Goal: Information Seeking & Learning: Check status

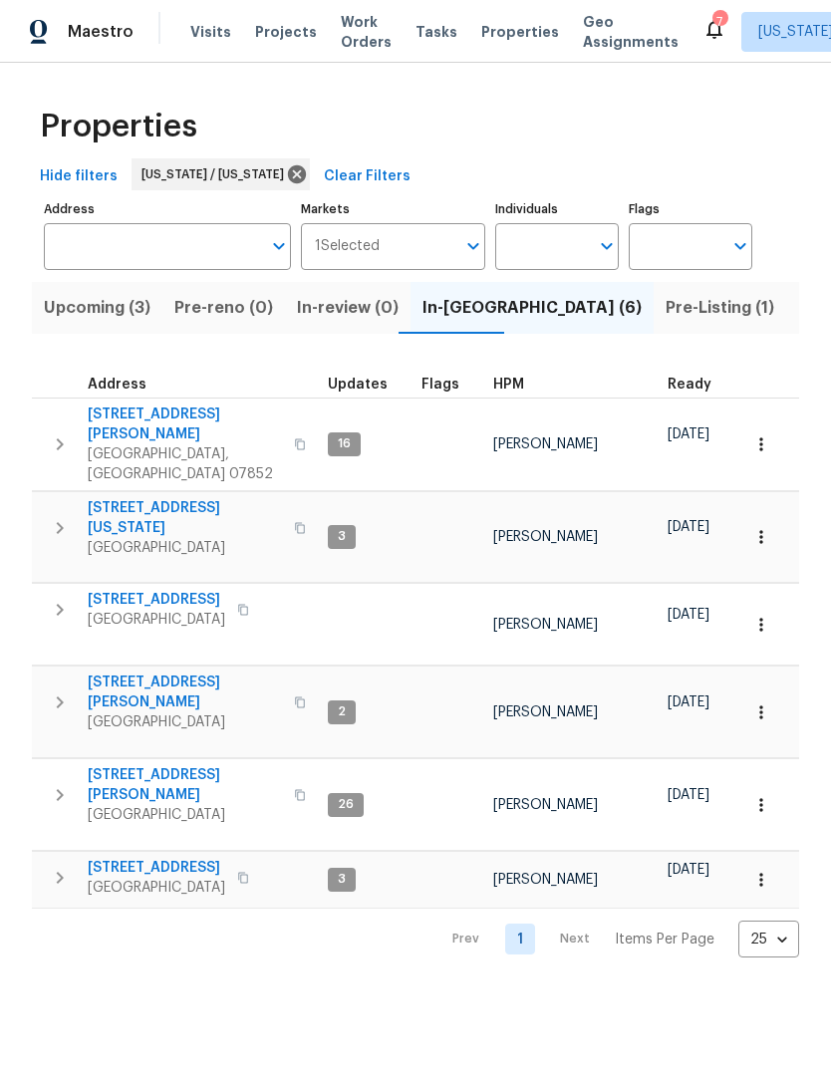
click at [140, 765] on span "[STREET_ADDRESS][PERSON_NAME]" at bounding box center [185, 785] width 194 height 40
click at [148, 765] on span "[STREET_ADDRESS][PERSON_NAME]" at bounding box center [185, 785] width 194 height 40
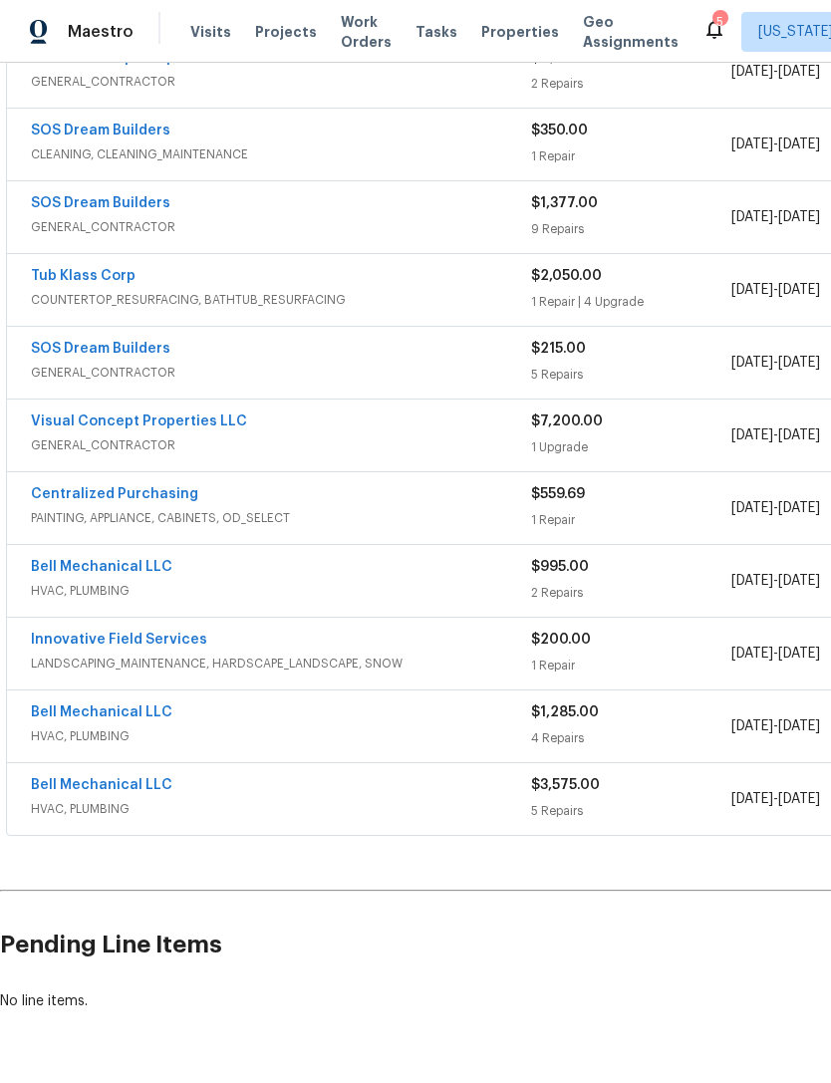
scroll to position [845, 0]
click at [138, 569] on link "Bell Mechanical LLC" at bounding box center [101, 568] width 141 height 14
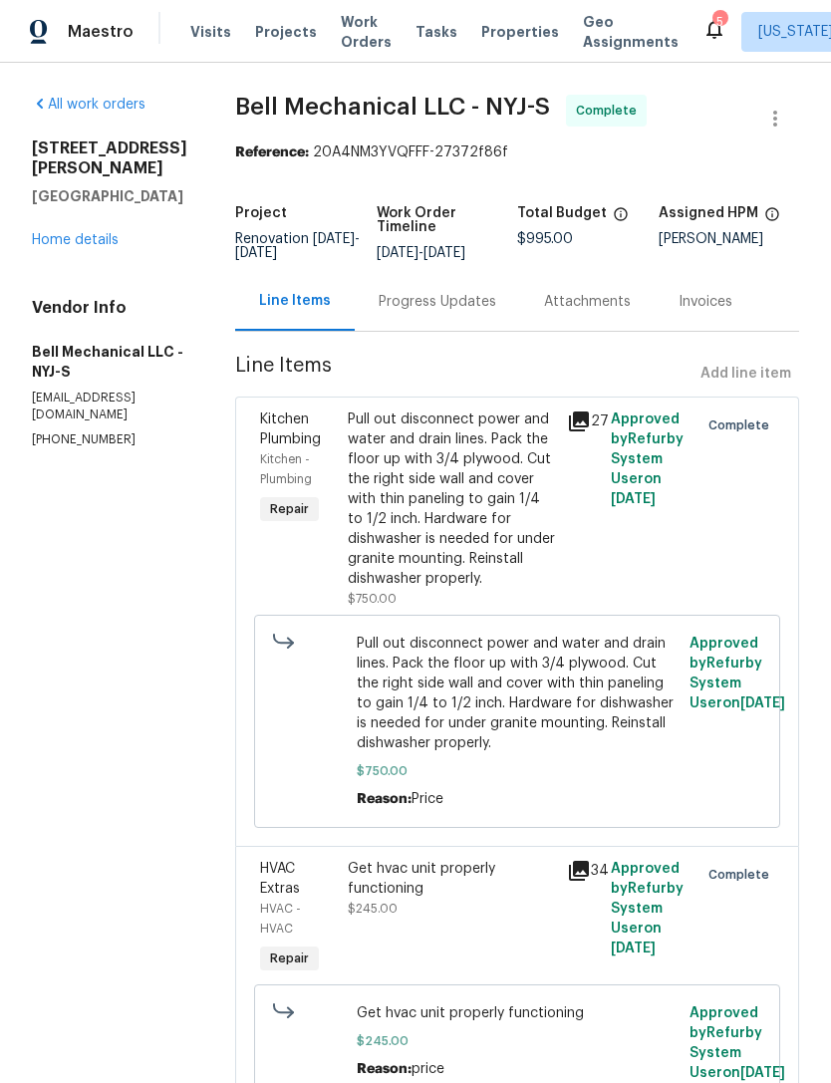
click at [469, 311] on div "Progress Updates" at bounding box center [438, 302] width 118 height 20
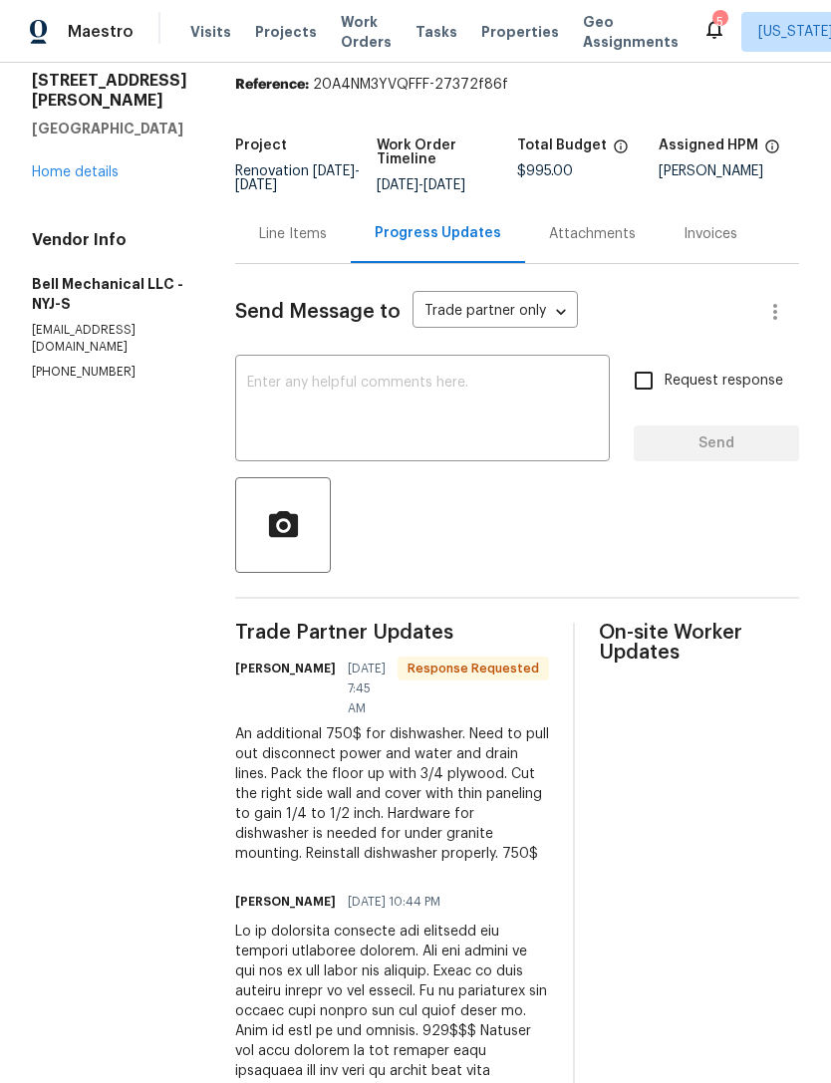
scroll to position [69, 0]
click at [106, 136] on div "260 Everett Rd Parsippany, NJ 07054 Home details" at bounding box center [109, 126] width 155 height 112
click at [81, 164] on link "Home details" at bounding box center [75, 171] width 87 height 14
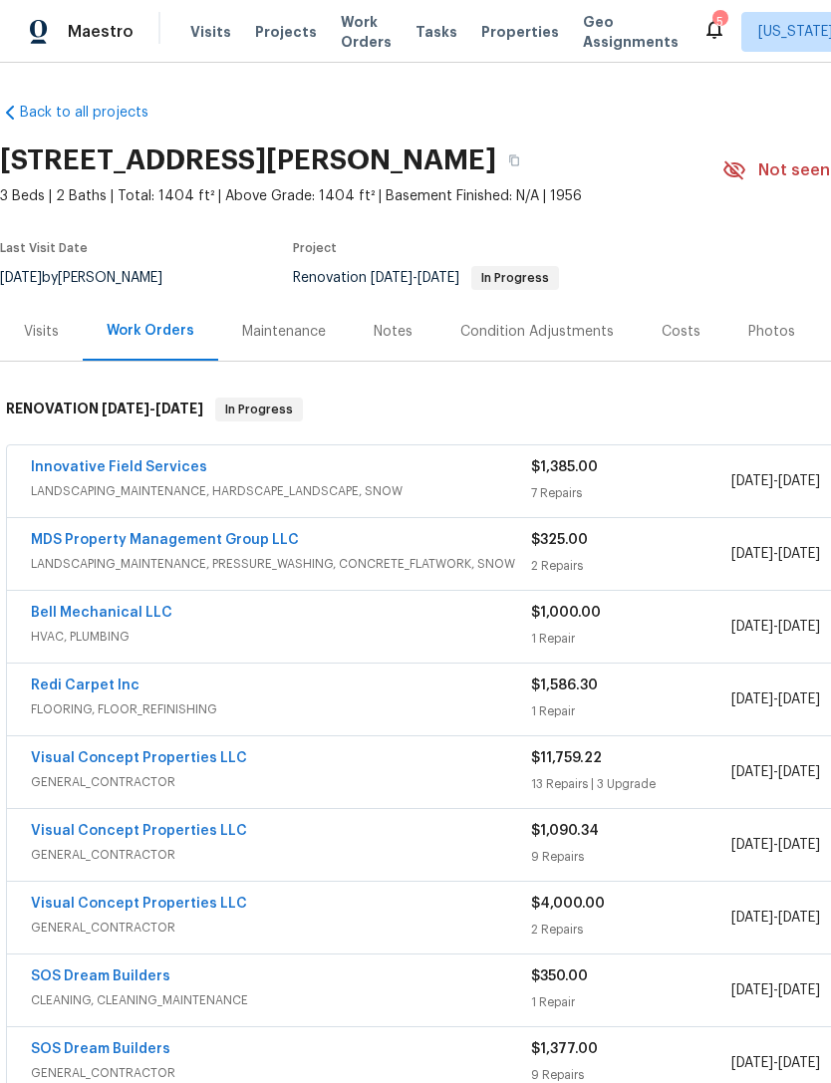
click at [502, 39] on span "Properties" at bounding box center [520, 32] width 78 height 20
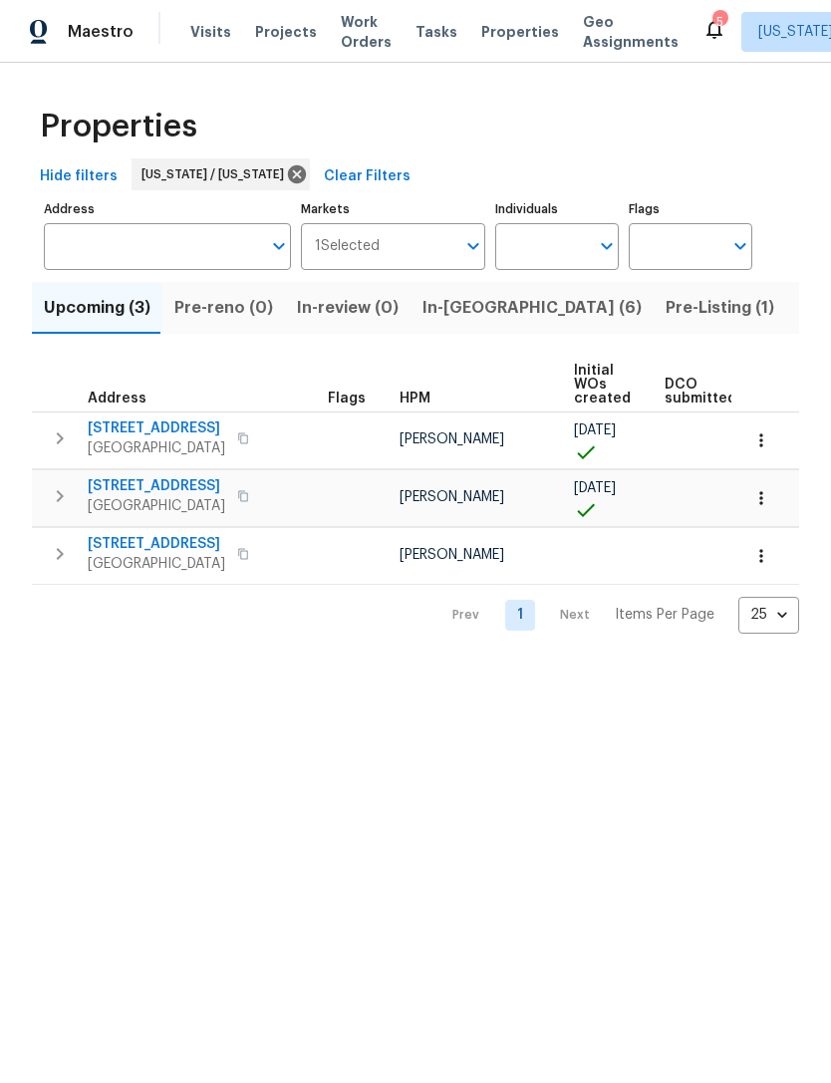
click at [283, 23] on span "Projects" at bounding box center [286, 32] width 62 height 20
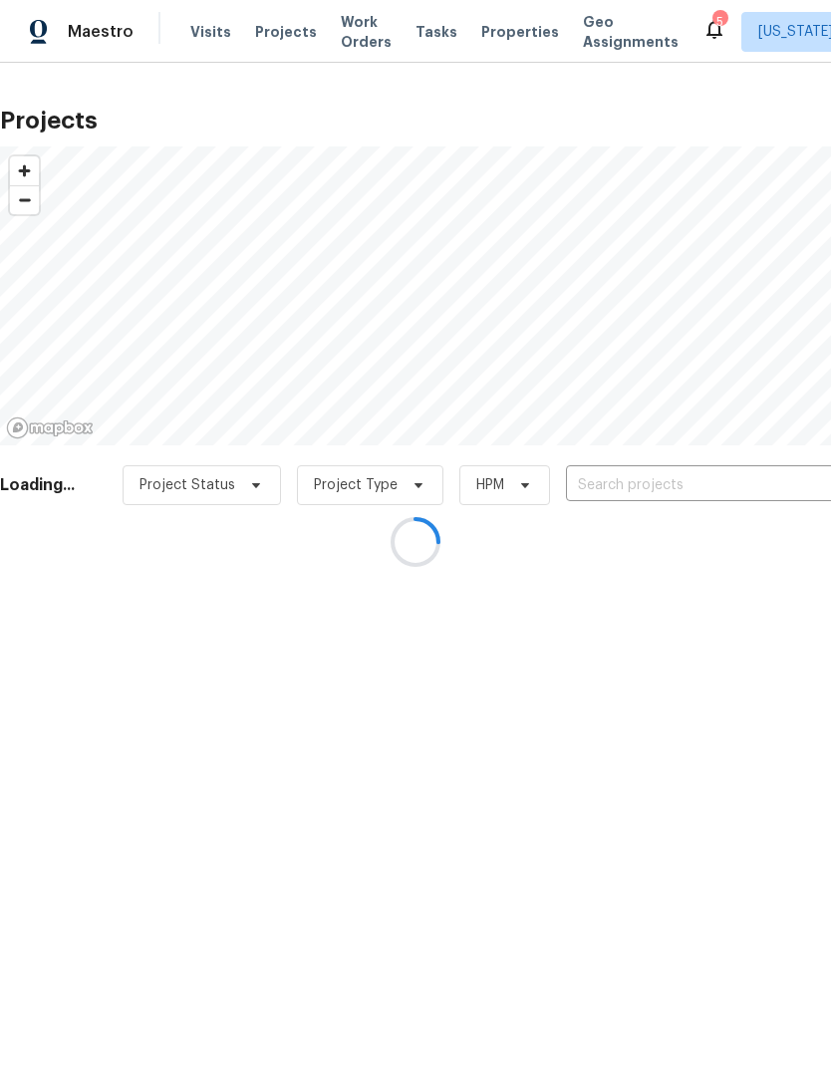
click at [521, 30] on div at bounding box center [415, 541] width 831 height 1083
click at [507, 21] on div at bounding box center [415, 541] width 831 height 1083
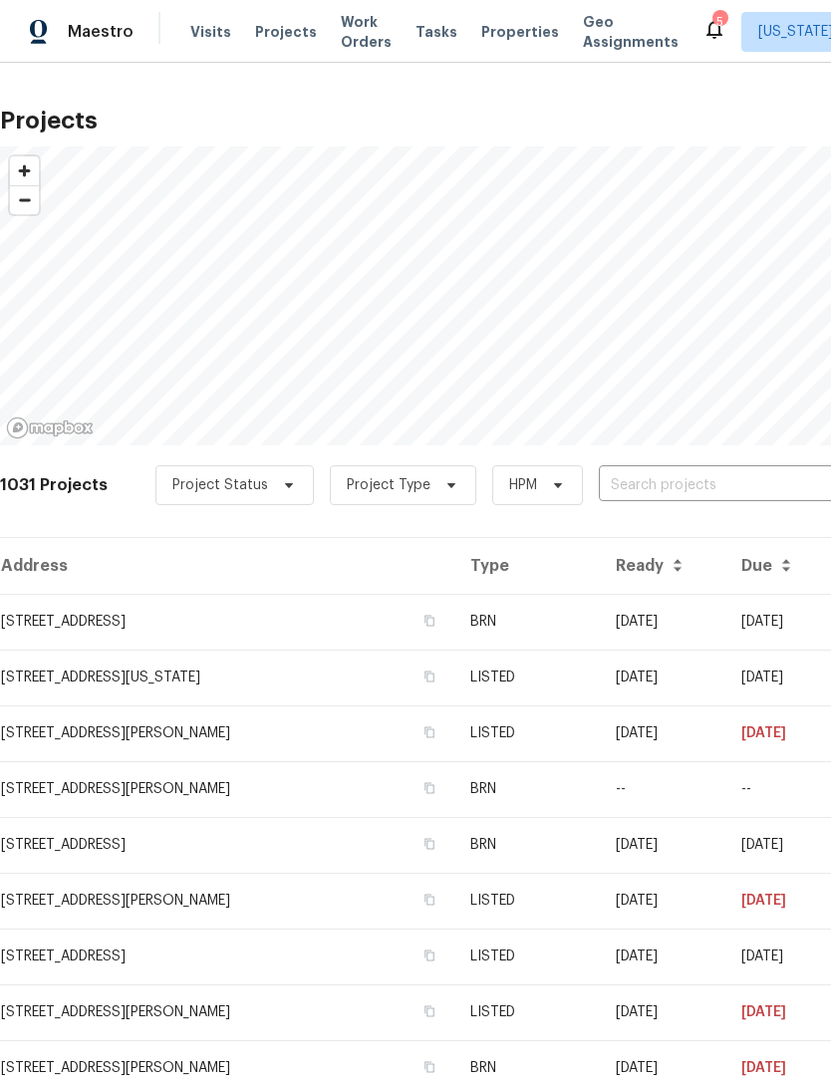
click at [502, 40] on span "Properties" at bounding box center [520, 32] width 78 height 20
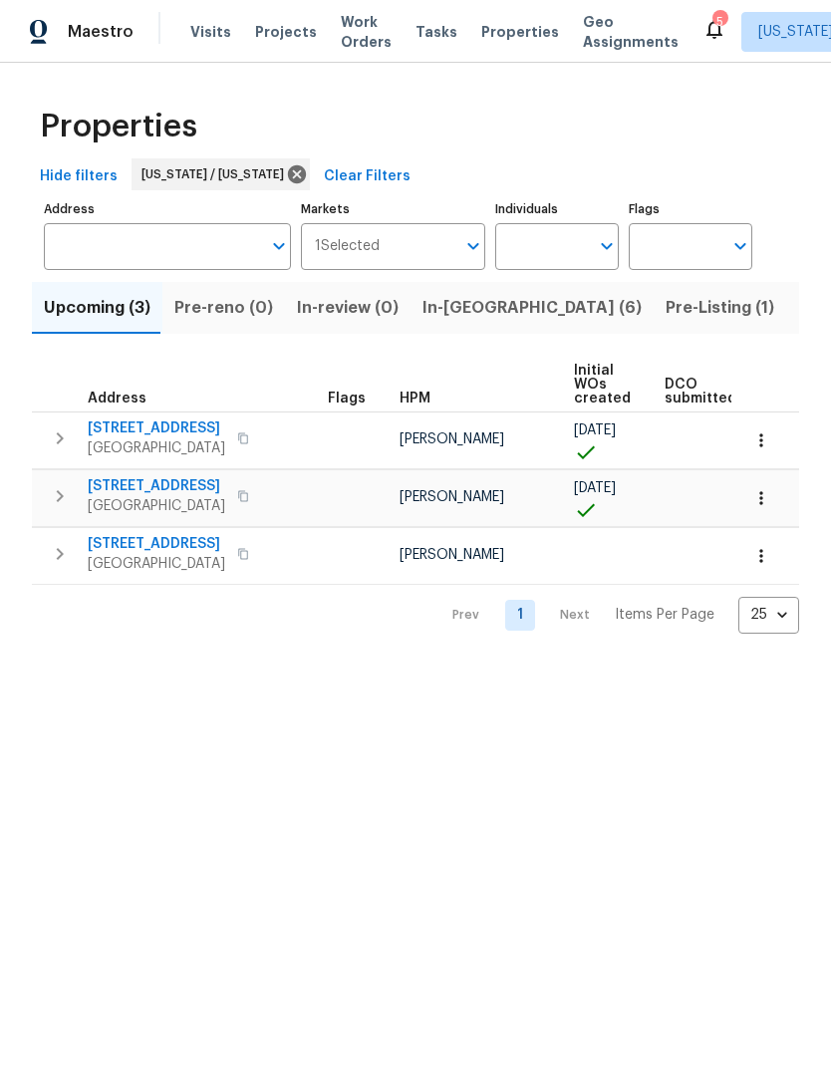
click at [455, 295] on span "In-[GEOGRAPHIC_DATA] (6)" at bounding box center [531, 308] width 219 height 28
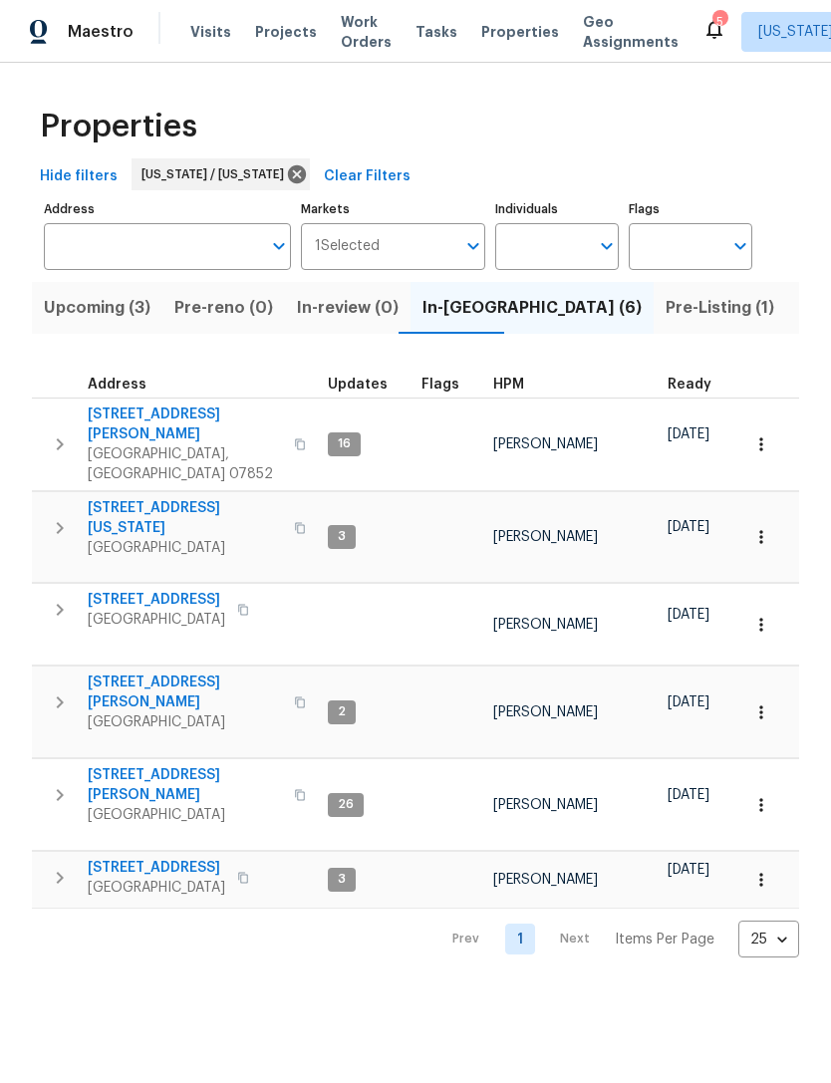
click at [338, 305] on span "In-review (0)" at bounding box center [348, 308] width 102 height 28
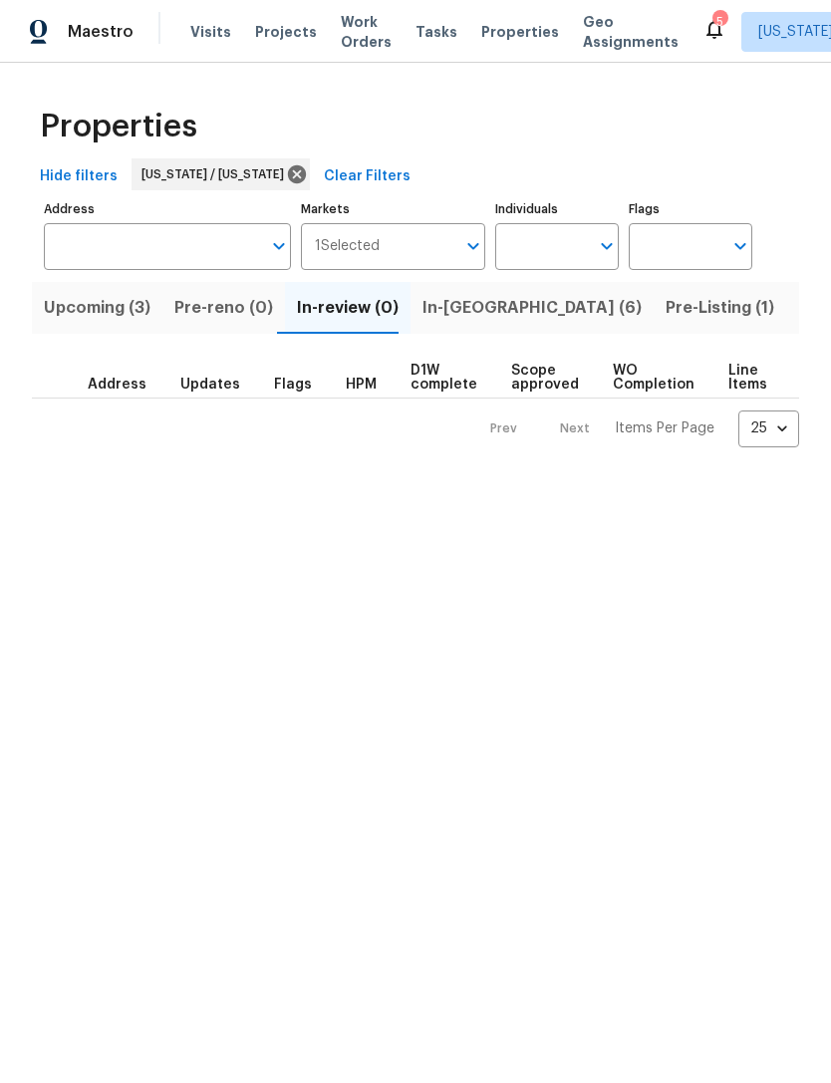
click at [138, 298] on span "Upcoming (3)" at bounding box center [97, 308] width 107 height 28
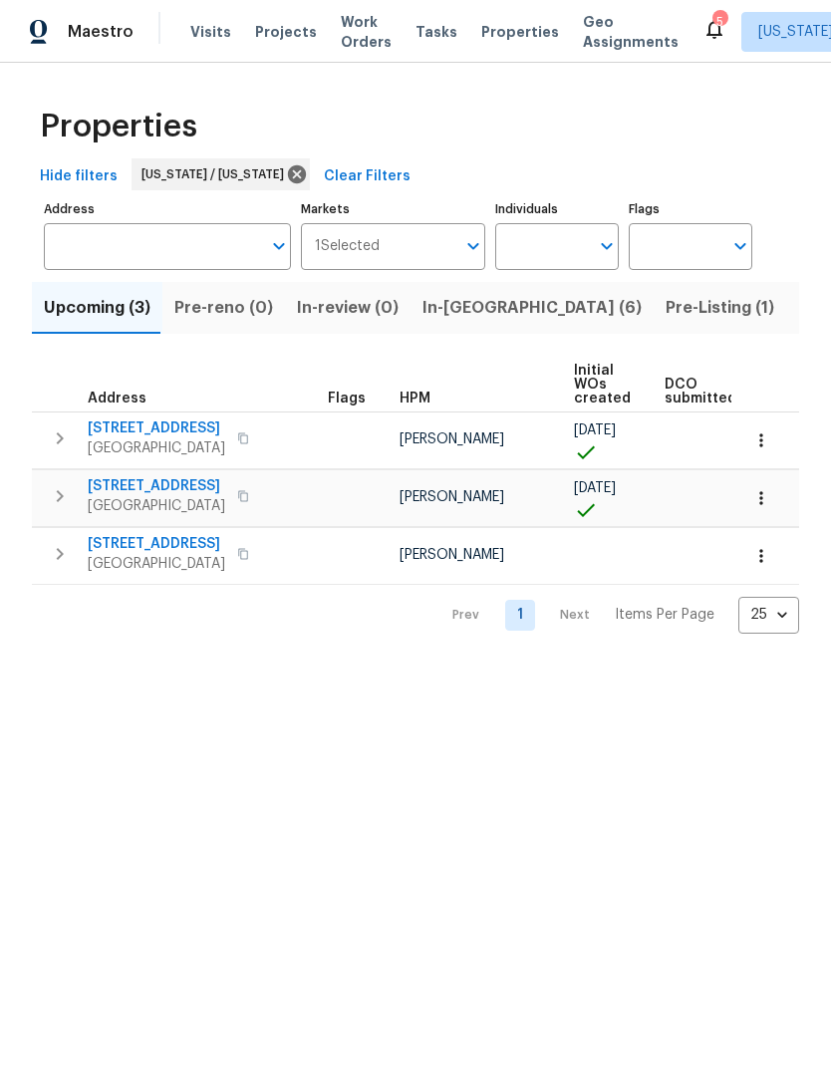
click at [439, 307] on span "In-[GEOGRAPHIC_DATA] (6)" at bounding box center [531, 308] width 219 height 28
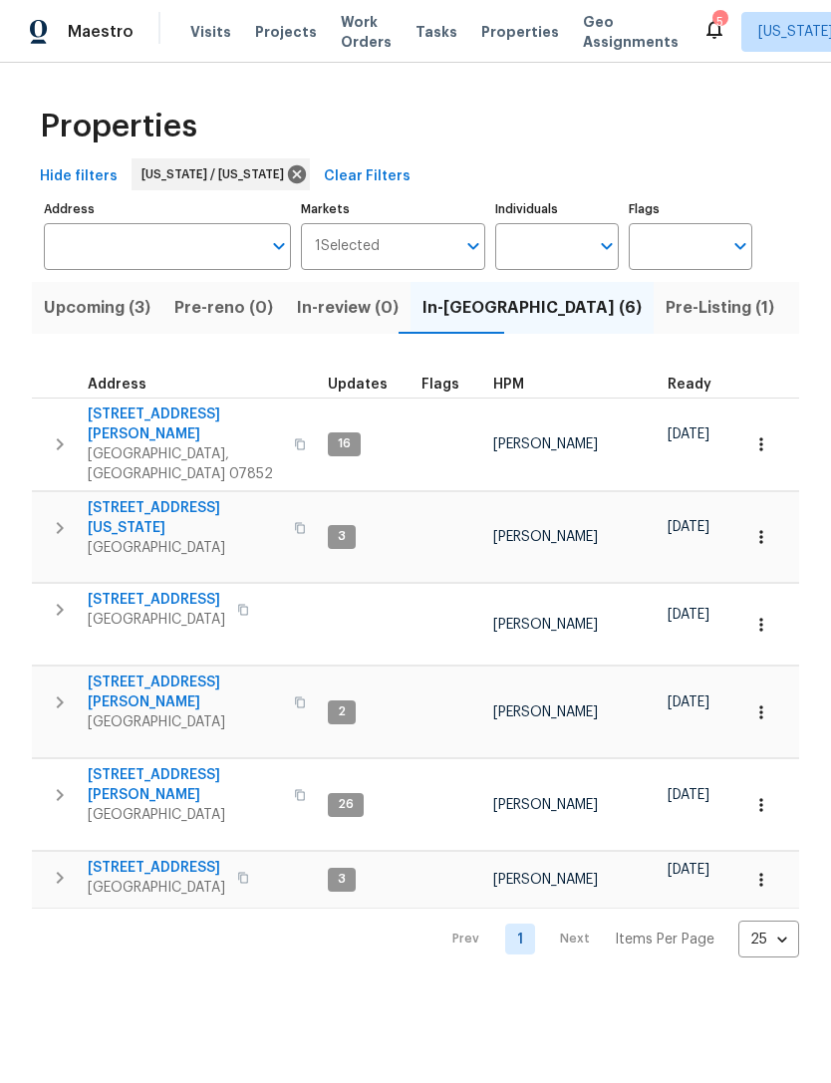
click at [122, 298] on span "Upcoming (3)" at bounding box center [97, 308] width 107 height 28
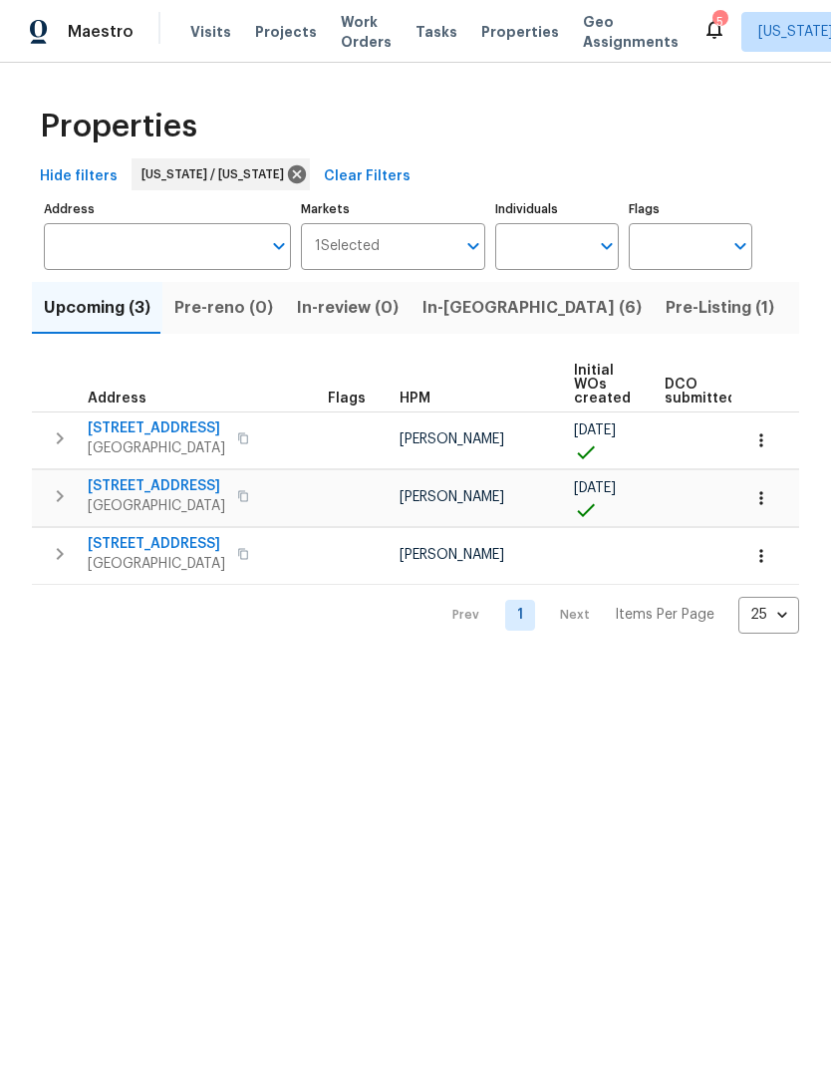
click at [504, 39] on span "Properties" at bounding box center [520, 32] width 78 height 20
click at [477, 308] on span "In-[GEOGRAPHIC_DATA] (6)" at bounding box center [531, 308] width 219 height 28
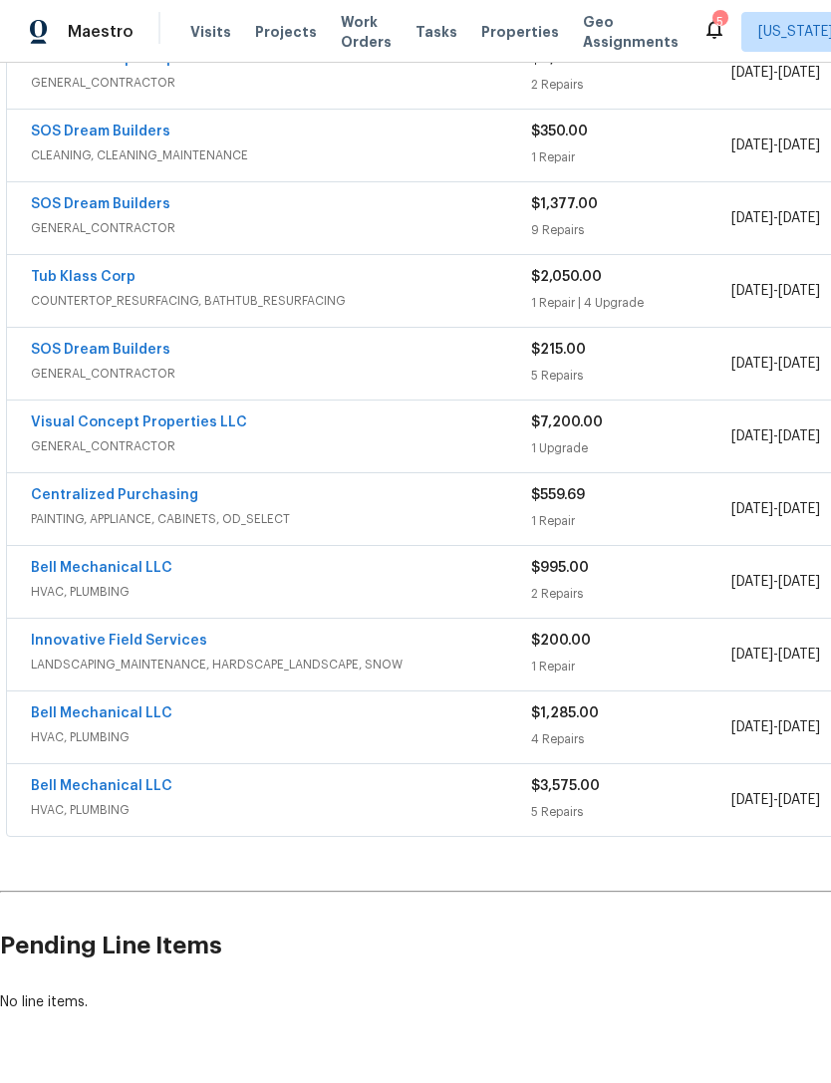
scroll to position [845, 0]
click at [133, 567] on link "Bell Mechanical LLC" at bounding box center [101, 568] width 141 height 14
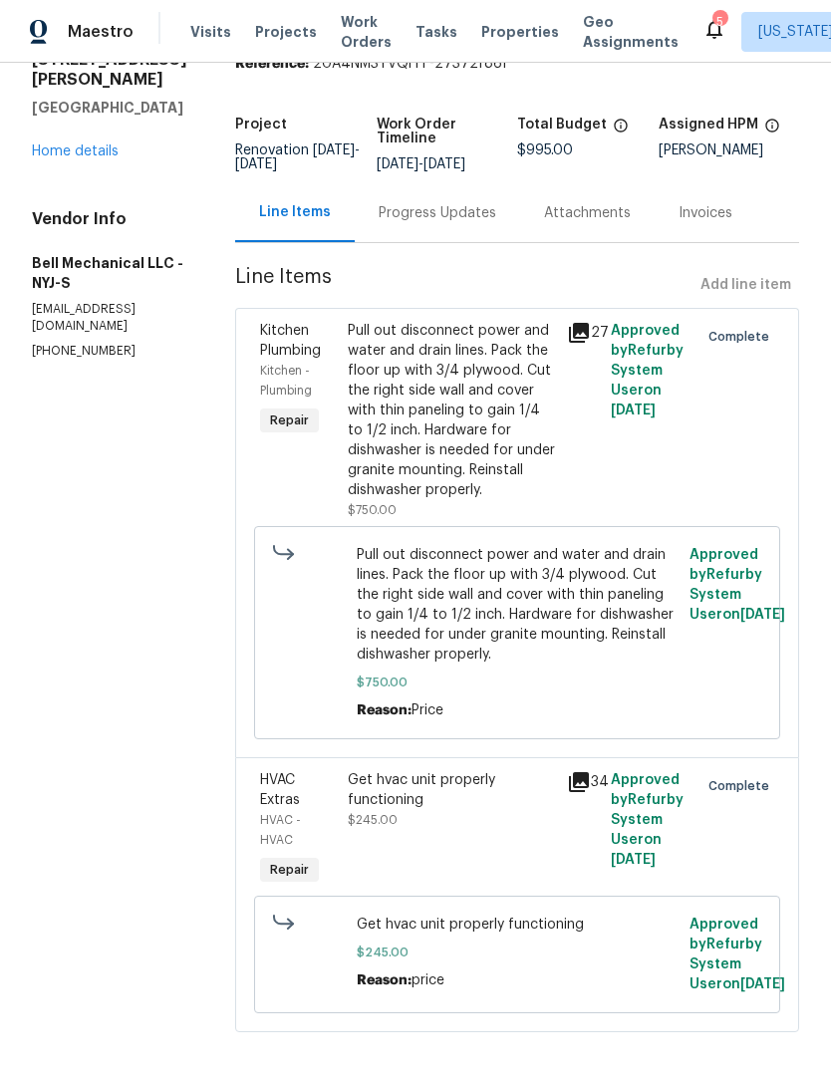
scroll to position [88, 0]
click at [425, 831] on div "Get hvac unit properly functioning $245.00" at bounding box center [451, 801] width 207 height 60
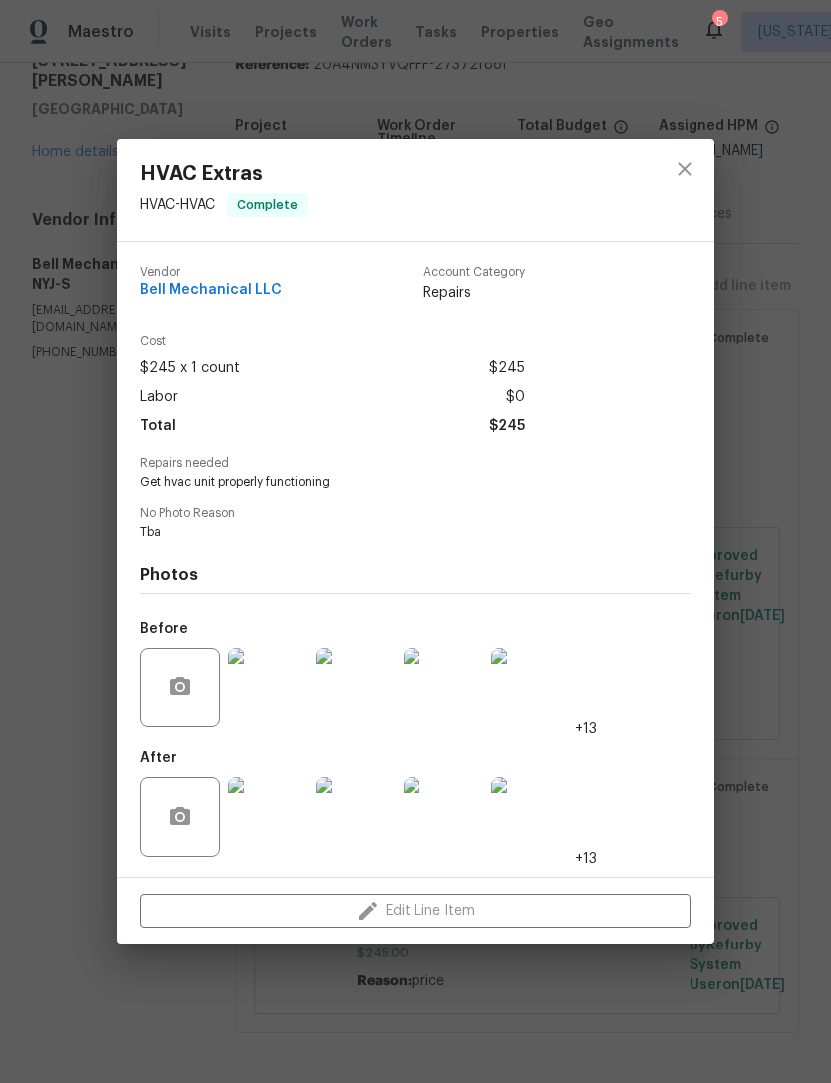
click at [523, 813] on img at bounding box center [531, 817] width 80 height 80
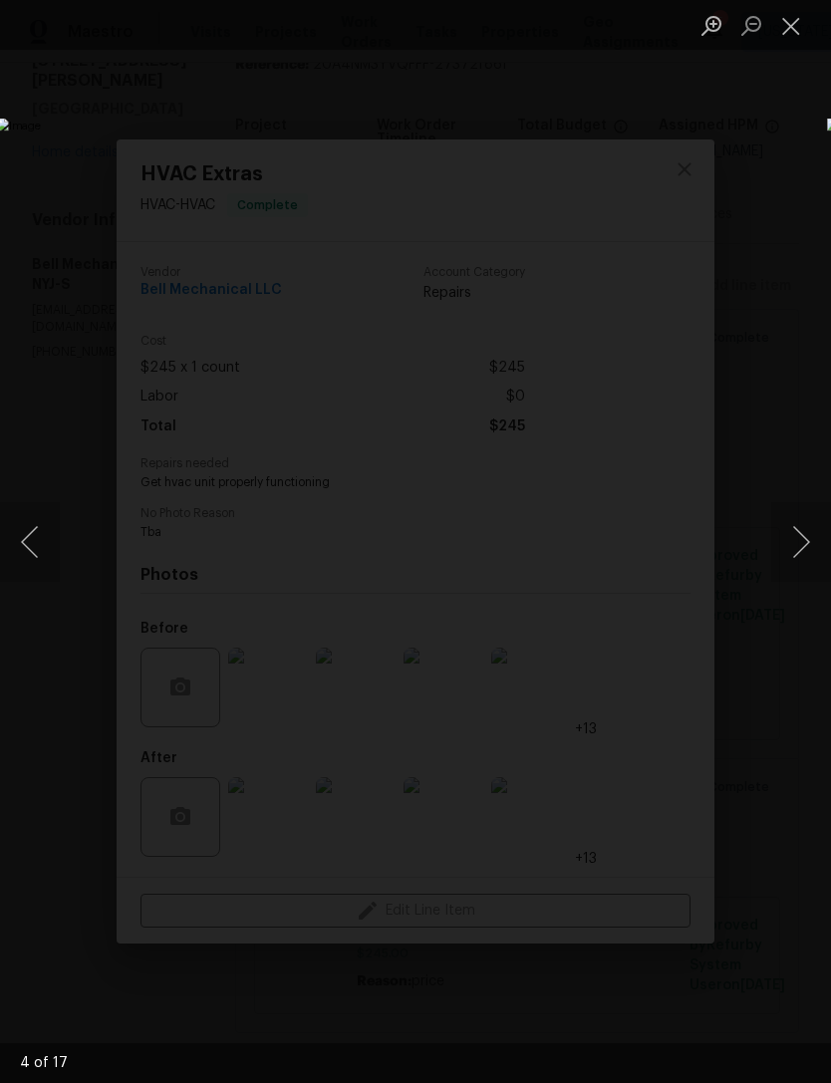
click at [54, 537] on button "Previous image" at bounding box center [30, 542] width 60 height 80
click at [55, 542] on button "Previous image" at bounding box center [30, 542] width 60 height 80
click at [52, 560] on button "Previous image" at bounding box center [30, 542] width 60 height 80
click at [28, 559] on button "Previous image" at bounding box center [30, 542] width 60 height 80
click at [790, 27] on button "Close lightbox" at bounding box center [791, 25] width 40 height 35
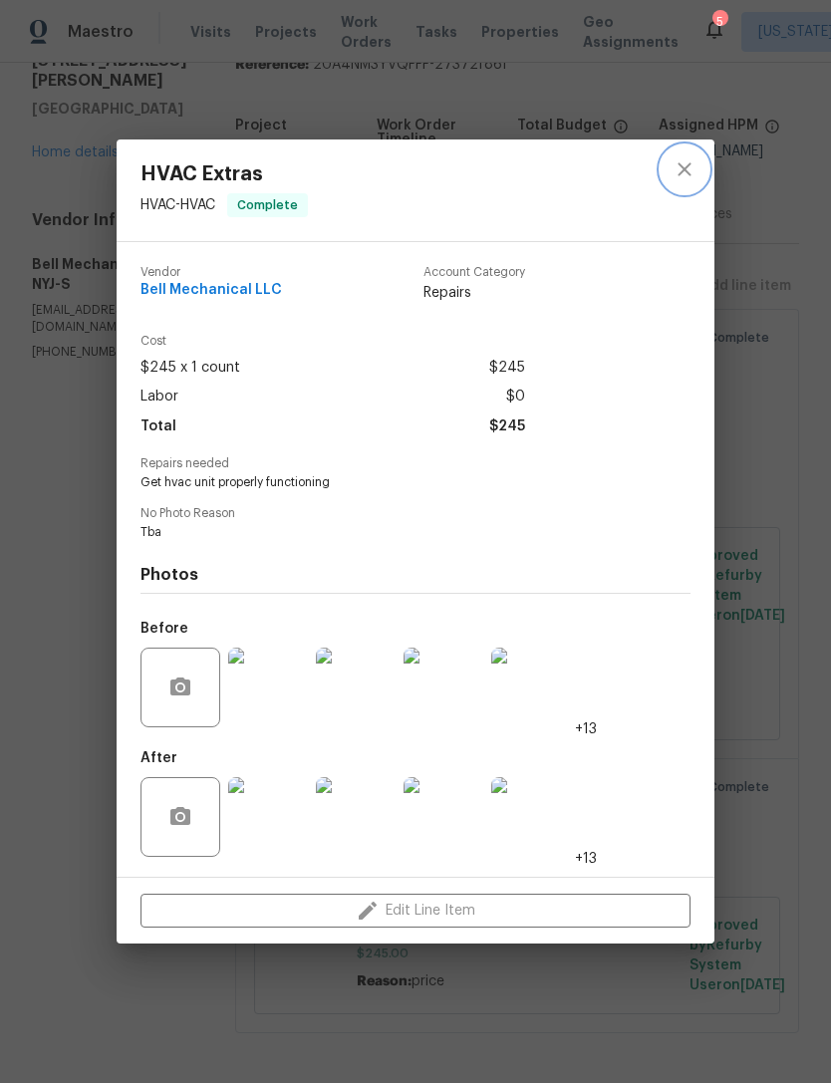
click at [688, 157] on icon "close" at bounding box center [684, 169] width 24 height 24
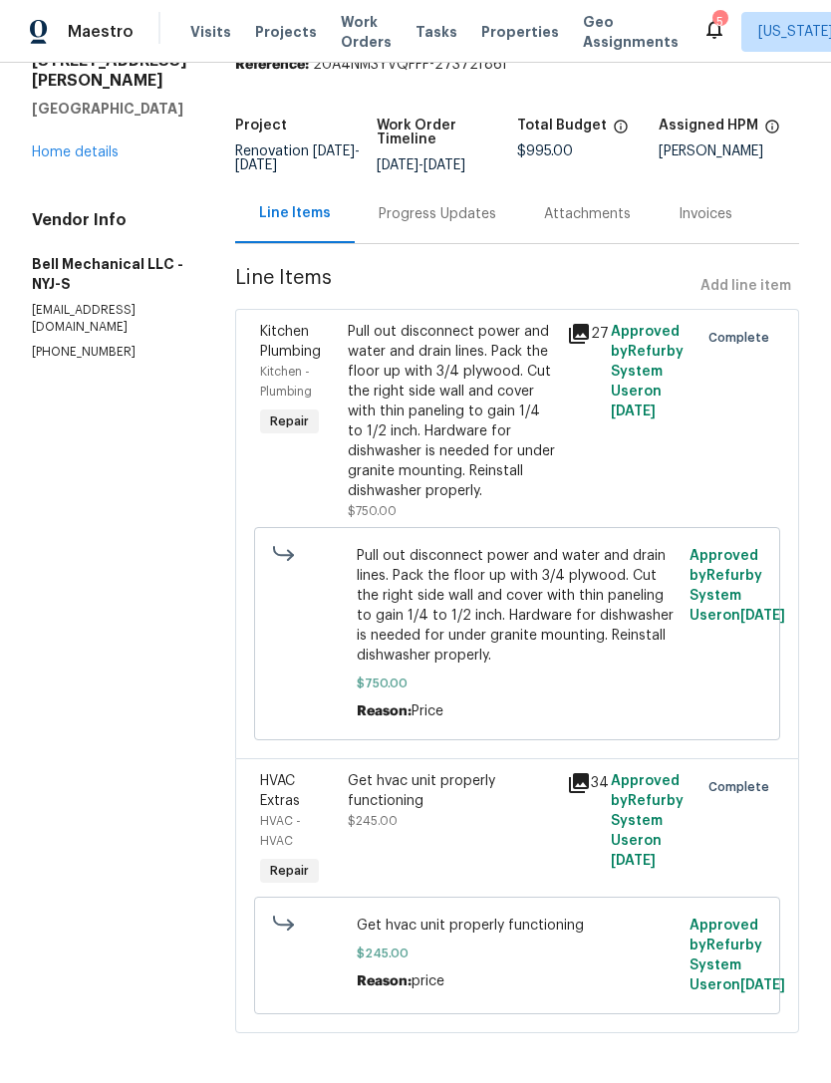
scroll to position [64, 0]
click at [105, 145] on link "Home details" at bounding box center [75, 152] width 87 height 14
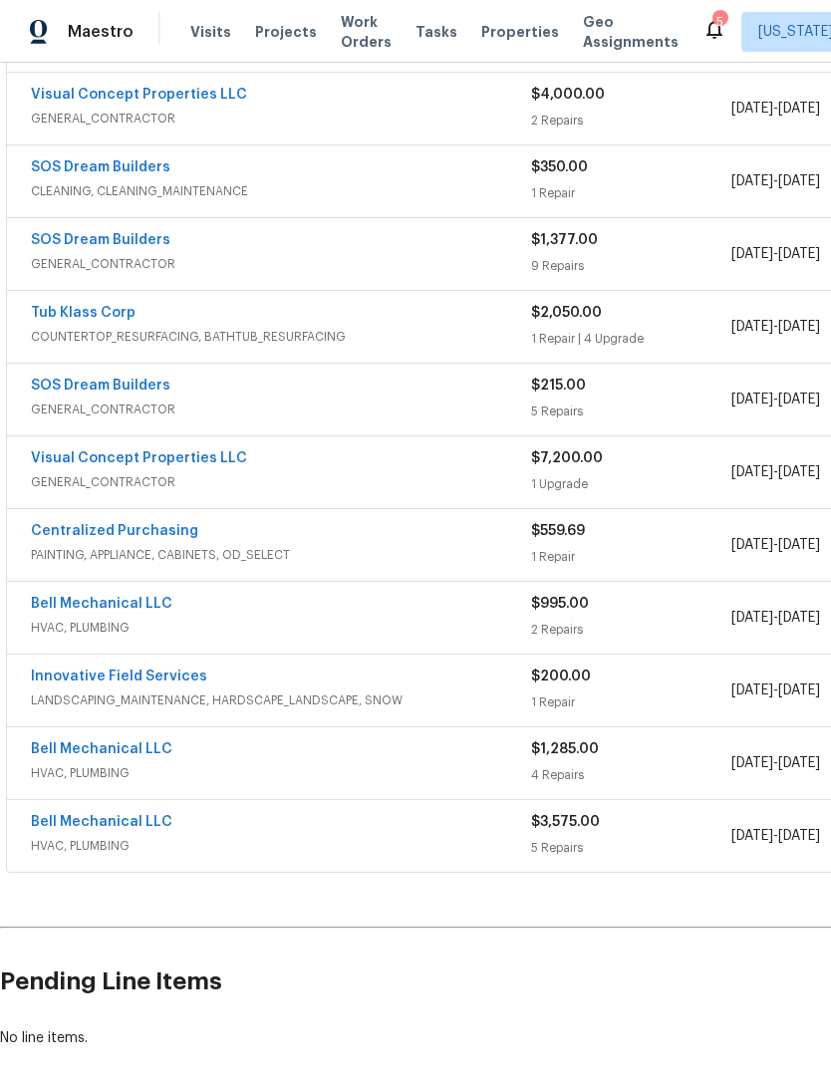
scroll to position [808, 0]
click at [138, 816] on link "Bell Mechanical LLC" at bounding box center [101, 823] width 141 height 14
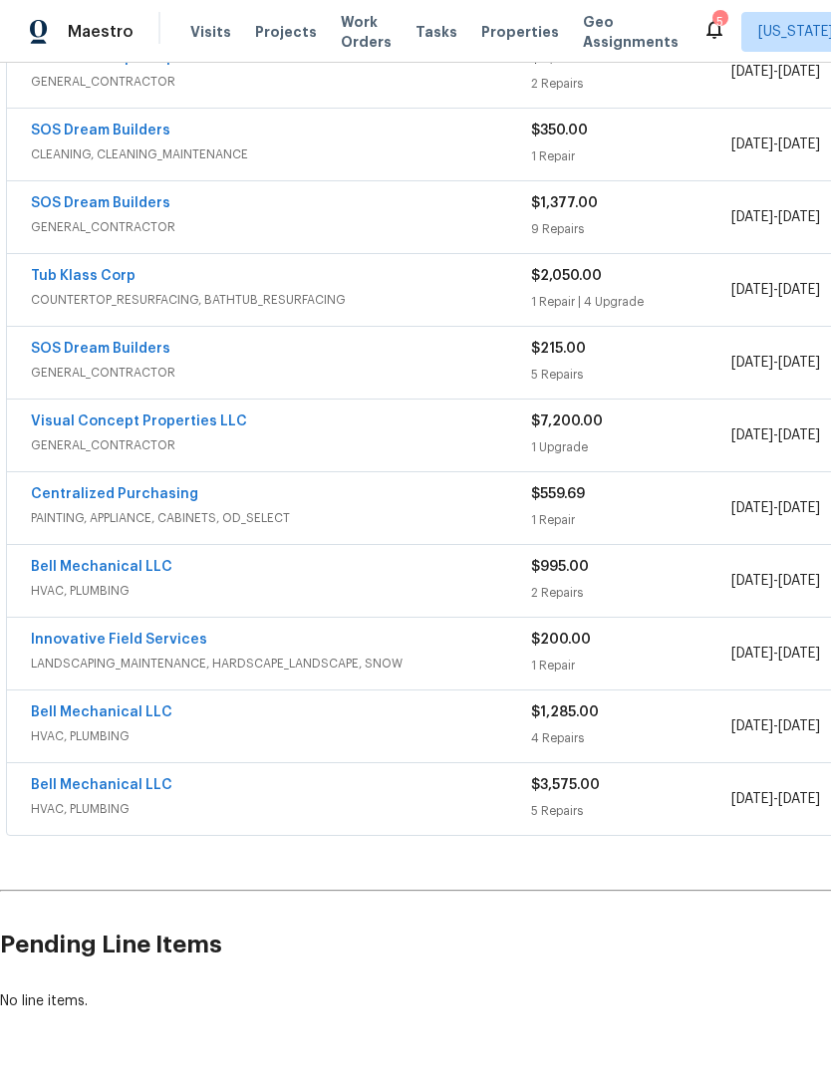
scroll to position [845, 0]
click at [140, 706] on link "Bell Mechanical LLC" at bounding box center [101, 713] width 141 height 14
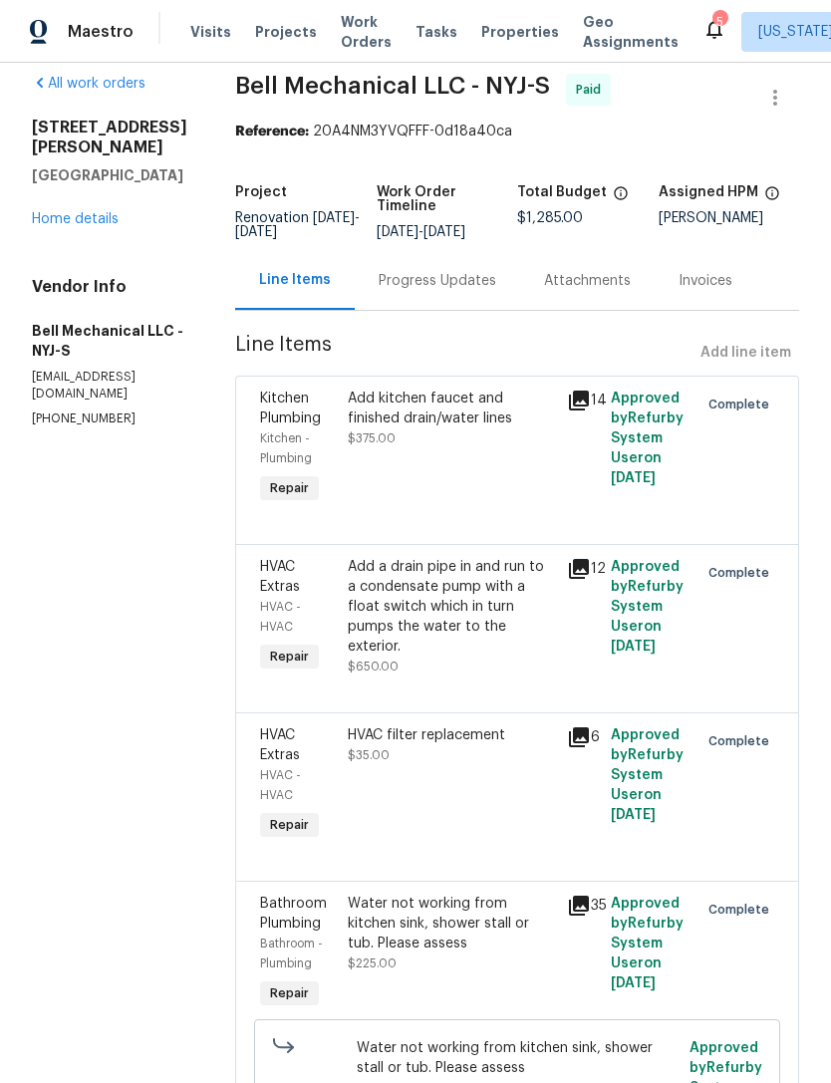
scroll to position [16, 0]
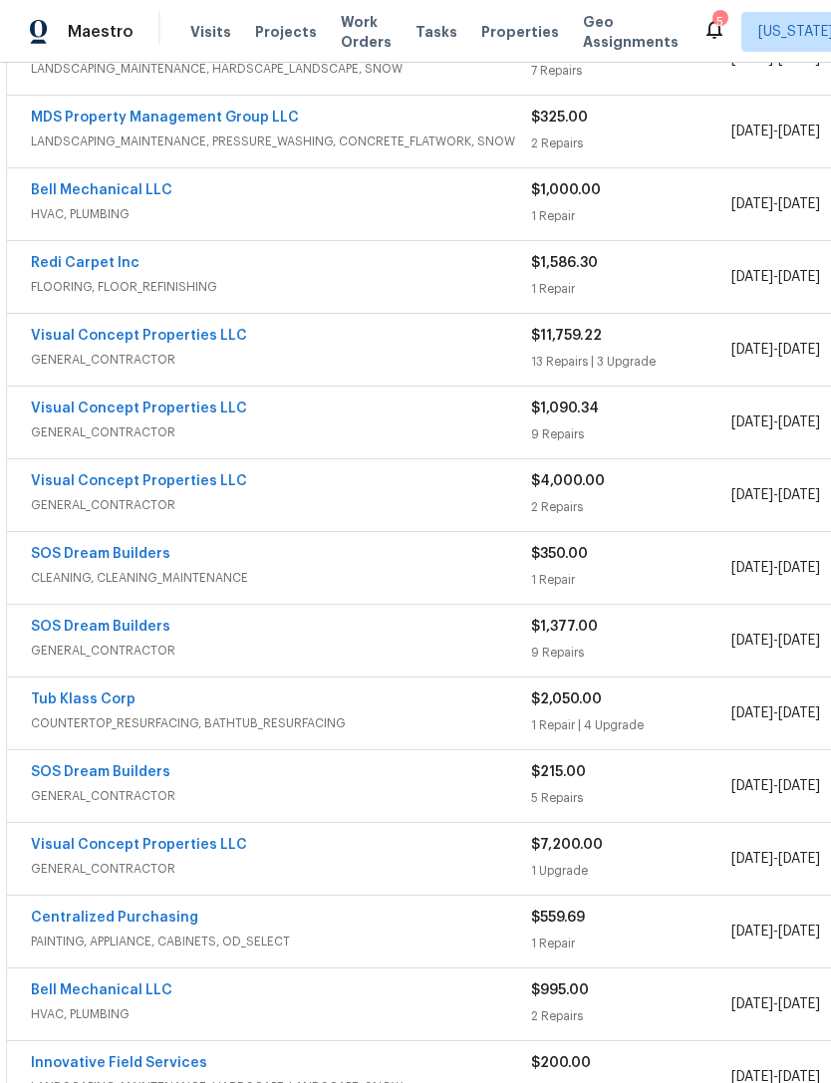
scroll to position [422, 0]
click at [147, 188] on link "Bell Mechanical LLC" at bounding box center [101, 190] width 141 height 14
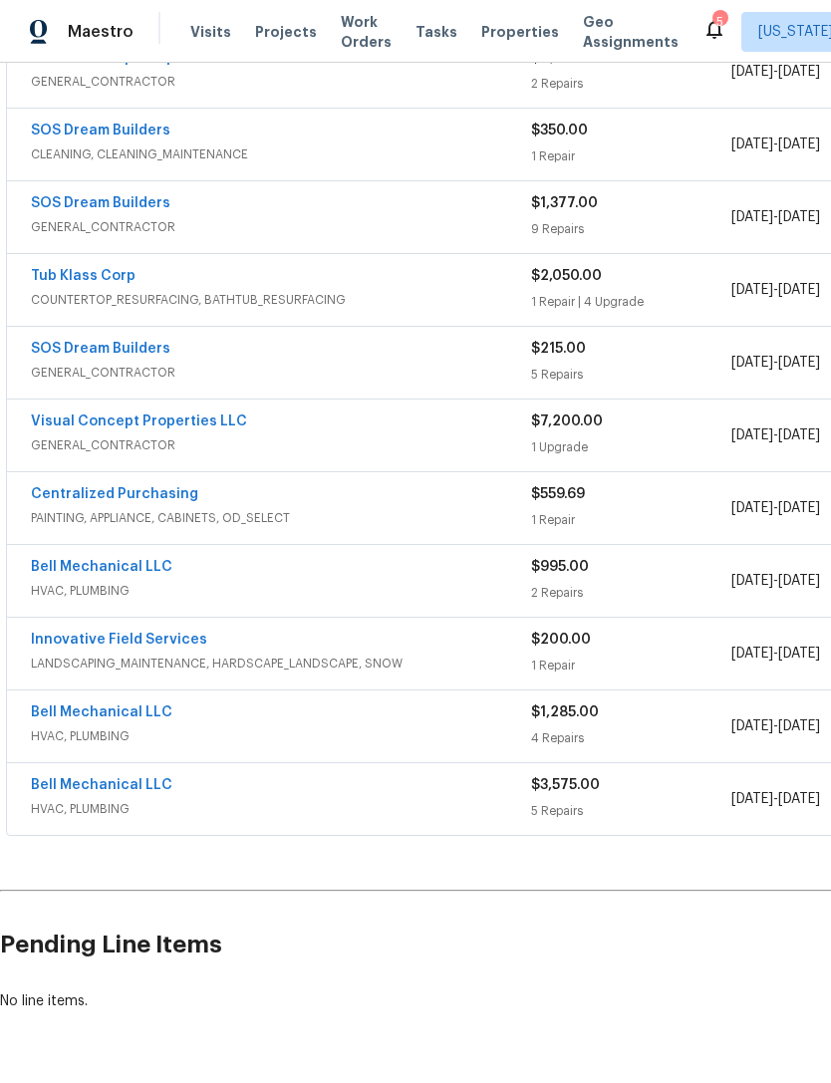
scroll to position [845, 0]
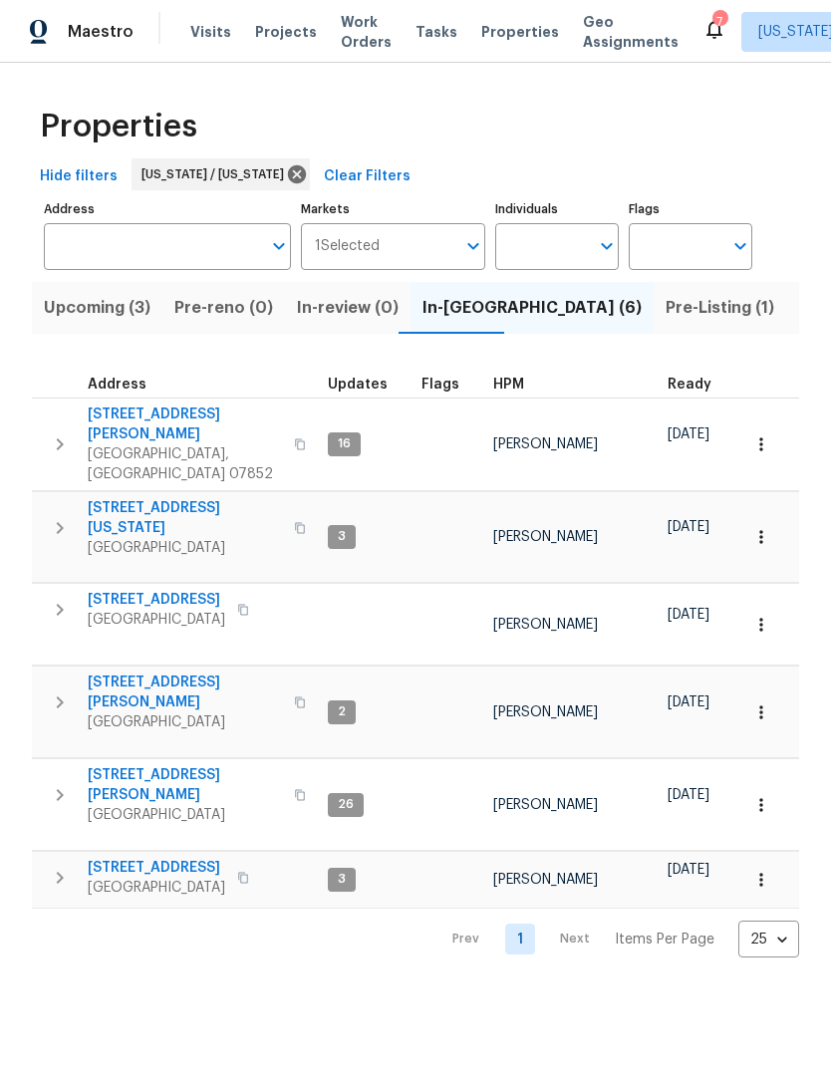
scroll to position [6, 0]
click at [594, 2] on div "Maestro Visits Projects Work Orders Tasks Properties Geo Assignments 7 [US_STAT…" at bounding box center [415, 31] width 831 height 63
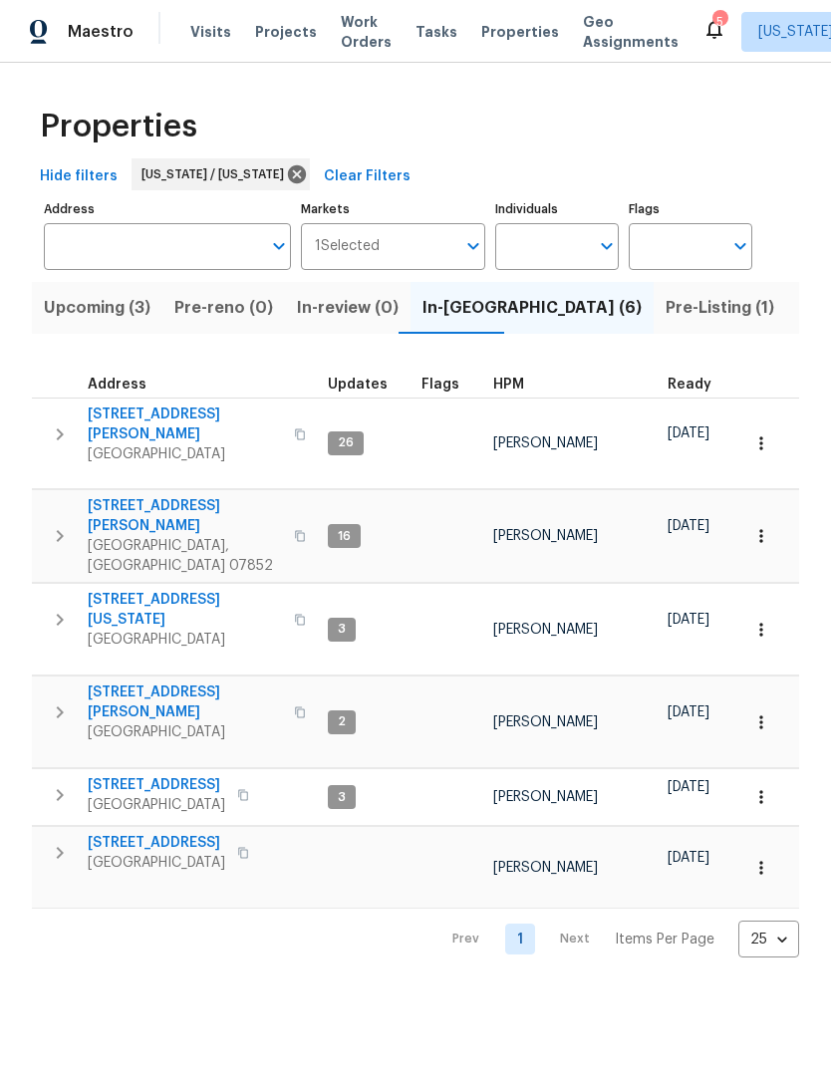
click at [486, 37] on span "Properties" at bounding box center [520, 32] width 78 height 20
click at [147, 417] on span "260 Everett Rd" at bounding box center [185, 424] width 194 height 40
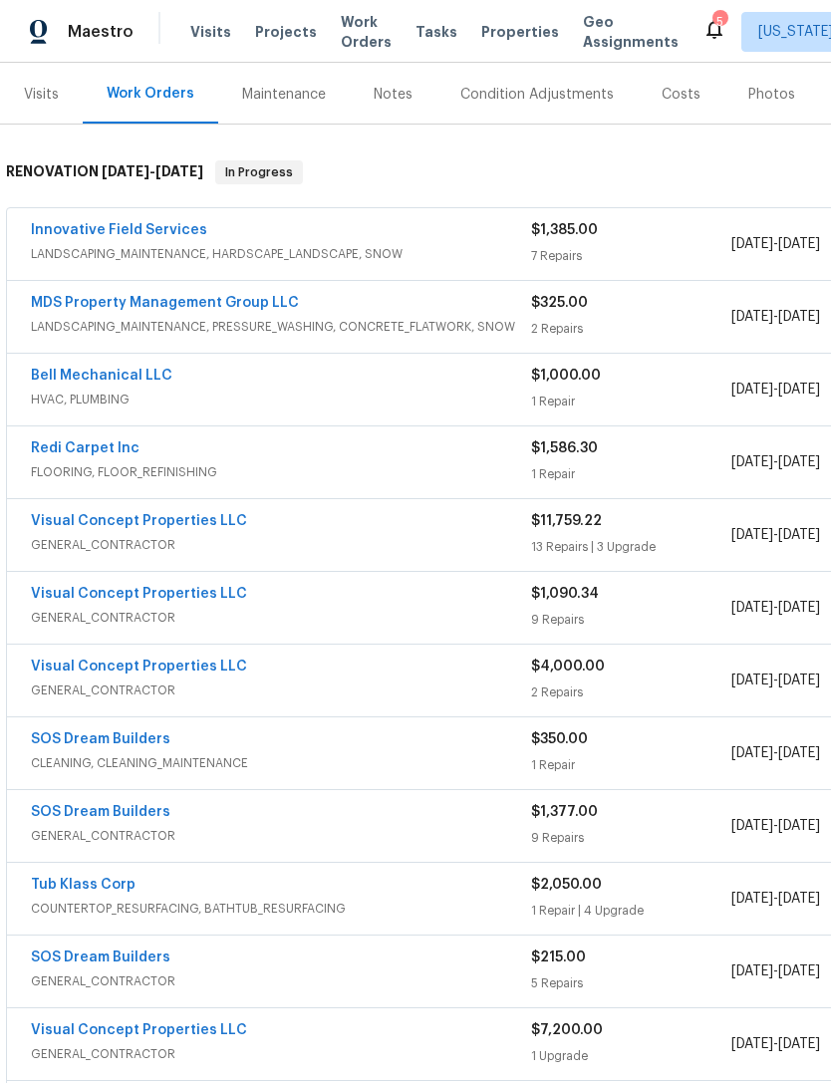
scroll to position [237, 0]
click at [331, 325] on span "LANDSCAPING_MAINTENANCE, PRESSURE_WASHING, CONCRETE_FLATWORK, SNOW" at bounding box center [281, 327] width 500 height 20
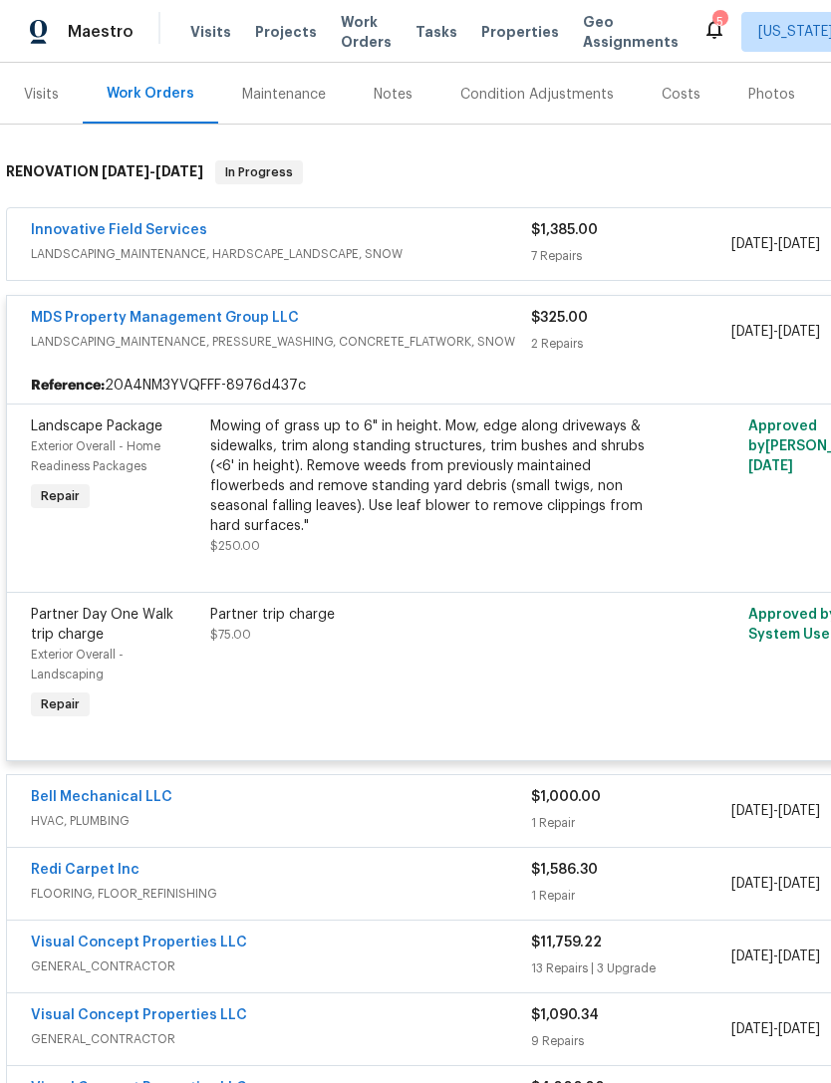
click at [455, 501] on div "Mowing of grass up to 6" in height. Mow, edge along driveways & sidewalks, trim…" at bounding box center [428, 476] width 436 height 120
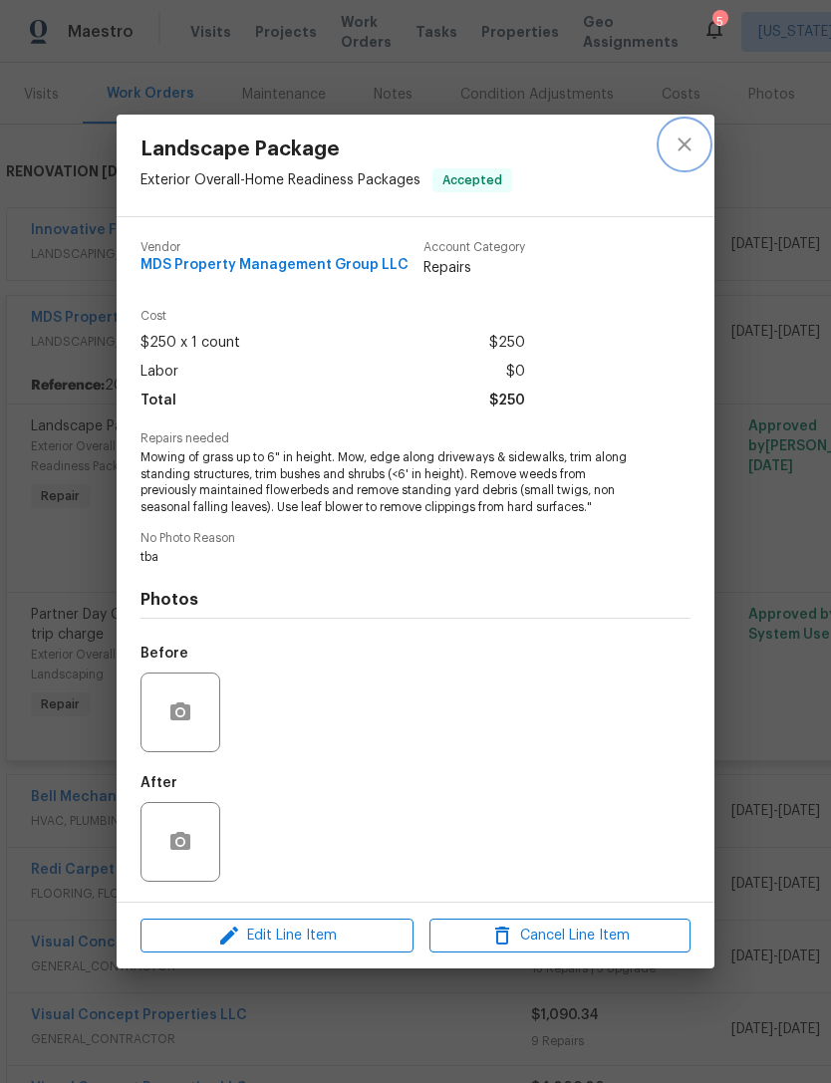
click at [686, 148] on icon "close" at bounding box center [684, 144] width 24 height 24
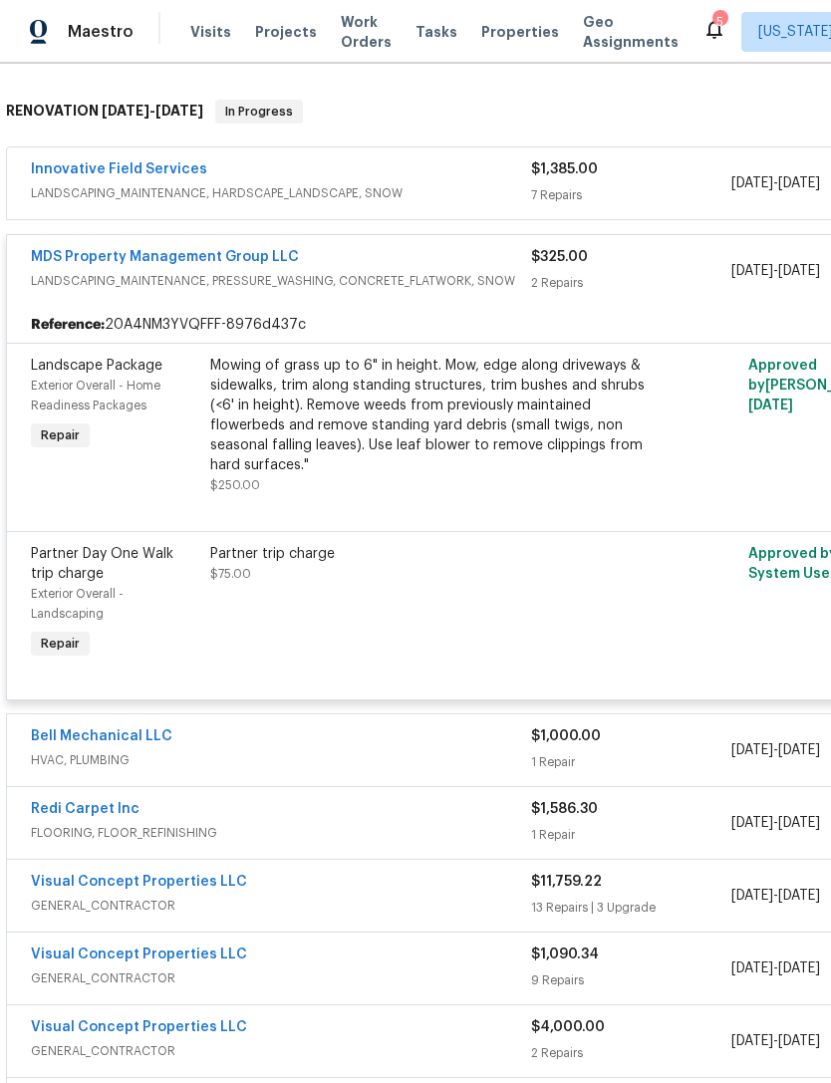
scroll to position [305, 0]
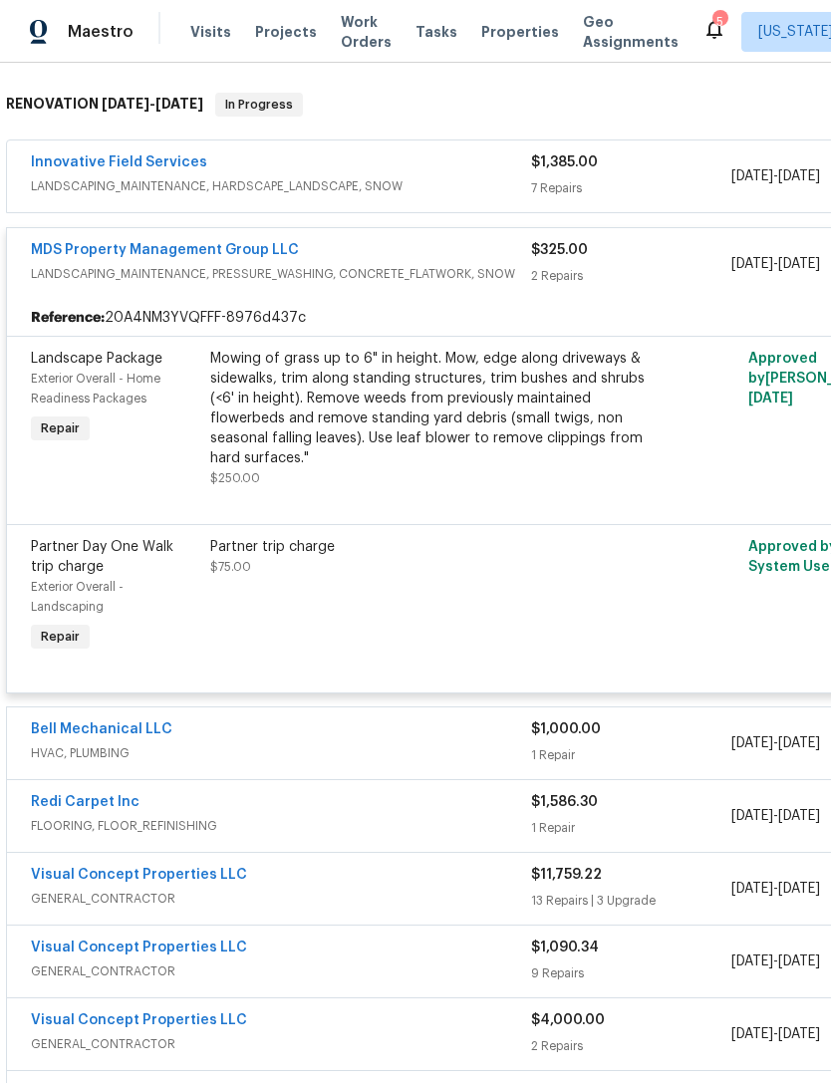
click at [444, 597] on div "Partner trip charge $75.00" at bounding box center [428, 596] width 448 height 131
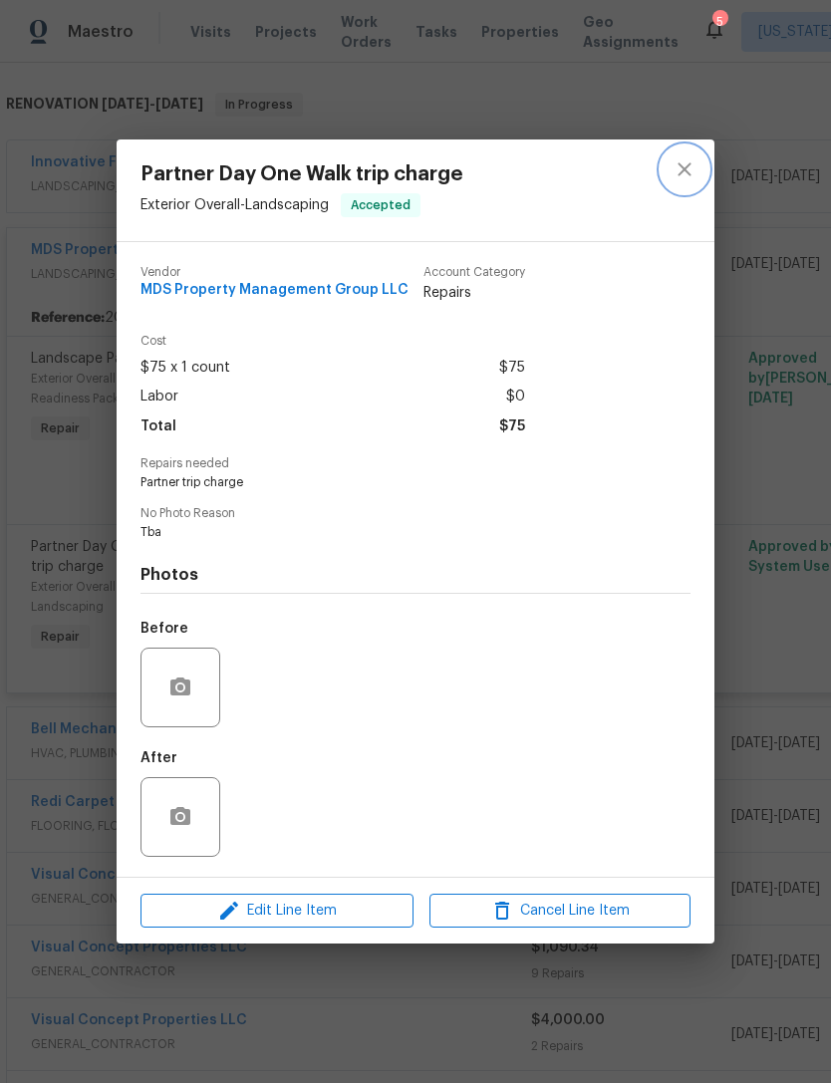
click at [694, 167] on icon "close" at bounding box center [684, 169] width 24 height 24
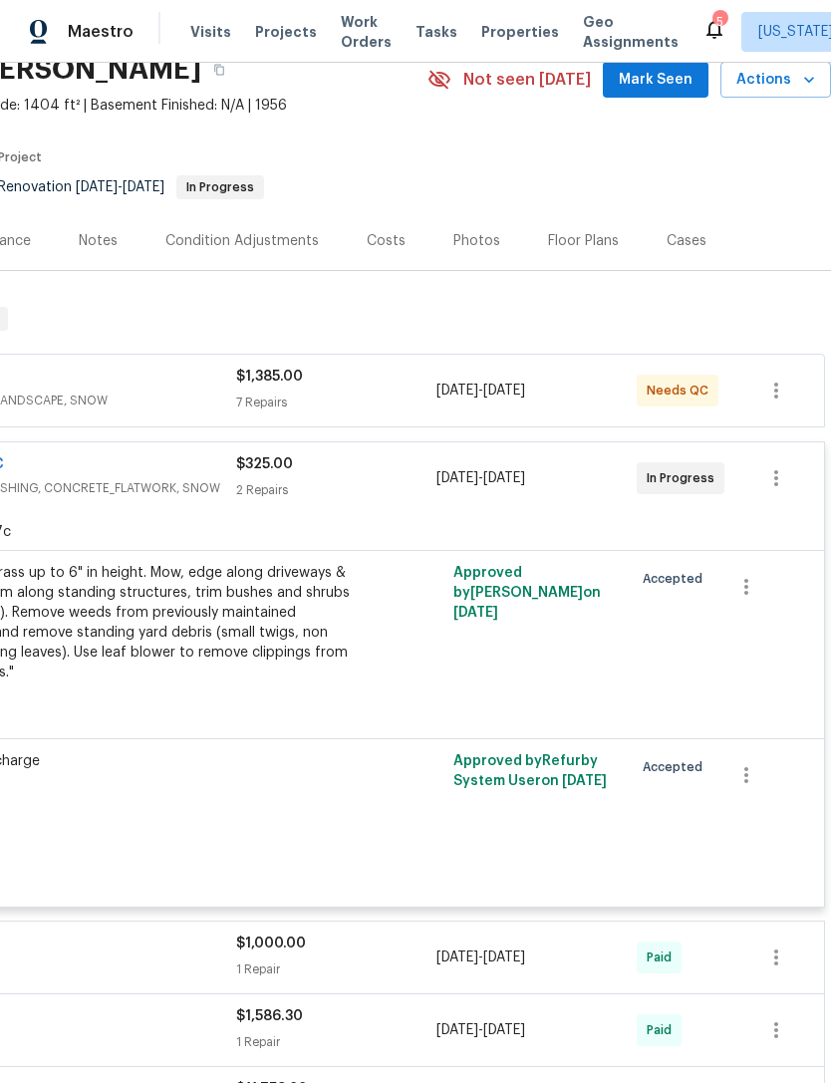
scroll to position [91, 295]
click at [774, 472] on icon "button" at bounding box center [776, 478] width 4 height 16
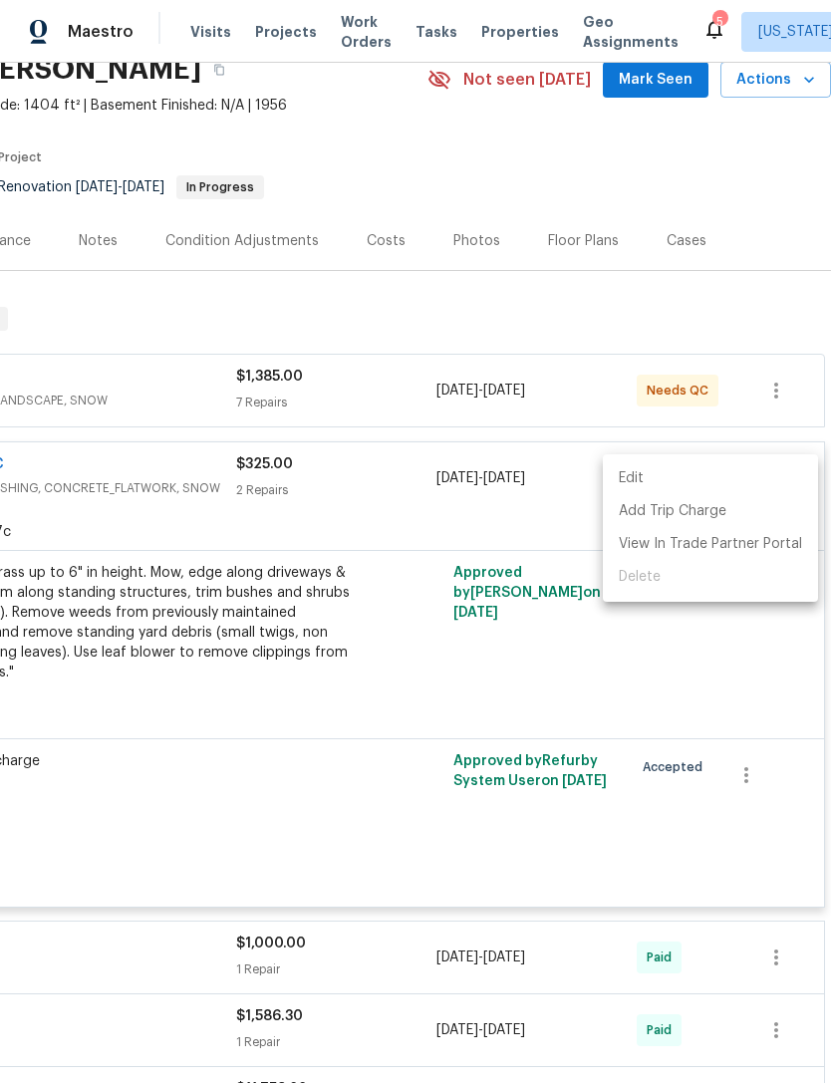
click at [772, 595] on ul "Edit Add Trip Charge View In Trade Partner Portal Delete" at bounding box center [710, 527] width 215 height 147
click at [748, 644] on div at bounding box center [415, 541] width 831 height 1083
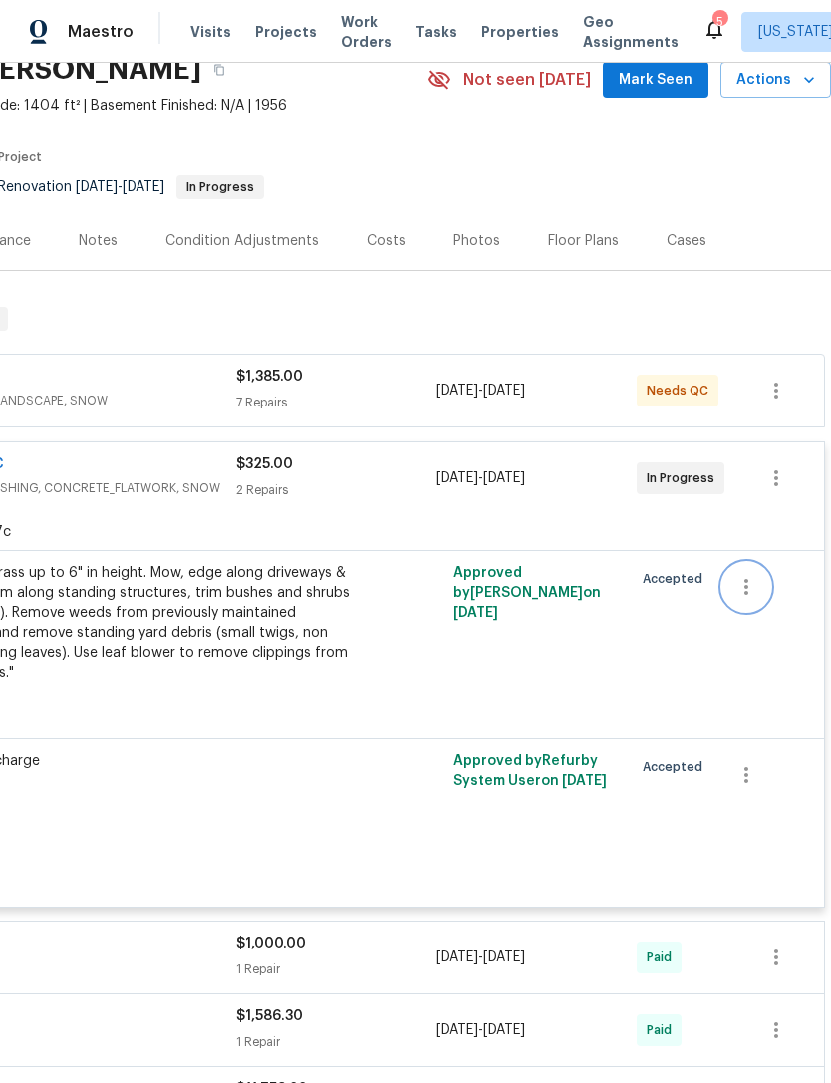
click at [761, 577] on button "button" at bounding box center [746, 587] width 48 height 48
click at [744, 670] on div at bounding box center [415, 541] width 831 height 1083
click at [785, 472] on icon "button" at bounding box center [776, 478] width 24 height 24
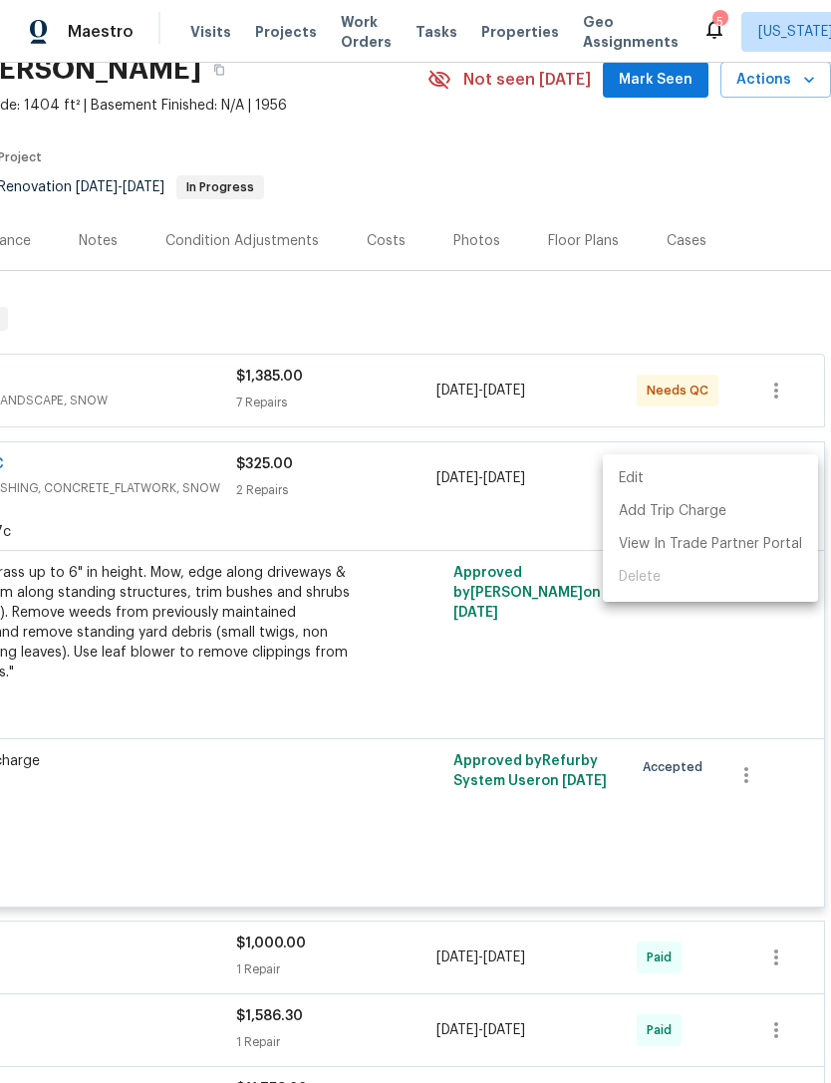
click at [493, 511] on div at bounding box center [415, 541] width 831 height 1083
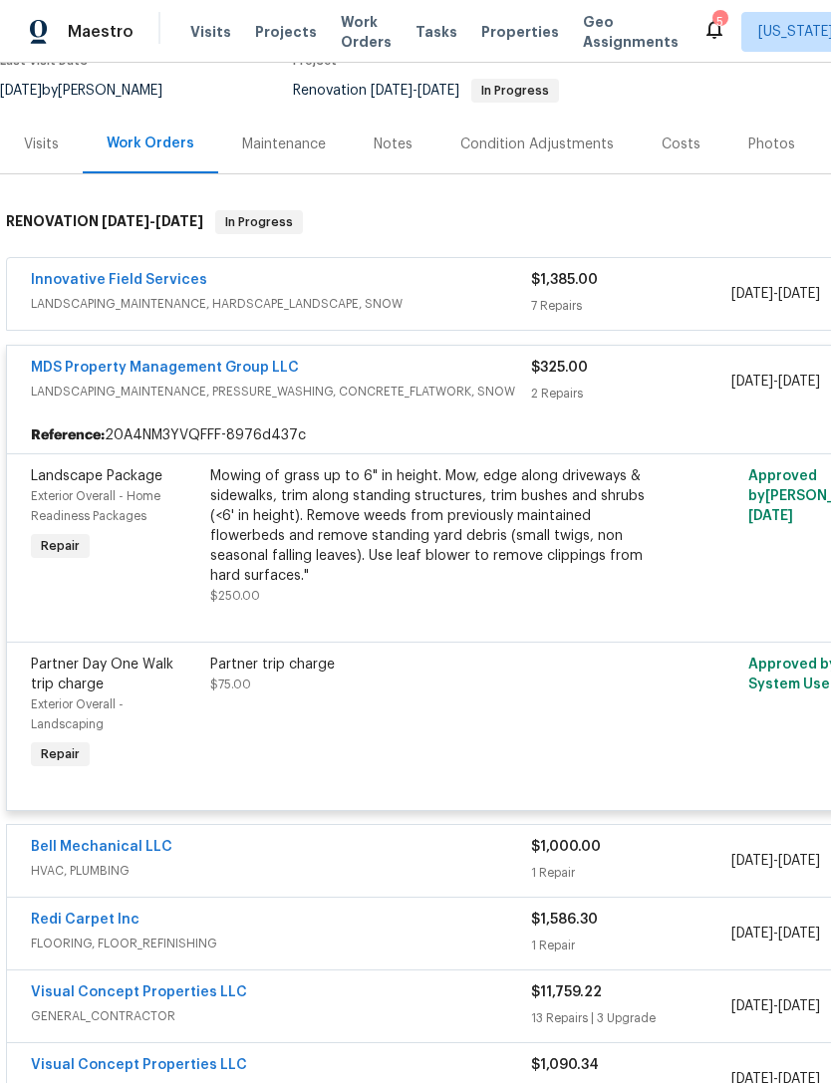
scroll to position [187, 0]
click at [526, 528] on div "Mowing of grass up to 6" in height. Mow, edge along driveways & sidewalks, trim…" at bounding box center [428, 526] width 436 height 120
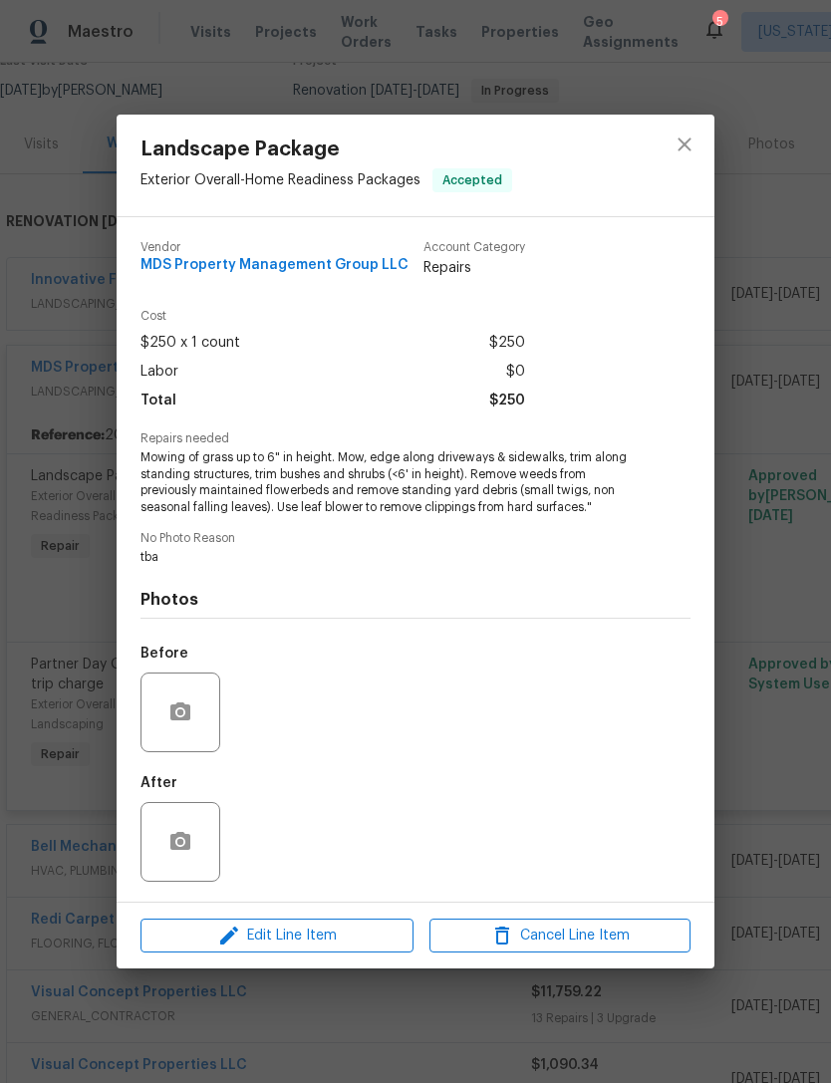
click at [316, 838] on div "After" at bounding box center [415, 828] width 550 height 129
click at [694, 149] on icon "close" at bounding box center [684, 144] width 24 height 24
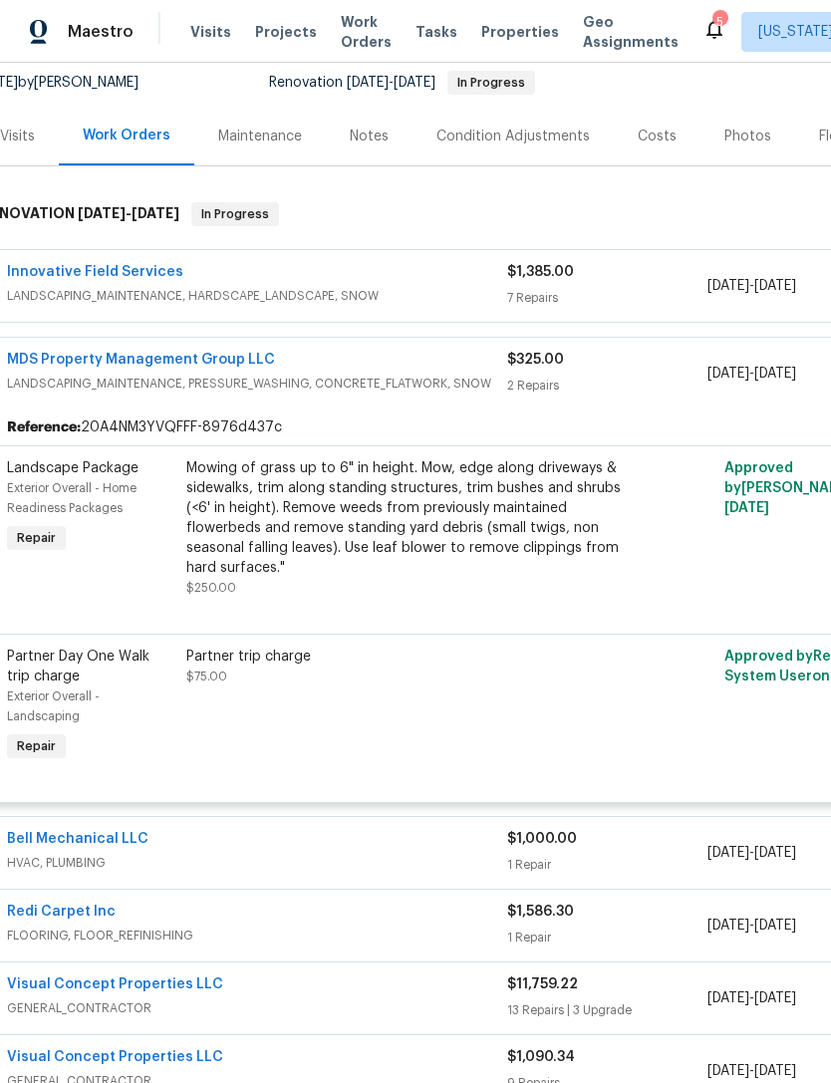
scroll to position [193, 29]
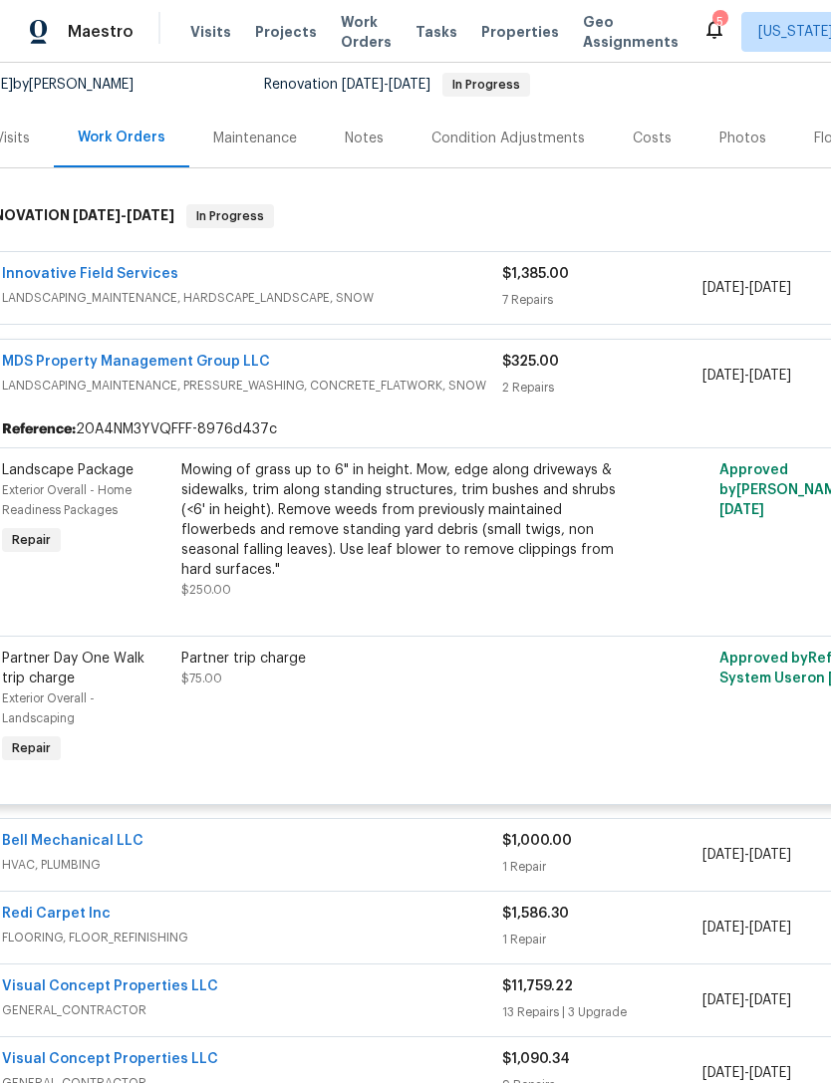
click at [710, 398] on div "7/10/2025 - 7/11/2025" at bounding box center [802, 376] width 200 height 48
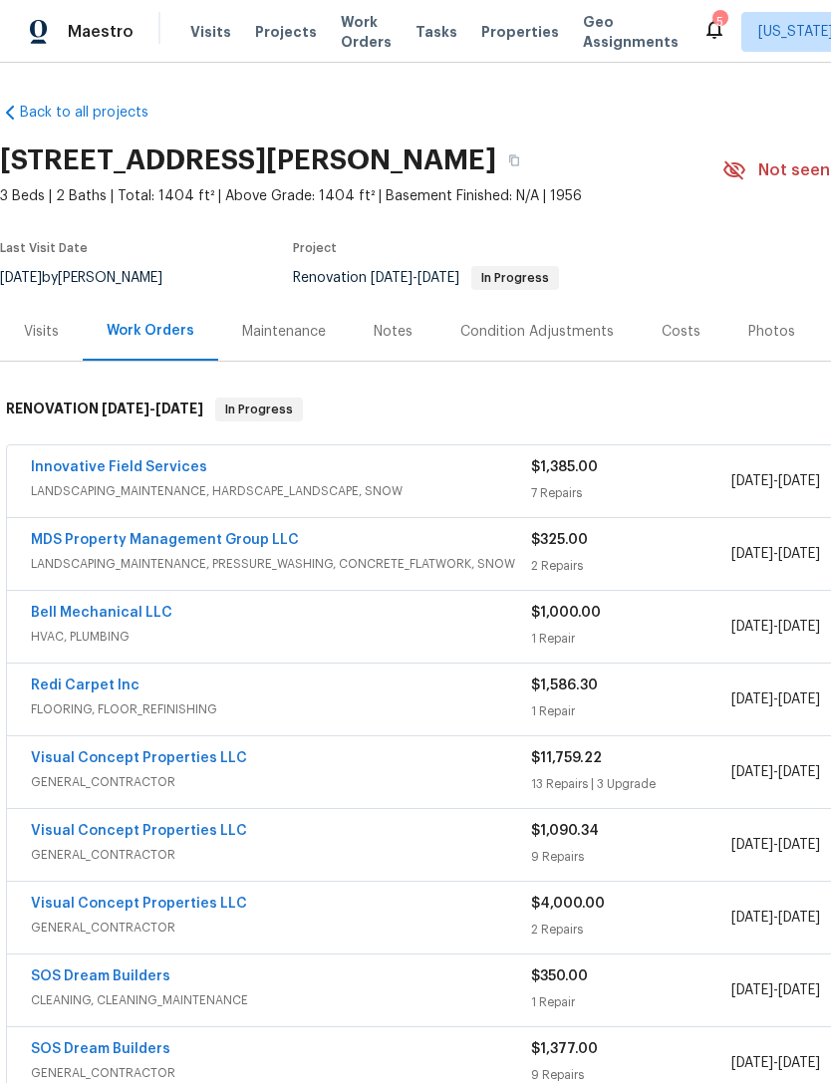
scroll to position [0, 0]
click at [484, 34] on span "Properties" at bounding box center [520, 32] width 78 height 20
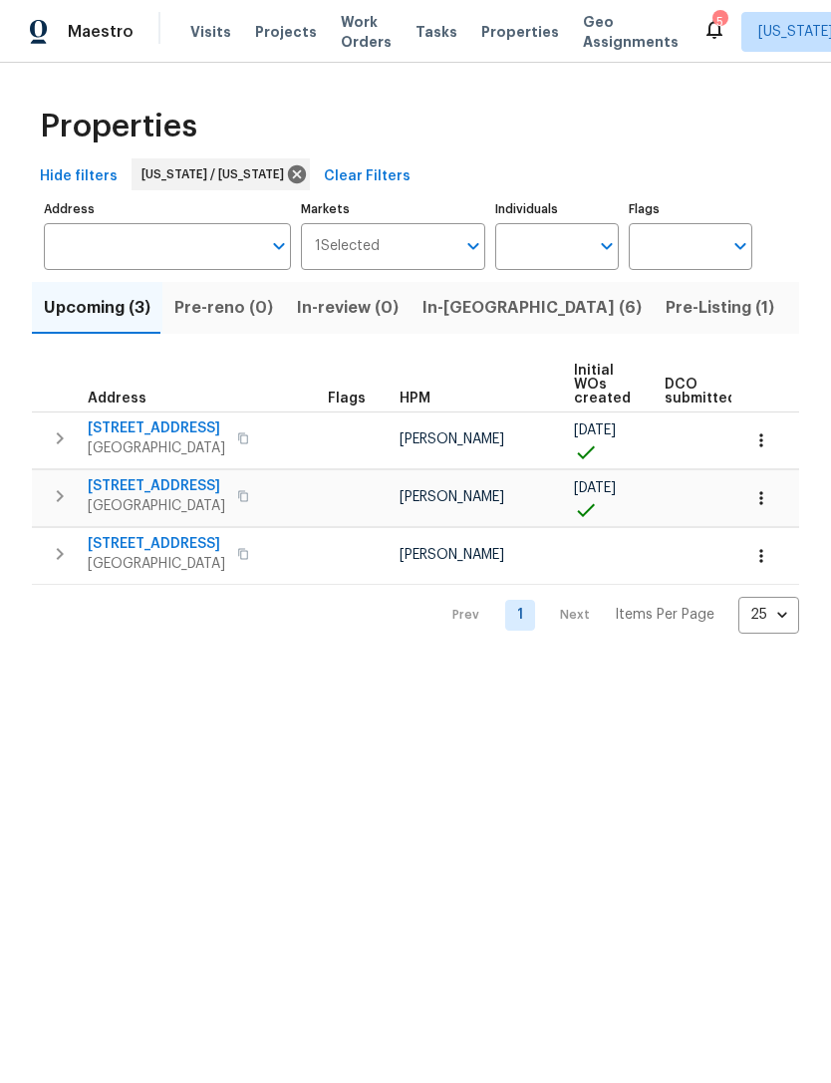
click at [478, 309] on span "In-[GEOGRAPHIC_DATA] (6)" at bounding box center [531, 308] width 219 height 28
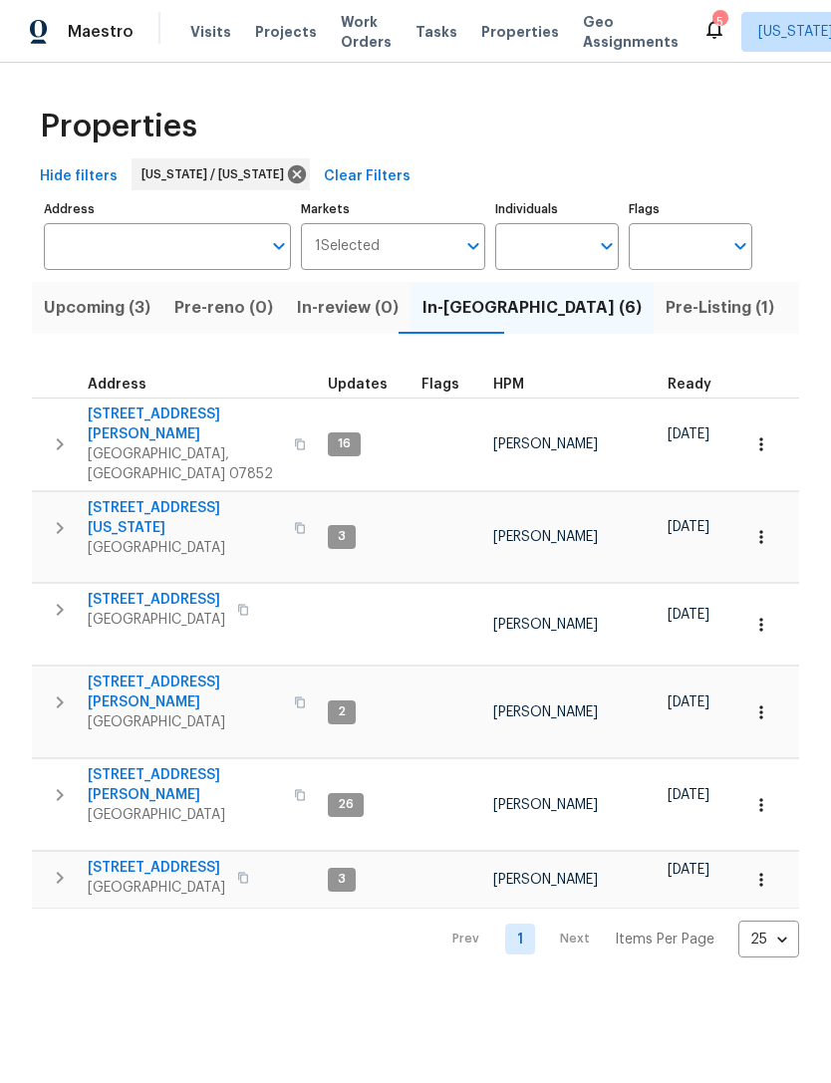
click at [128, 316] on span "Upcoming (3)" at bounding box center [97, 308] width 107 height 28
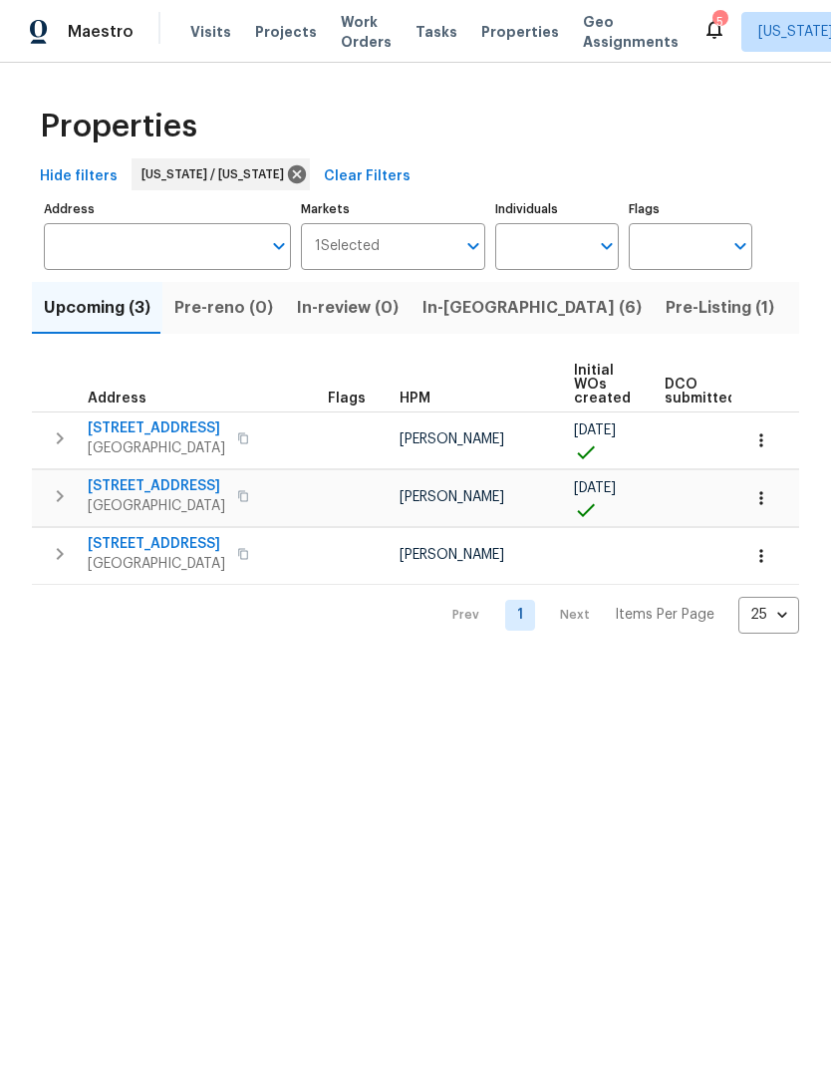
click at [141, 546] on span "[STREET_ADDRESS]" at bounding box center [156, 544] width 137 height 20
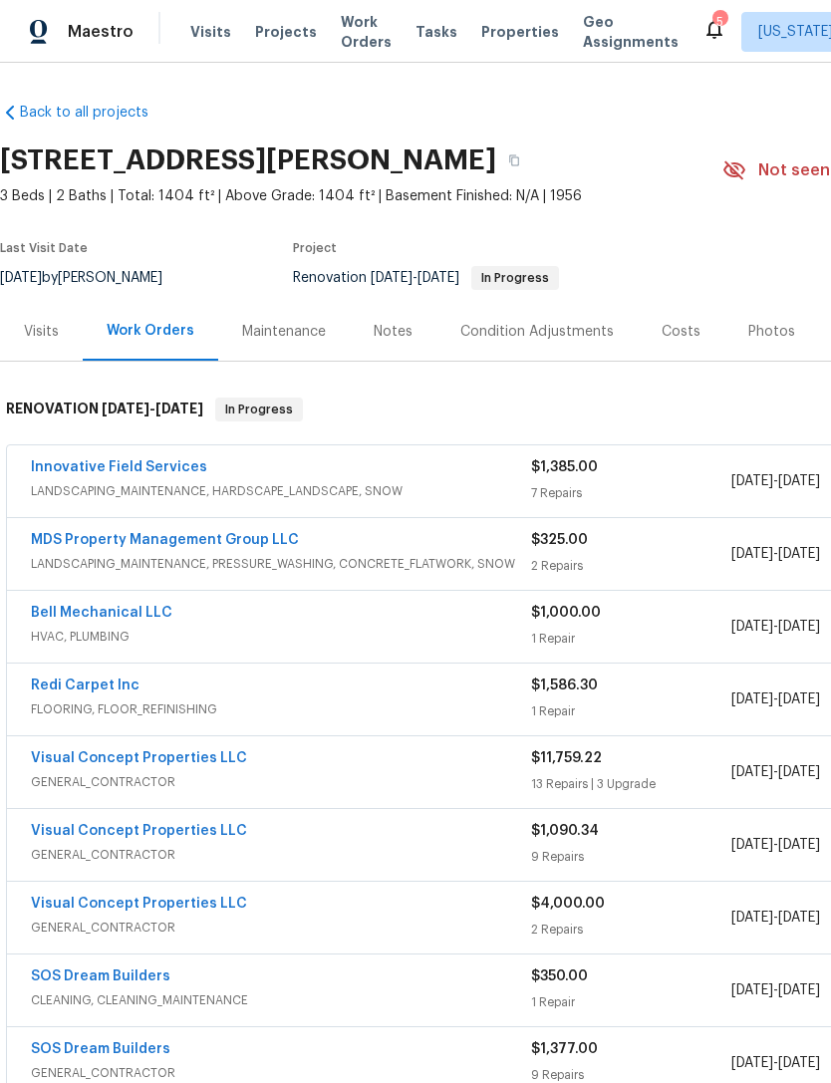
click at [95, 465] on link "Innovative Field Services" at bounding box center [119, 467] width 176 height 14
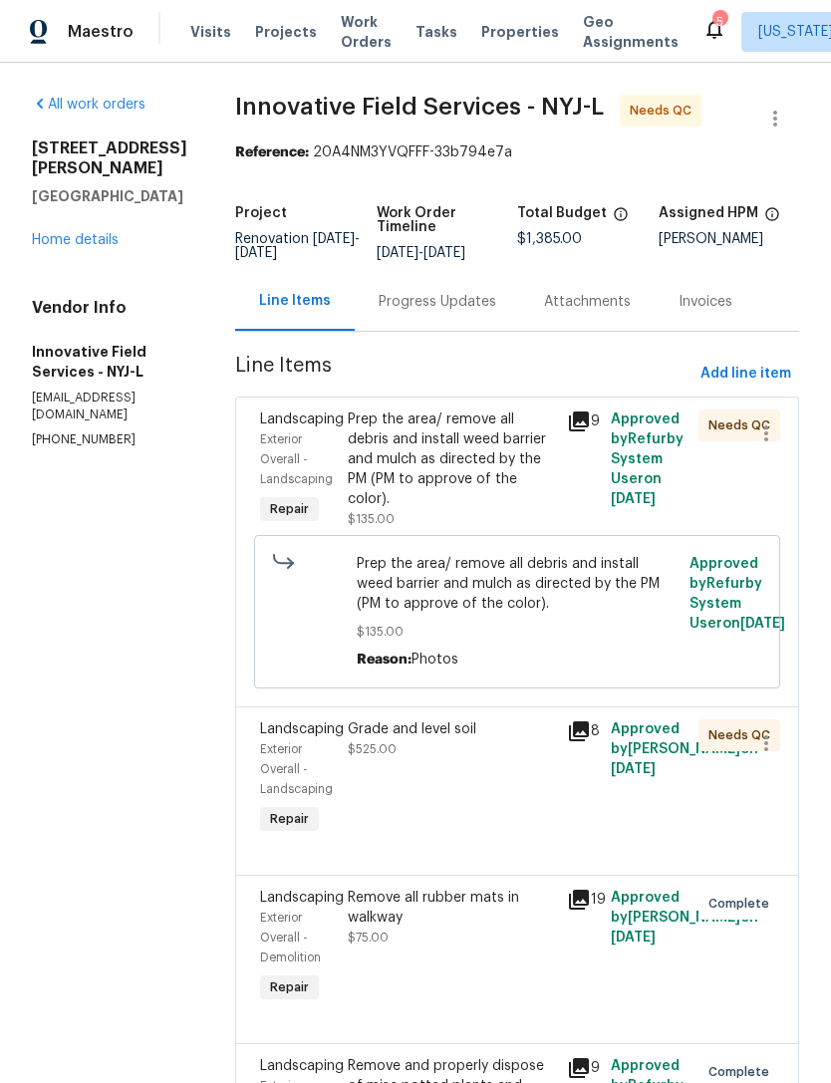
click at [720, 769] on div "Needs QC" at bounding box center [714, 778] width 44 height 131
click at [93, 233] on link "Home details" at bounding box center [75, 240] width 87 height 14
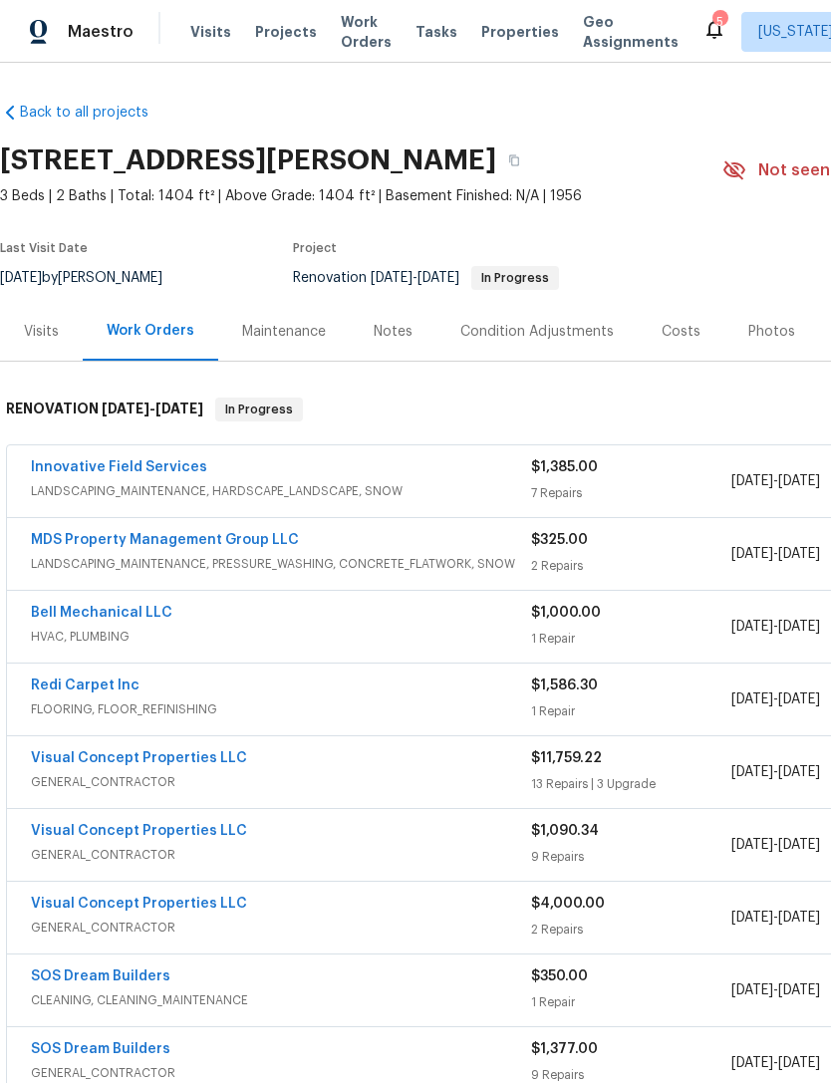
click at [500, 54] on div "Maestro Visits Projects Work Orders Tasks Properties Geo Assignments 5 [US_STAT…" at bounding box center [415, 31] width 831 height 63
click at [492, 39] on span "Properties" at bounding box center [520, 32] width 78 height 20
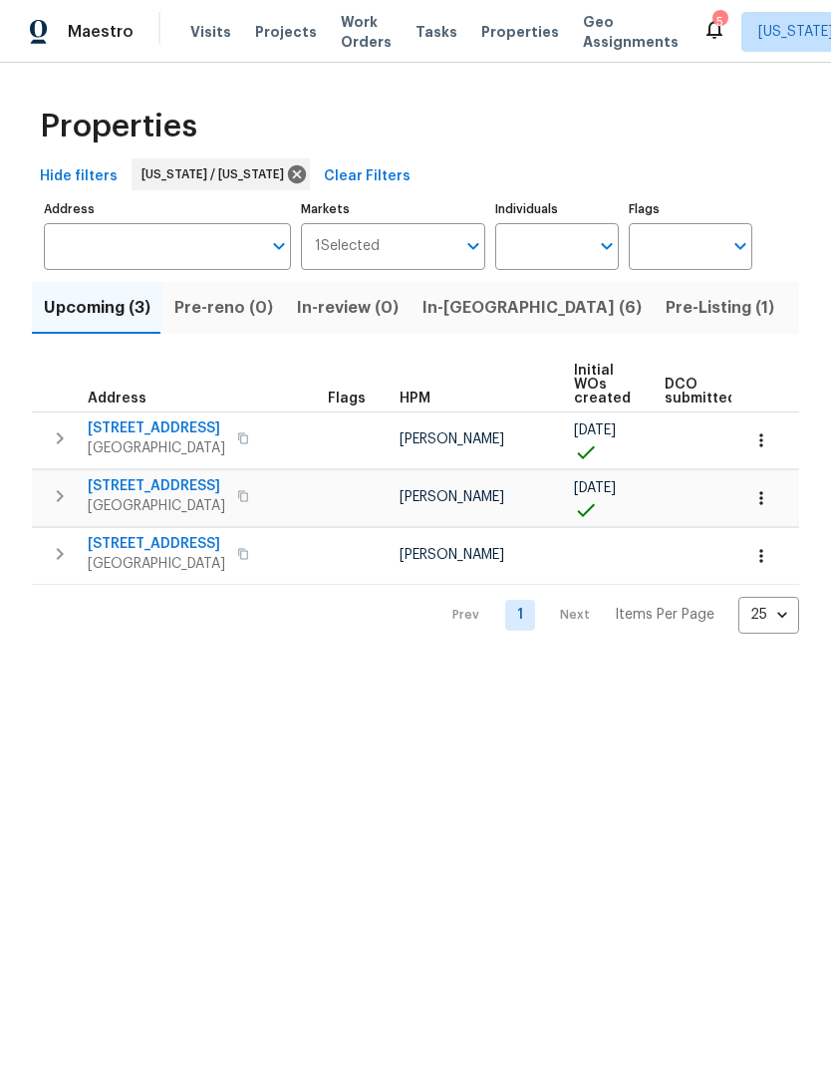
click at [465, 319] on span "In-[GEOGRAPHIC_DATA] (6)" at bounding box center [531, 308] width 219 height 28
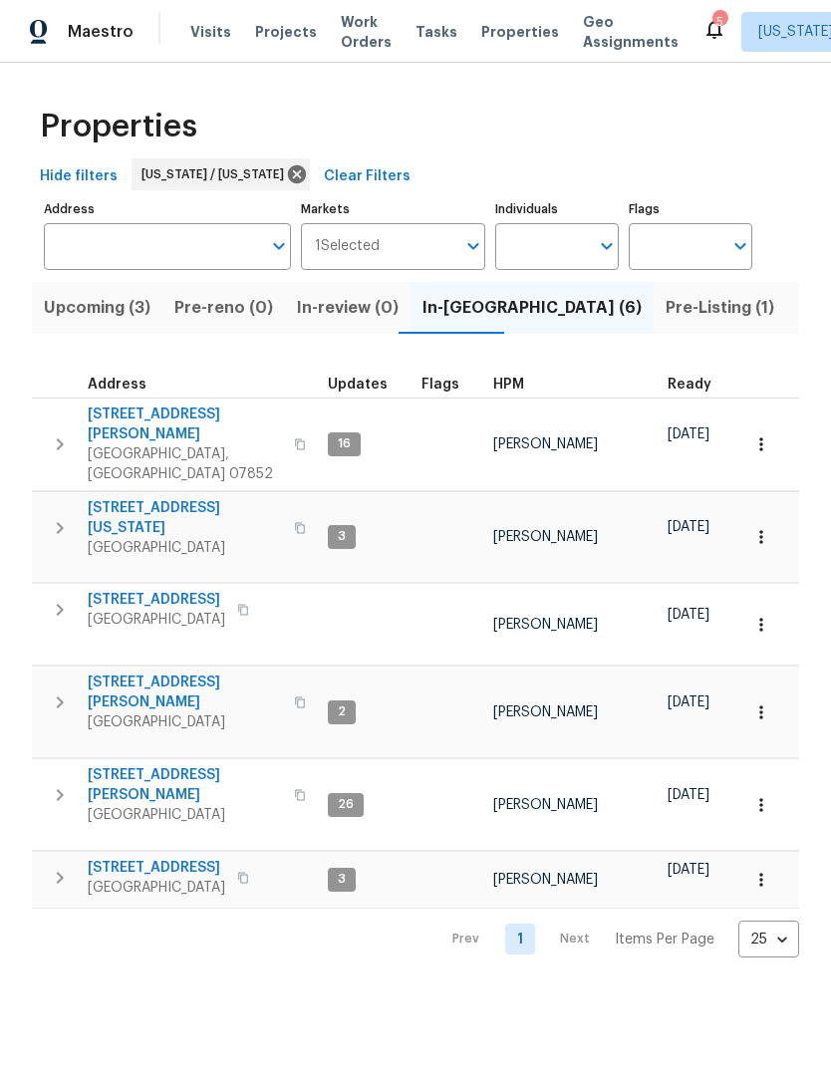
click at [68, 866] on icon "button" at bounding box center [60, 878] width 24 height 24
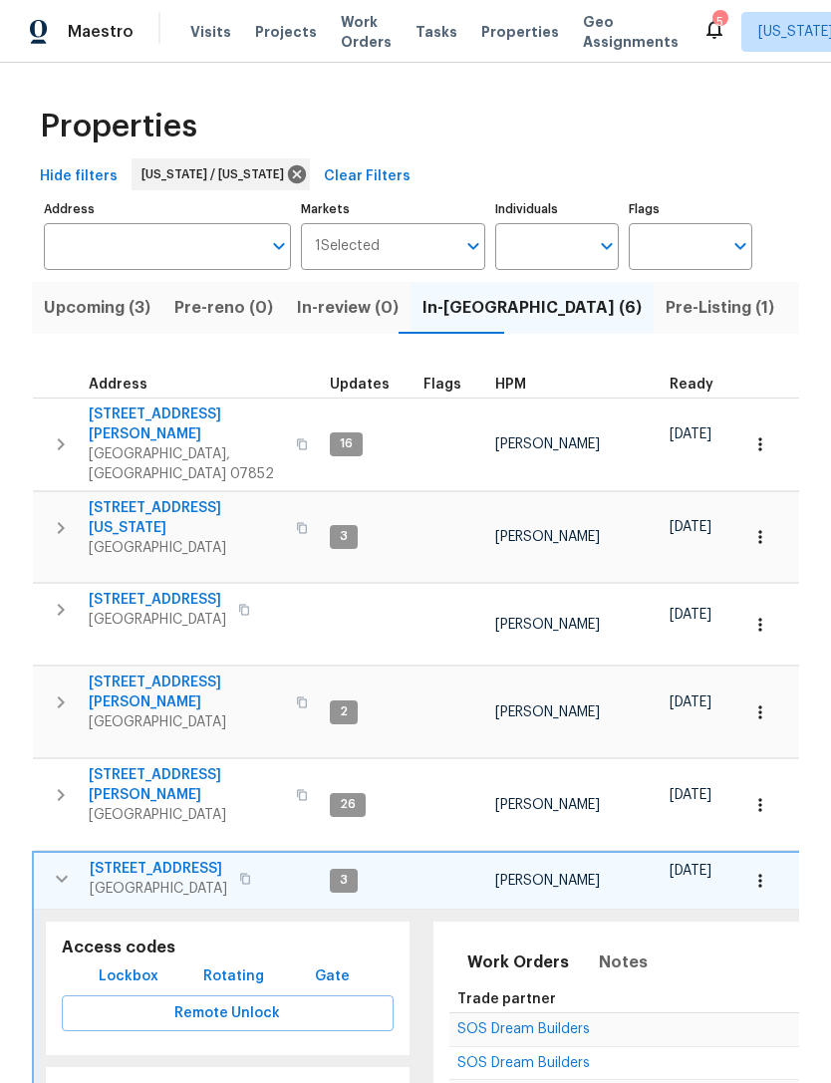
click at [58, 867] on icon "button" at bounding box center [62, 879] width 24 height 24
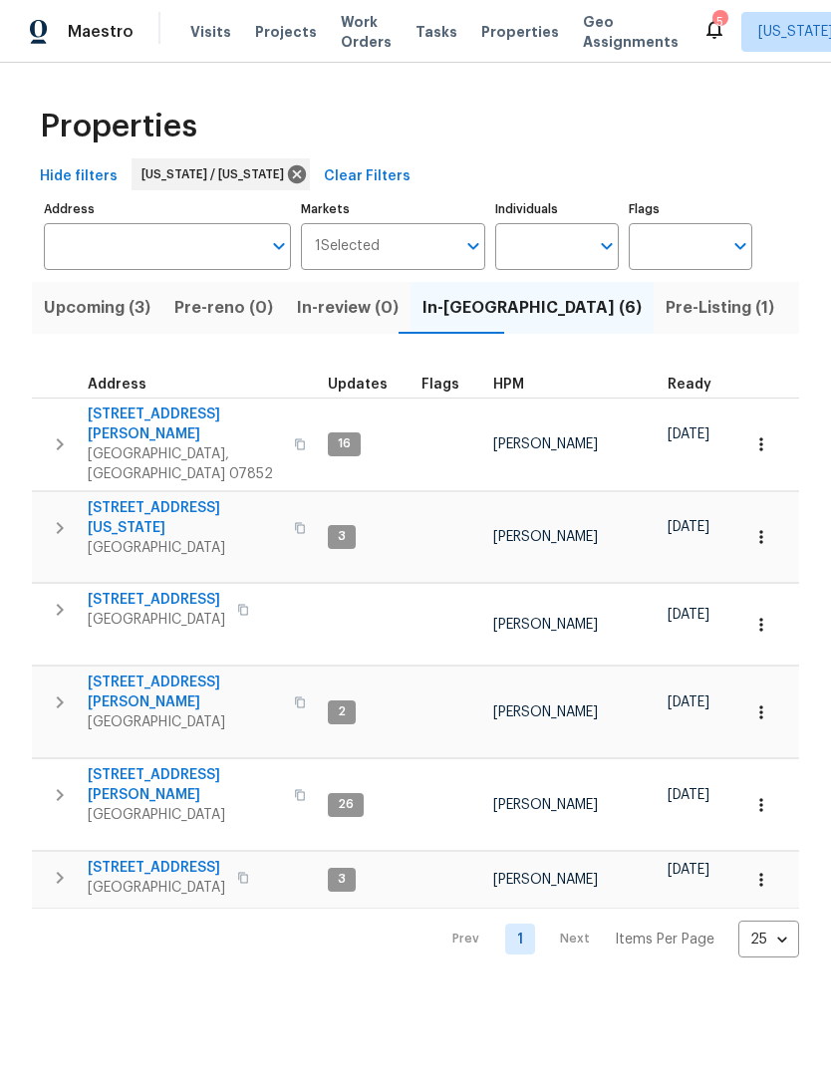
click at [131, 315] on span "Upcoming (3)" at bounding box center [97, 308] width 107 height 28
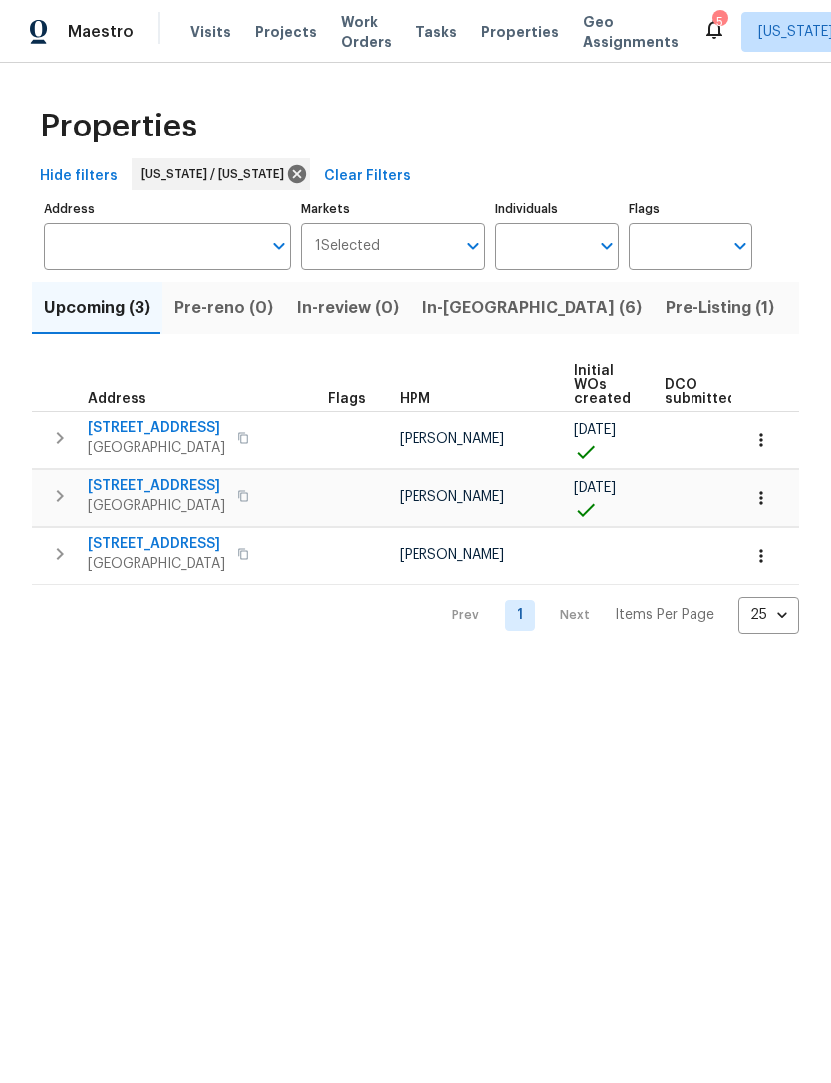
click at [470, 308] on span "In-[GEOGRAPHIC_DATA] (6)" at bounding box center [531, 308] width 219 height 28
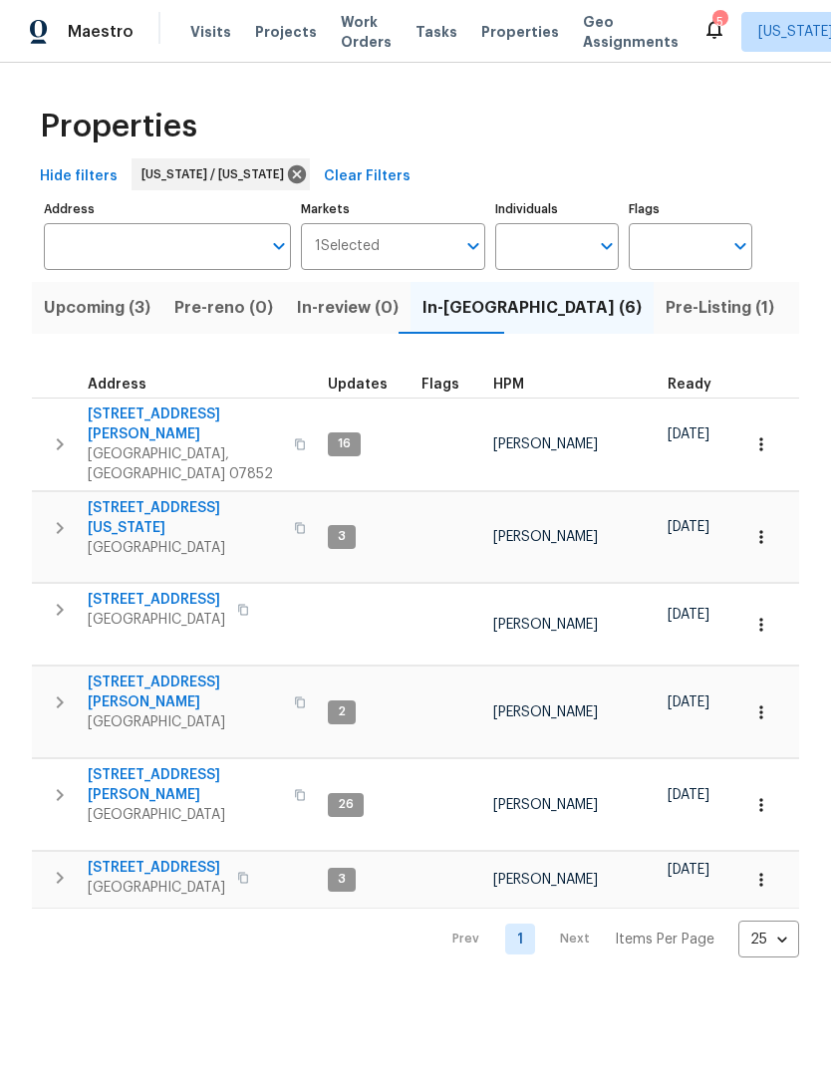
click at [513, 32] on span "Properties" at bounding box center [520, 32] width 78 height 20
click at [493, 41] on span "Properties" at bounding box center [520, 32] width 78 height 20
click at [648, 3] on div "Maestro Visits Projects Work Orders Tasks Properties Geo Assignments 5 New York…" at bounding box center [415, 31] width 831 height 63
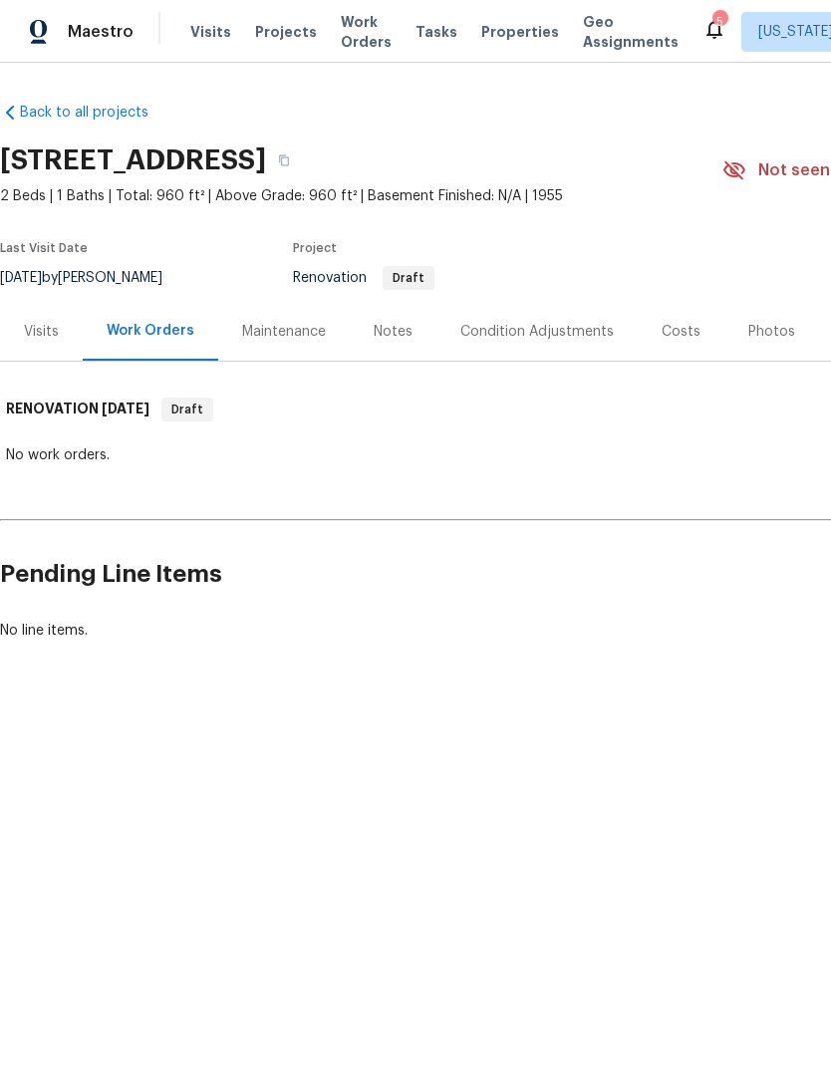
click at [60, 347] on div "Visits" at bounding box center [41, 331] width 83 height 59
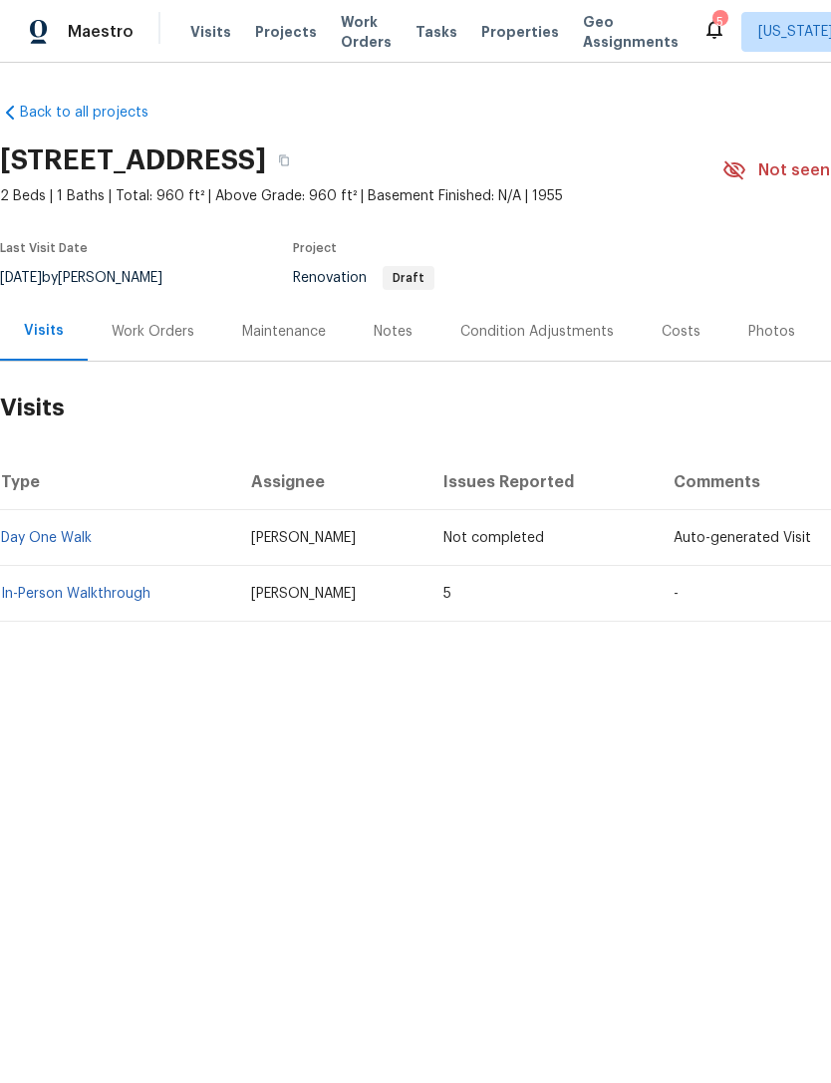
click at [110, 590] on link "In-Person Walkthrough" at bounding box center [75, 594] width 149 height 14
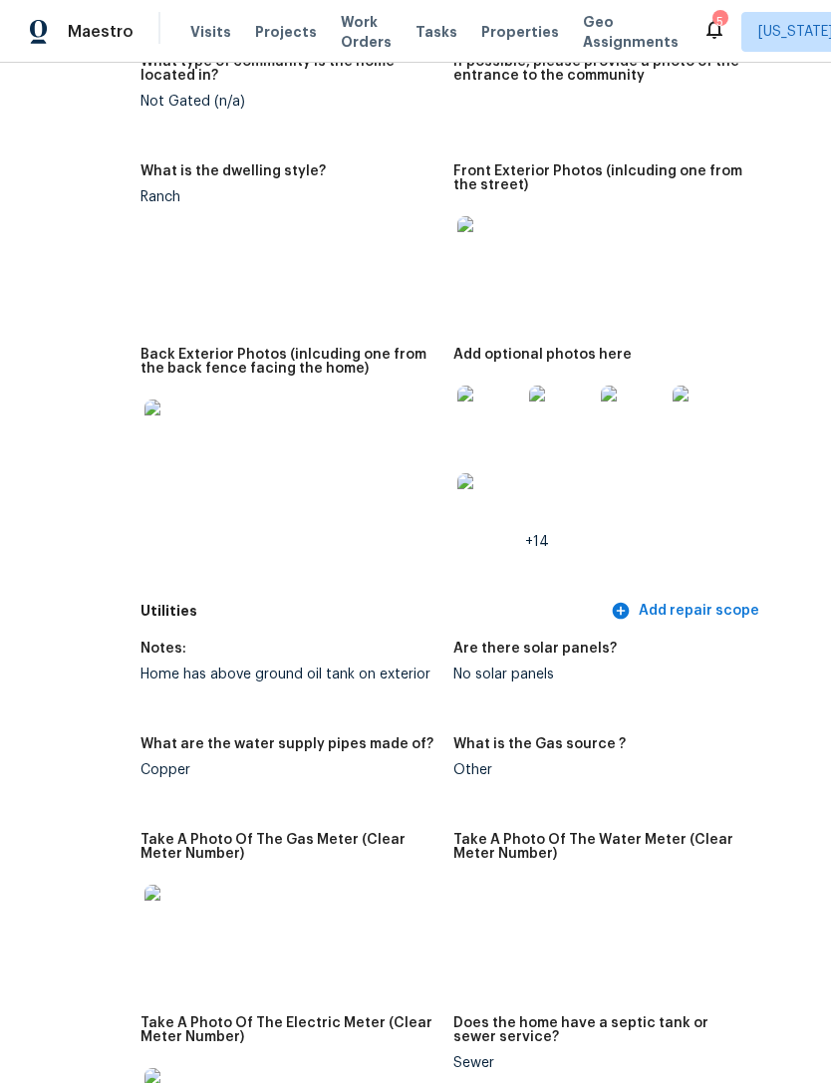
scroll to position [1030, 102]
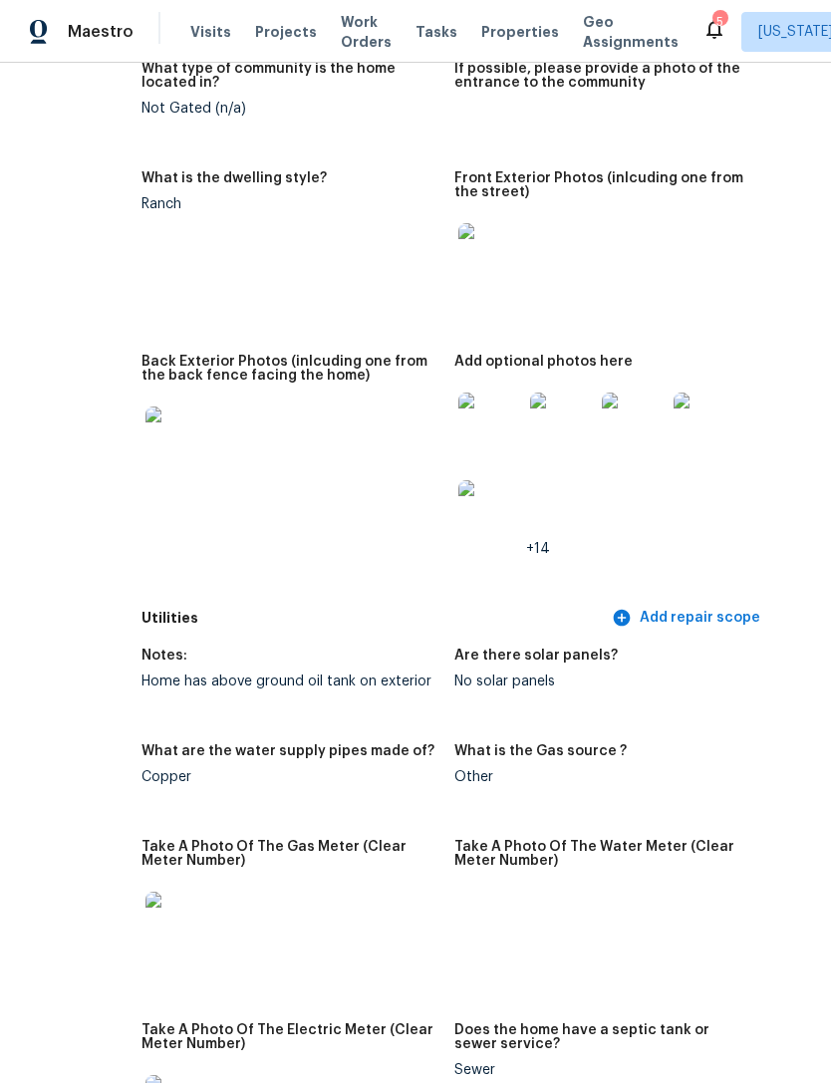
click at [458, 429] on img at bounding box center [490, 424] width 64 height 64
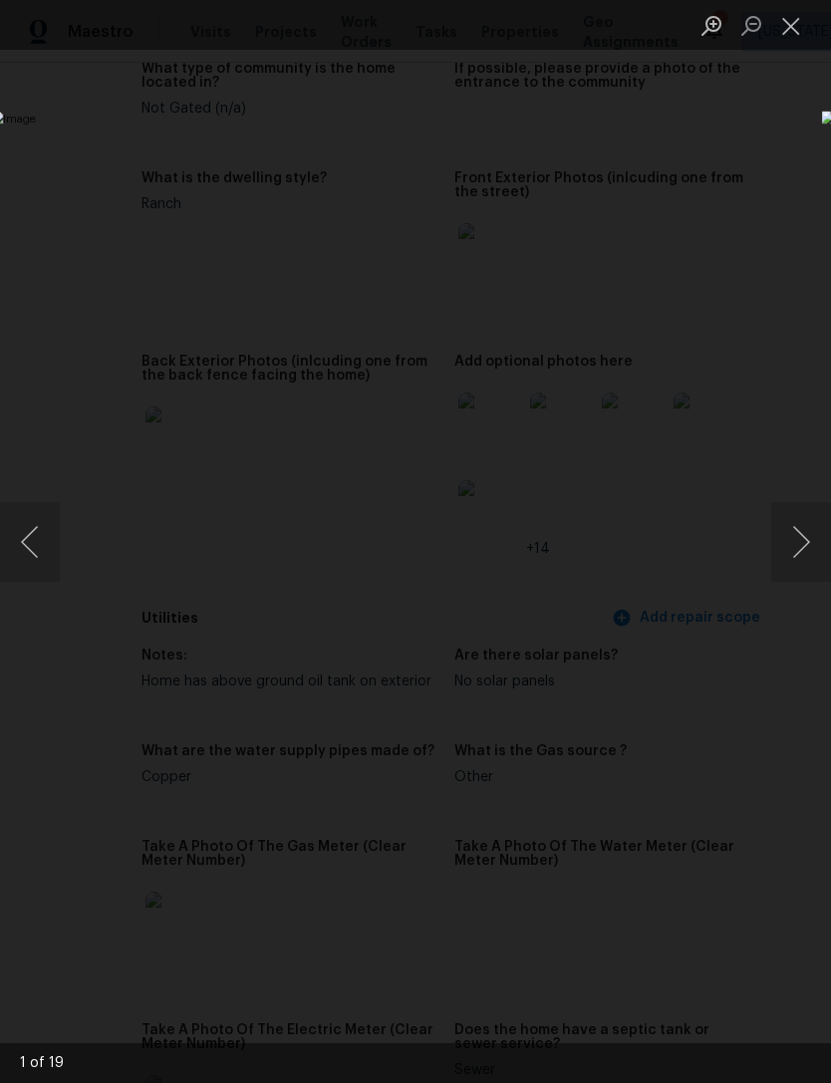
click at [800, 561] on button "Next image" at bounding box center [801, 542] width 60 height 80
click at [794, 553] on button "Next image" at bounding box center [801, 542] width 60 height 80
click at [773, 551] on button "Next image" at bounding box center [801, 542] width 60 height 80
click at [778, 542] on button "Next image" at bounding box center [801, 542] width 60 height 80
click at [792, 33] on button "Close lightbox" at bounding box center [791, 25] width 40 height 35
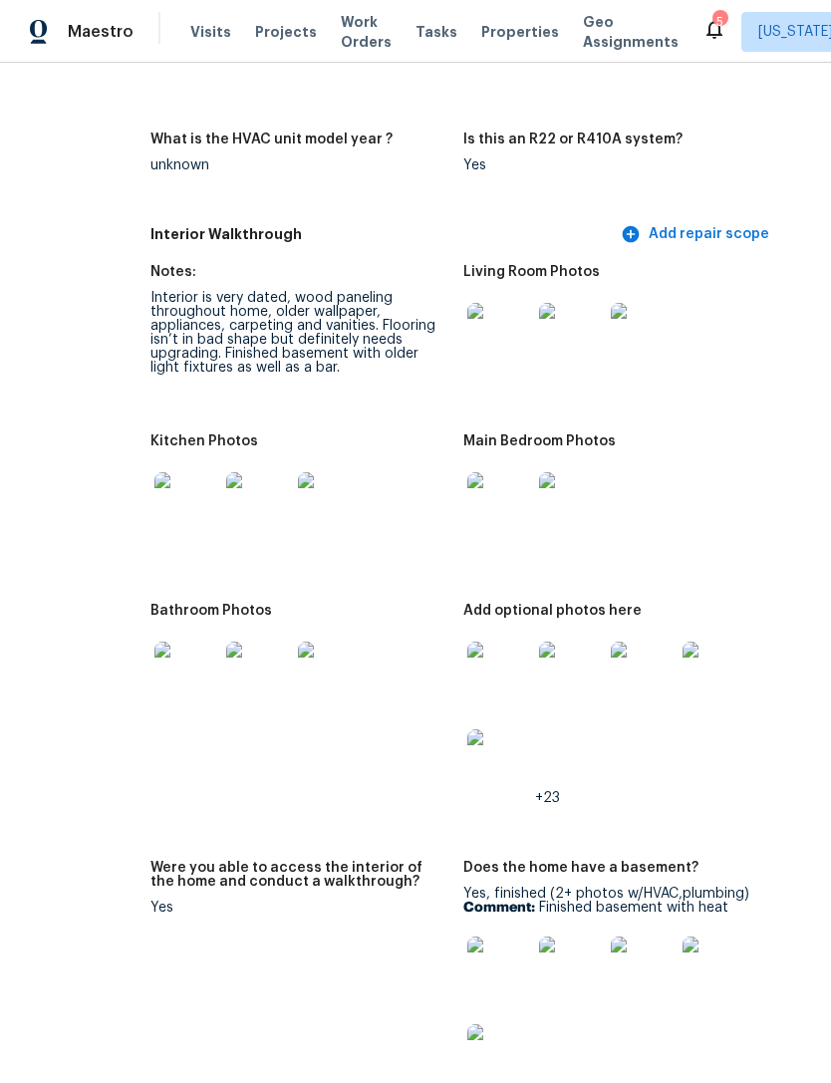
scroll to position [2322, 97]
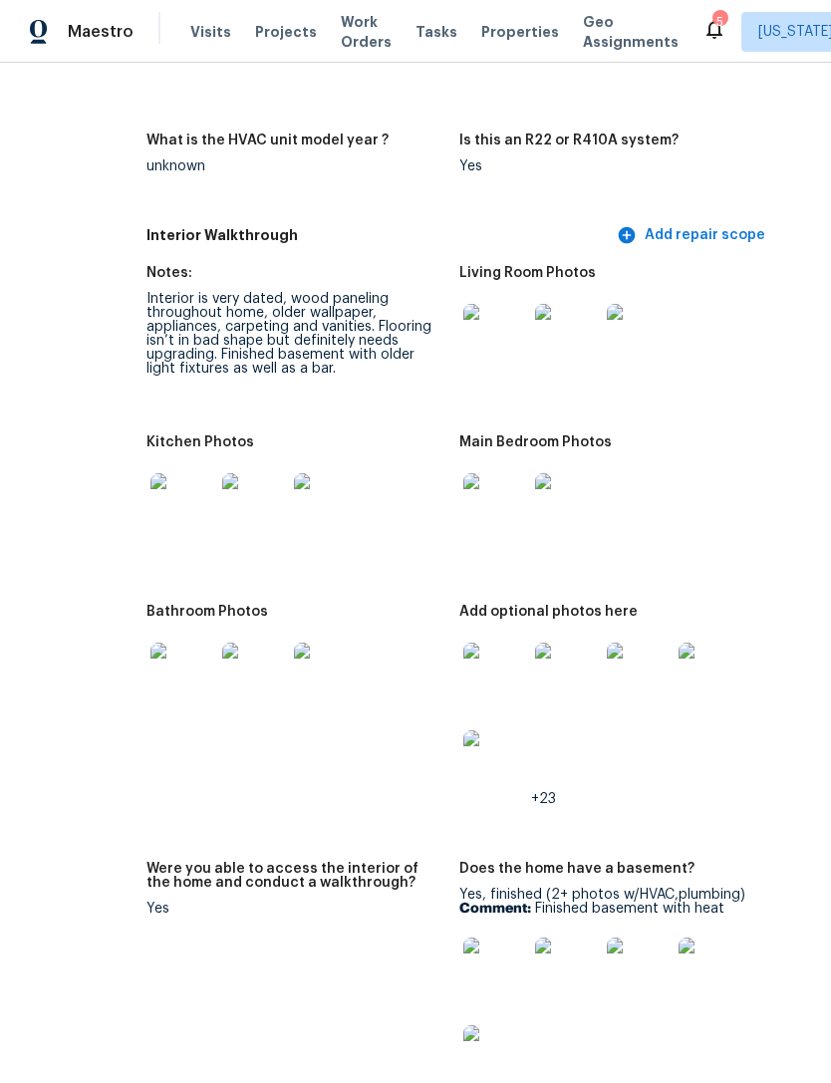
click at [150, 507] on img at bounding box center [182, 505] width 64 height 64
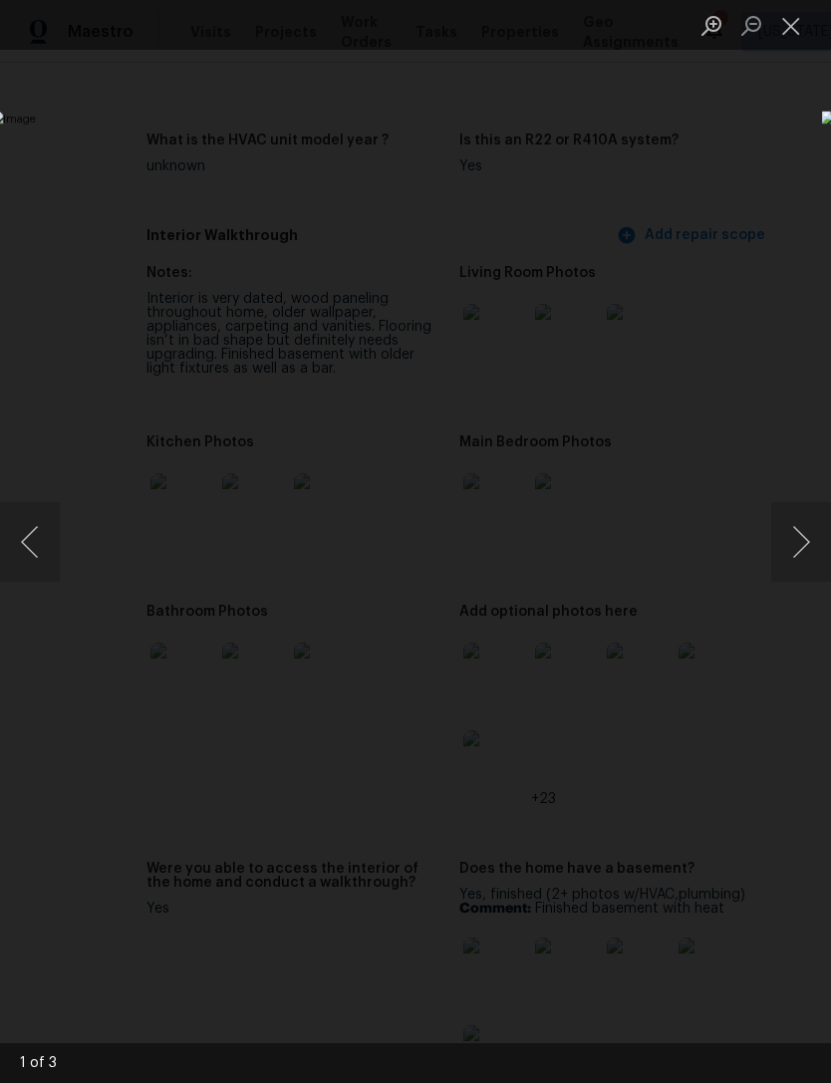
click at [785, 543] on button "Next image" at bounding box center [801, 542] width 60 height 80
click at [793, 546] on button "Next image" at bounding box center [801, 542] width 60 height 80
click at [788, 548] on button "Next image" at bounding box center [801, 542] width 60 height 80
click at [804, 17] on button "Close lightbox" at bounding box center [791, 25] width 40 height 35
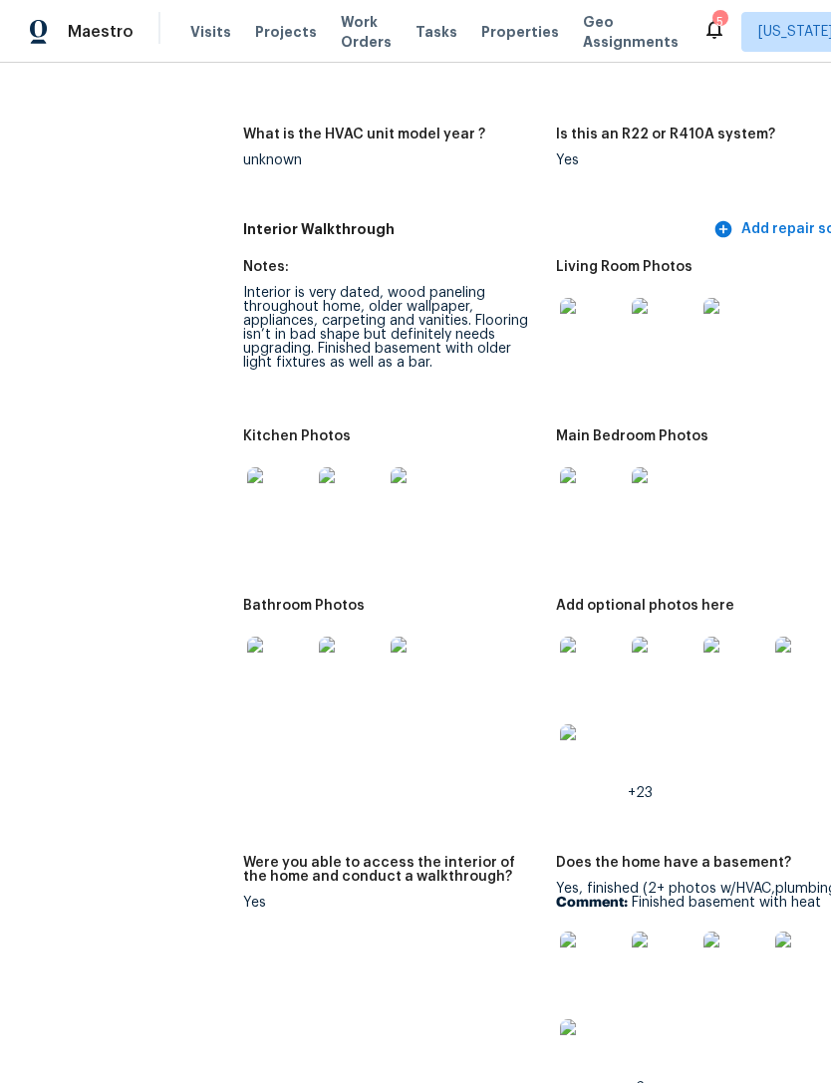
scroll to position [2358, 37]
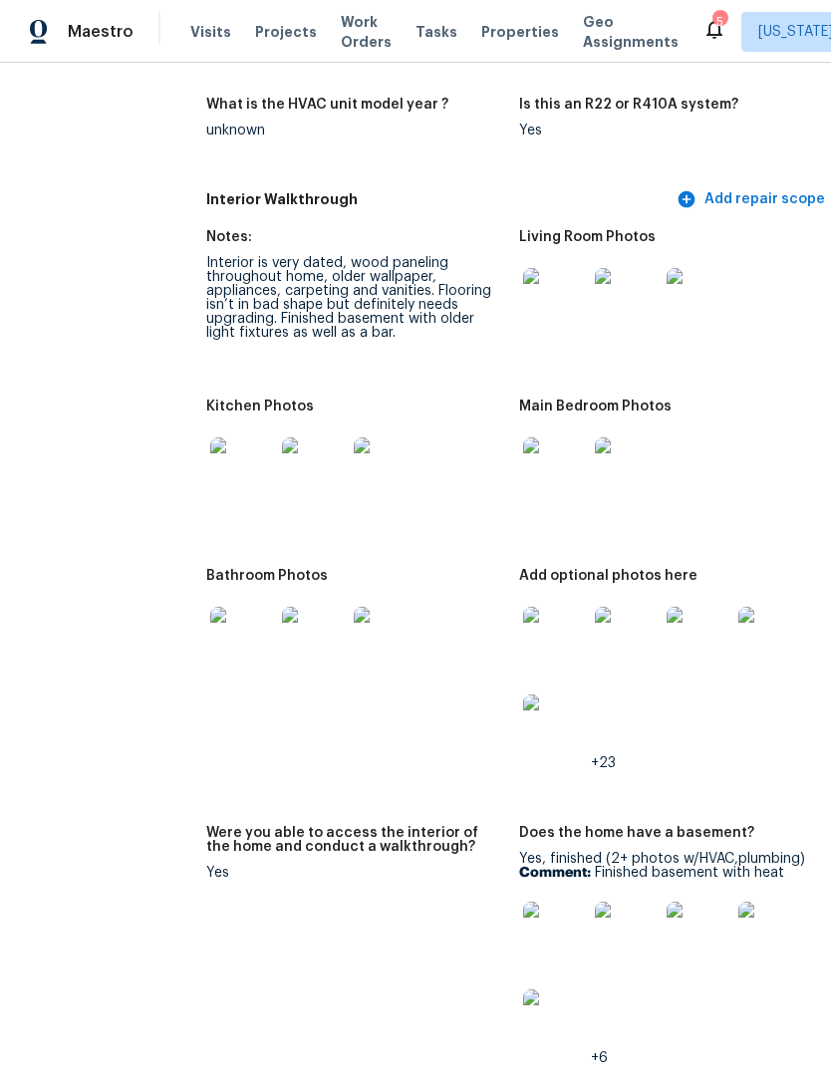
click at [210, 622] on img at bounding box center [242, 639] width 64 height 64
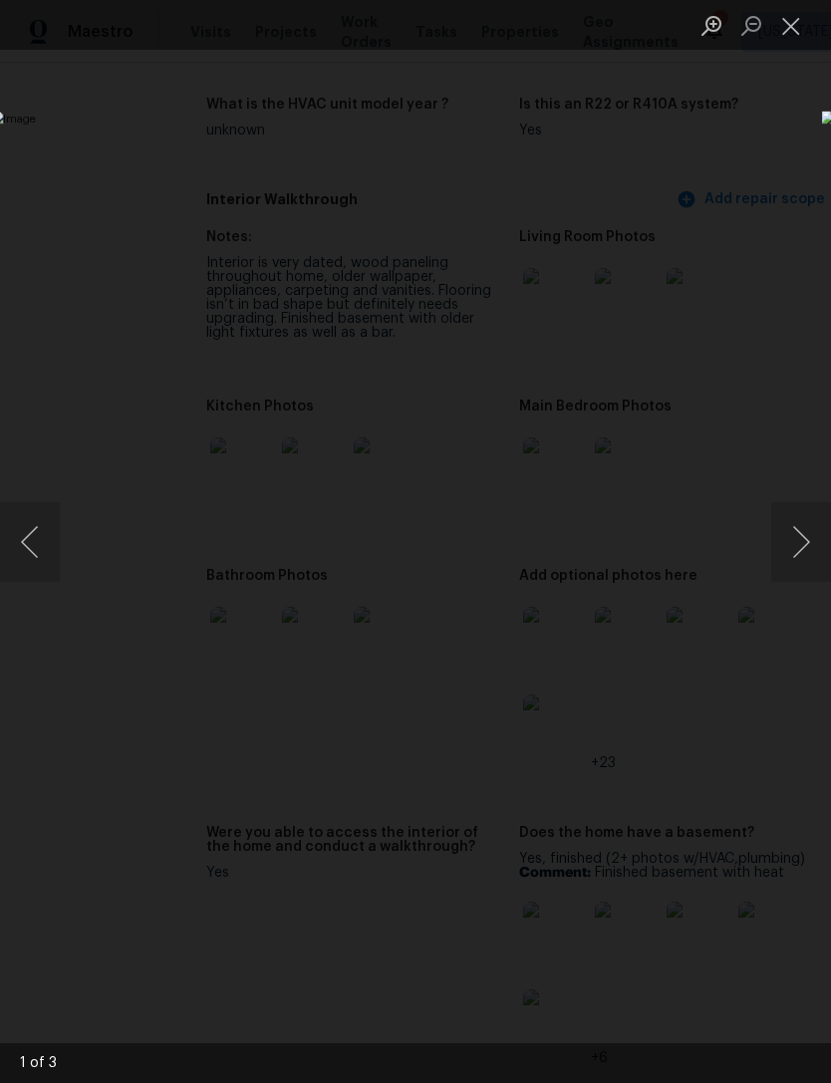
click at [777, 535] on button "Next image" at bounding box center [801, 542] width 60 height 80
click at [828, 520] on button "Next image" at bounding box center [801, 542] width 60 height 80
click at [789, 559] on button "Next image" at bounding box center [801, 542] width 60 height 80
click at [786, 545] on button "Next image" at bounding box center [801, 542] width 60 height 80
click at [791, 544] on button "Next image" at bounding box center [801, 542] width 60 height 80
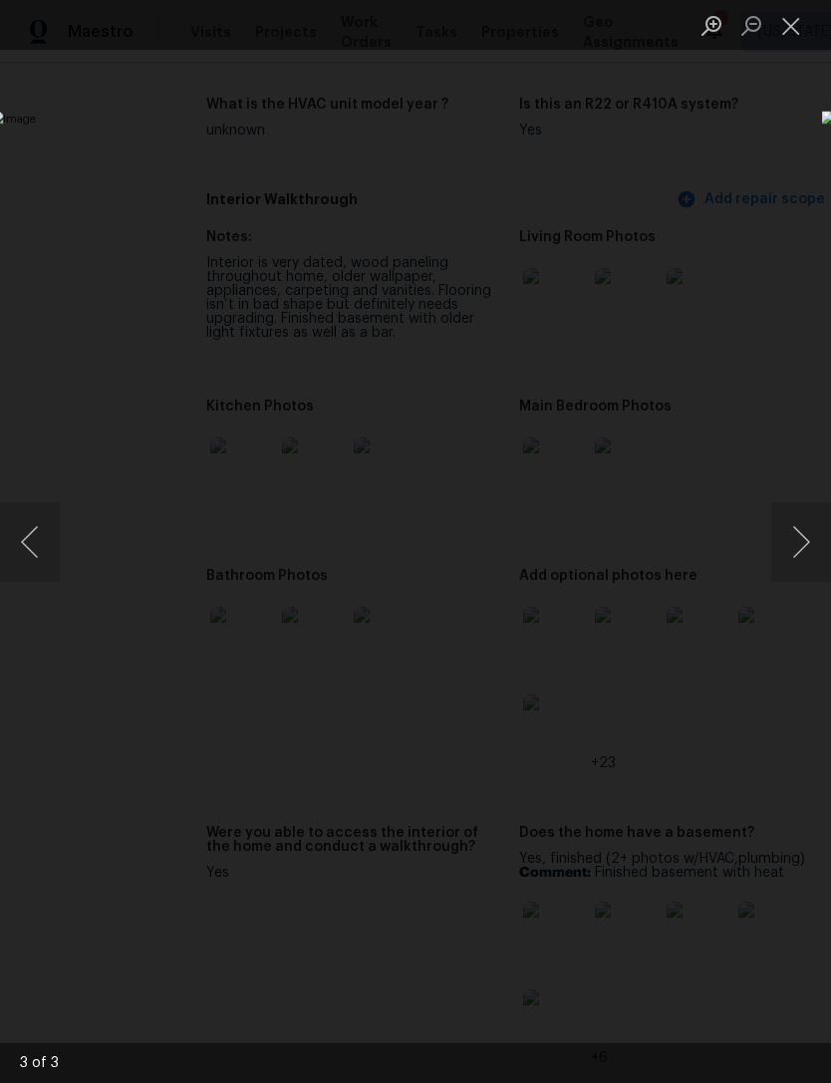
click at [788, 549] on button "Next image" at bounding box center [801, 542] width 60 height 80
click at [805, 541] on button "Next image" at bounding box center [801, 542] width 60 height 80
click at [795, 542] on button "Next image" at bounding box center [801, 542] width 60 height 80
click at [616, 875] on div "Lightbox" at bounding box center [415, 541] width 831 height 1083
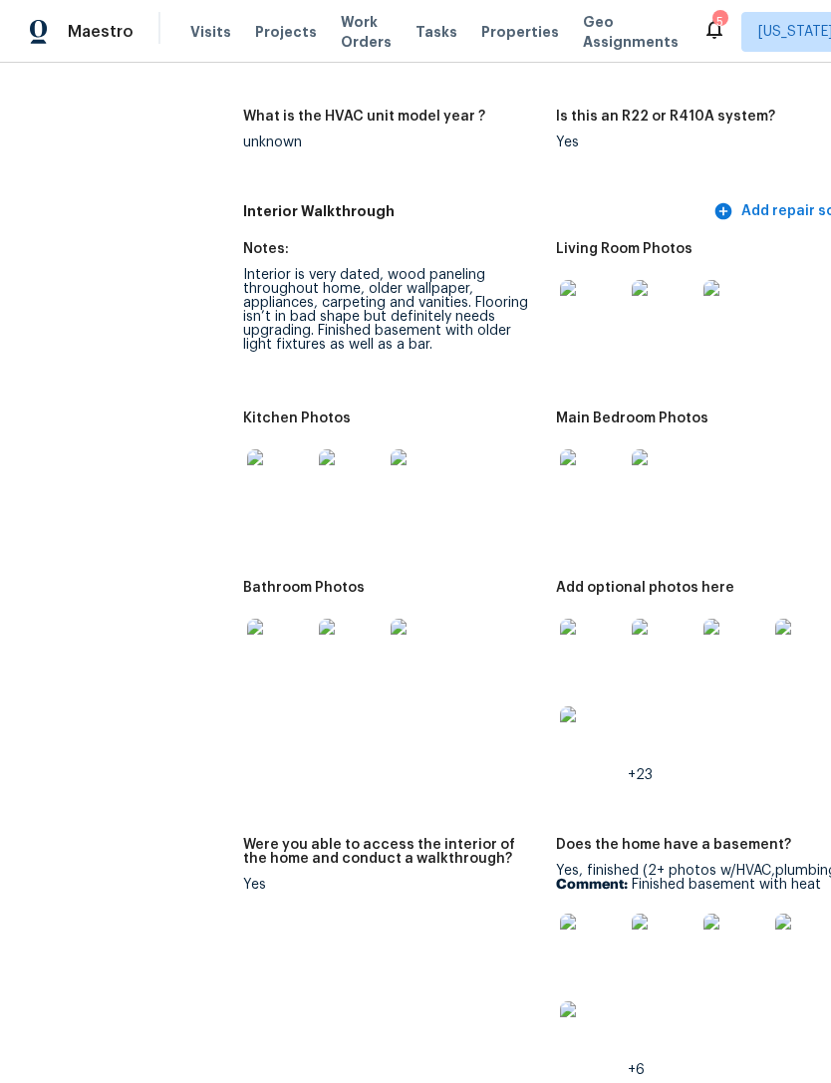
scroll to position [2346, 0]
click at [247, 627] on img at bounding box center [279, 651] width 64 height 64
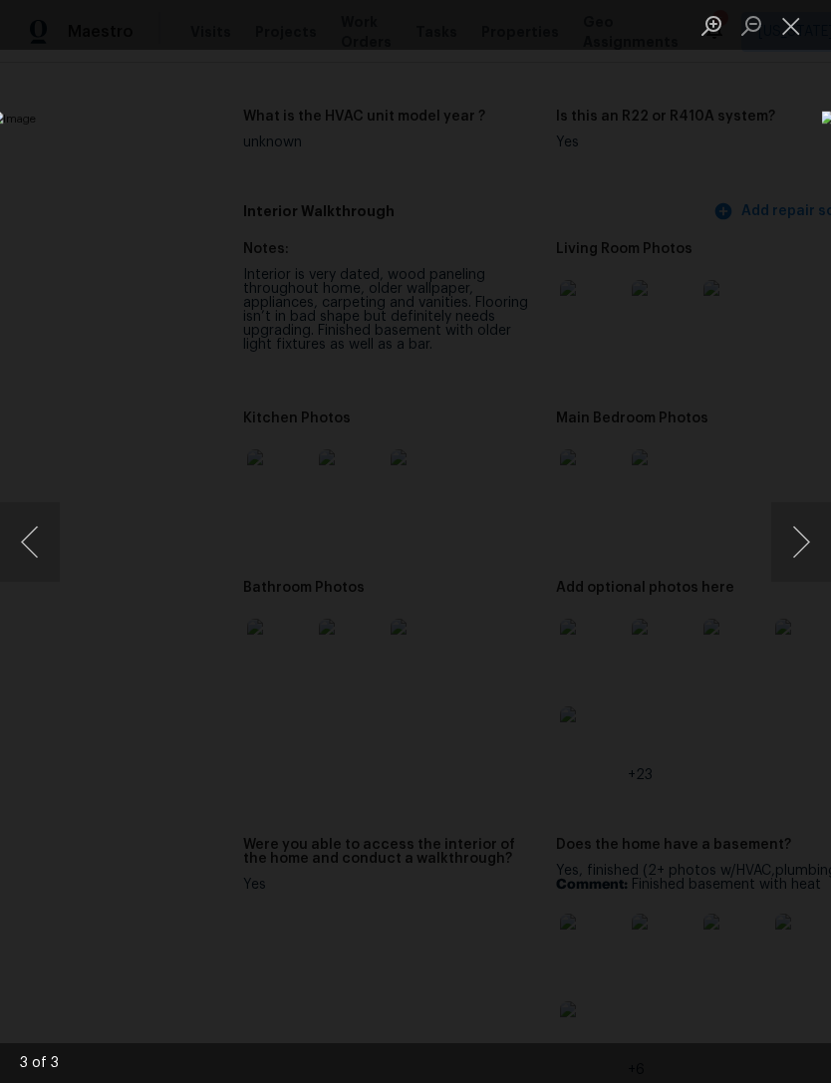
click at [797, 544] on button "Next image" at bounding box center [801, 542] width 60 height 80
click at [797, 547] on button "Next image" at bounding box center [801, 542] width 60 height 80
click at [786, 557] on button "Next image" at bounding box center [801, 542] width 60 height 80
click at [46, 549] on button "Previous image" at bounding box center [30, 542] width 60 height 80
click at [808, 553] on button "Next image" at bounding box center [801, 542] width 60 height 80
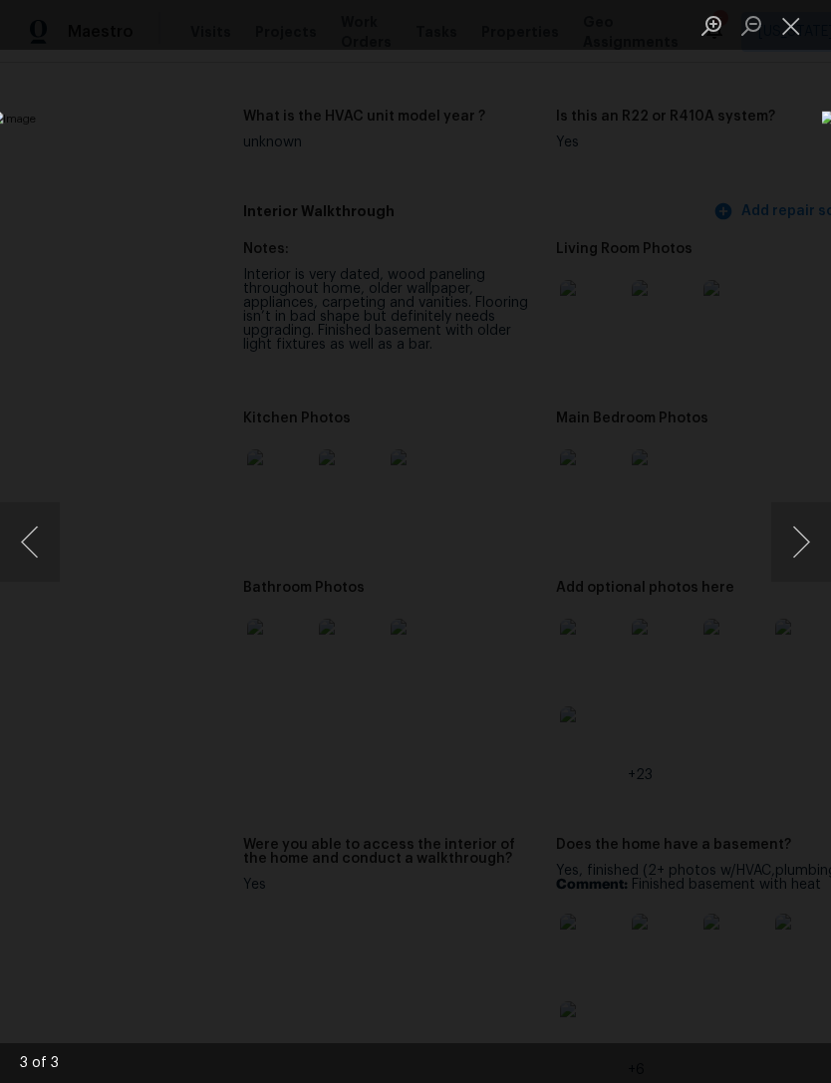
click at [790, 548] on button "Next image" at bounding box center [801, 542] width 60 height 80
click at [806, 557] on button "Next image" at bounding box center [801, 542] width 60 height 80
click at [771, 133] on div "Lightbox" at bounding box center [415, 541] width 831 height 1083
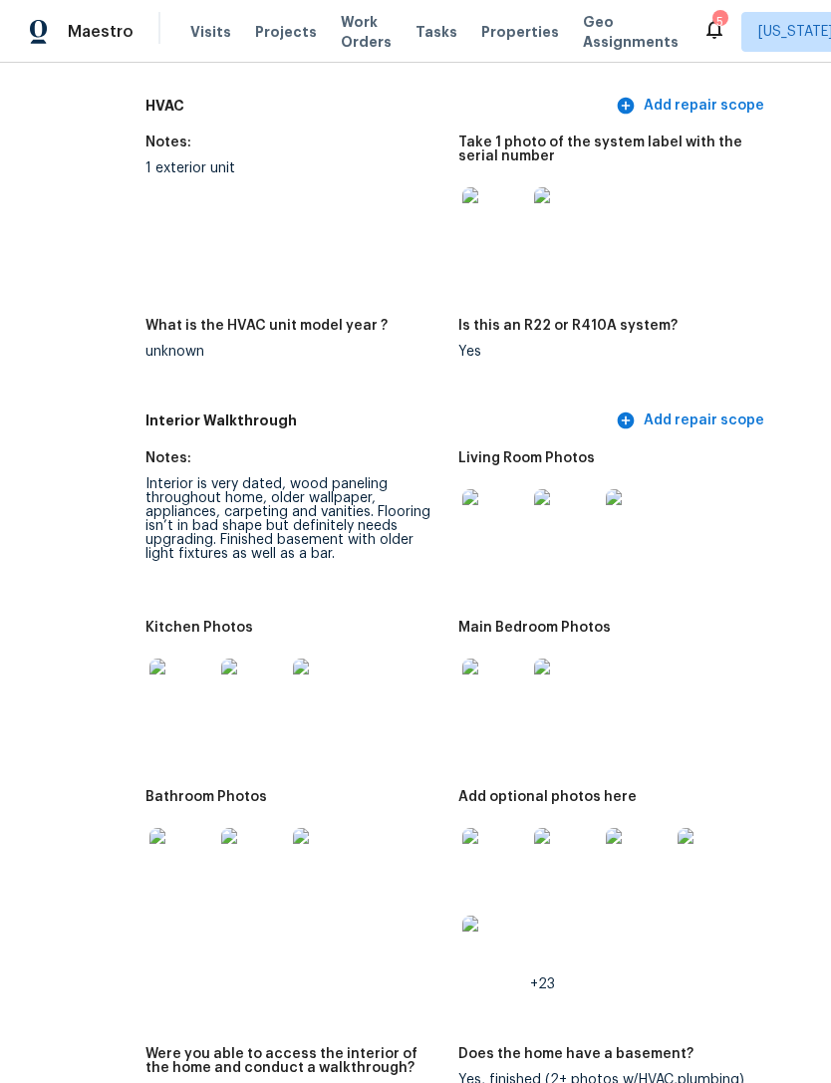
scroll to position [2153, 98]
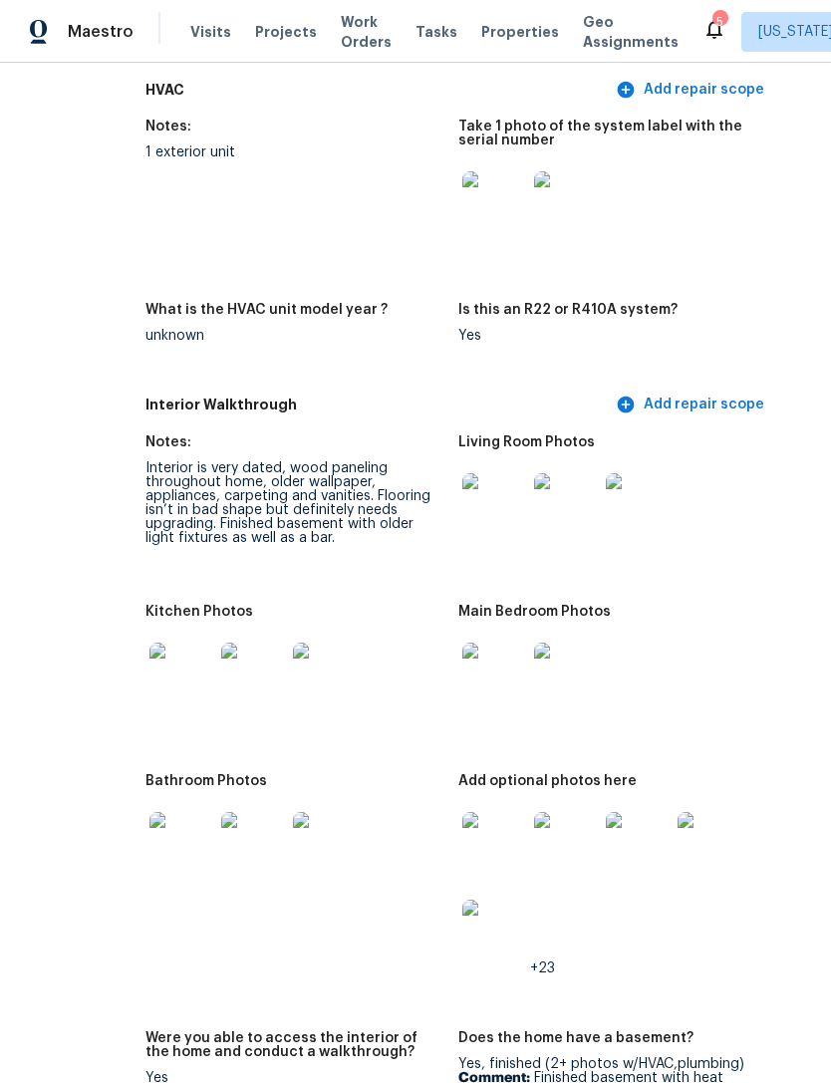
click at [462, 833] on img at bounding box center [494, 844] width 64 height 64
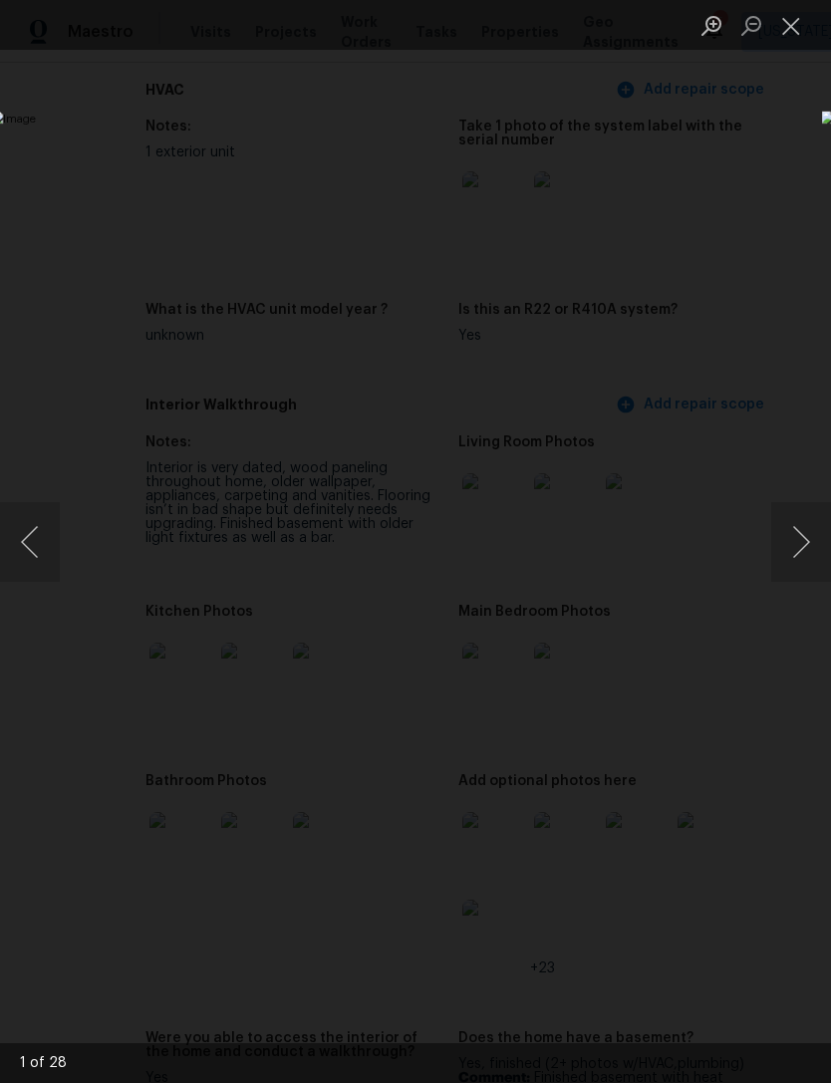
click at [819, 549] on button "Next image" at bounding box center [801, 542] width 60 height 80
click at [792, 547] on button "Next image" at bounding box center [801, 542] width 60 height 80
click at [787, 543] on button "Next image" at bounding box center [801, 542] width 60 height 80
click at [792, 38] on button "Close lightbox" at bounding box center [791, 25] width 40 height 35
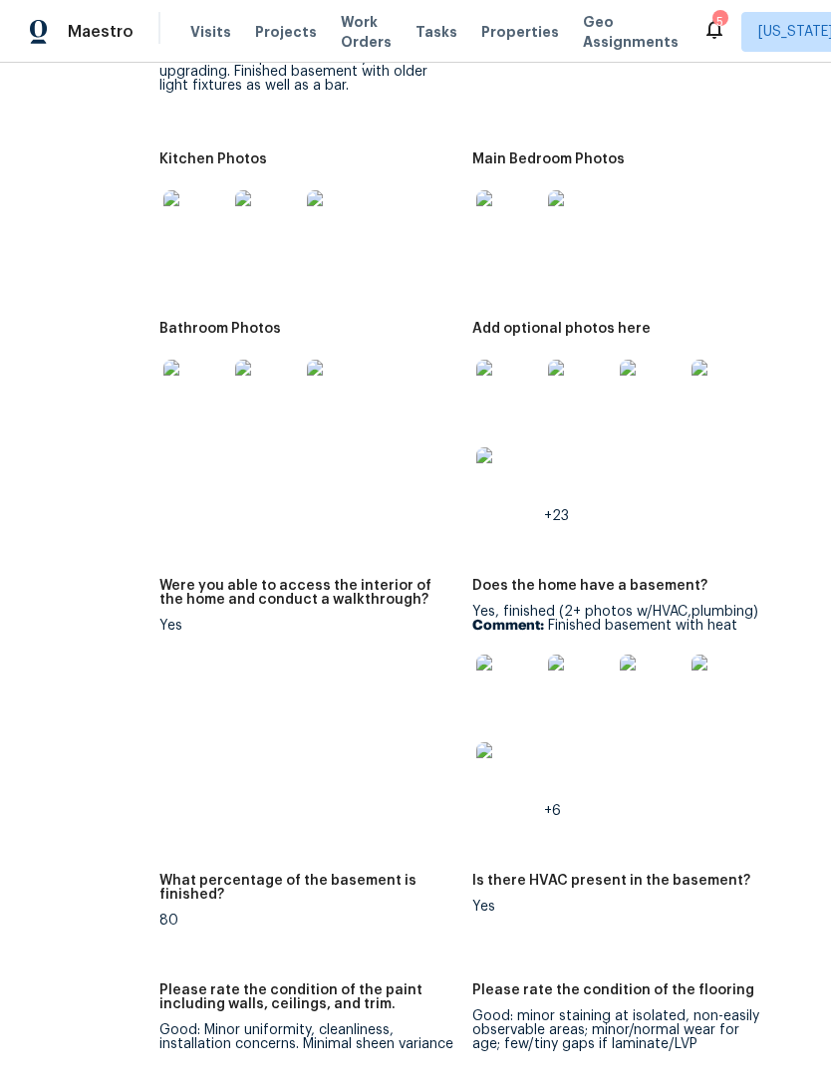
scroll to position [2749, 80]
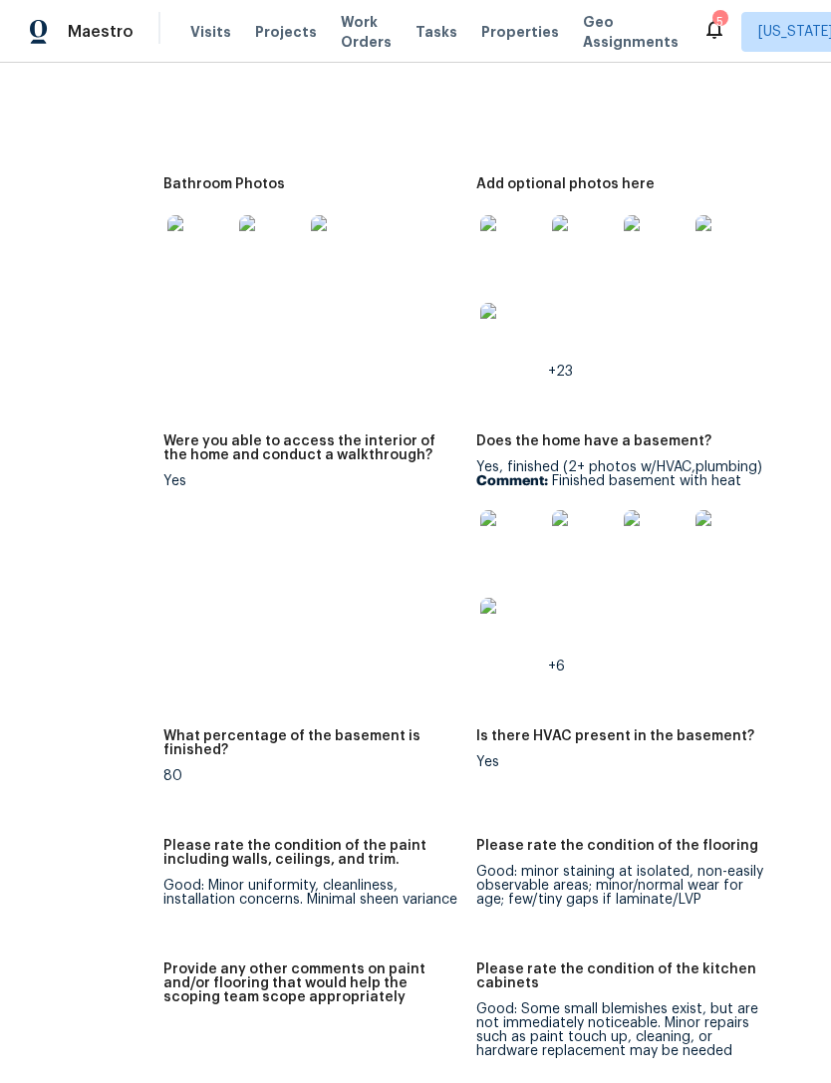
click at [480, 542] on img at bounding box center [512, 542] width 64 height 64
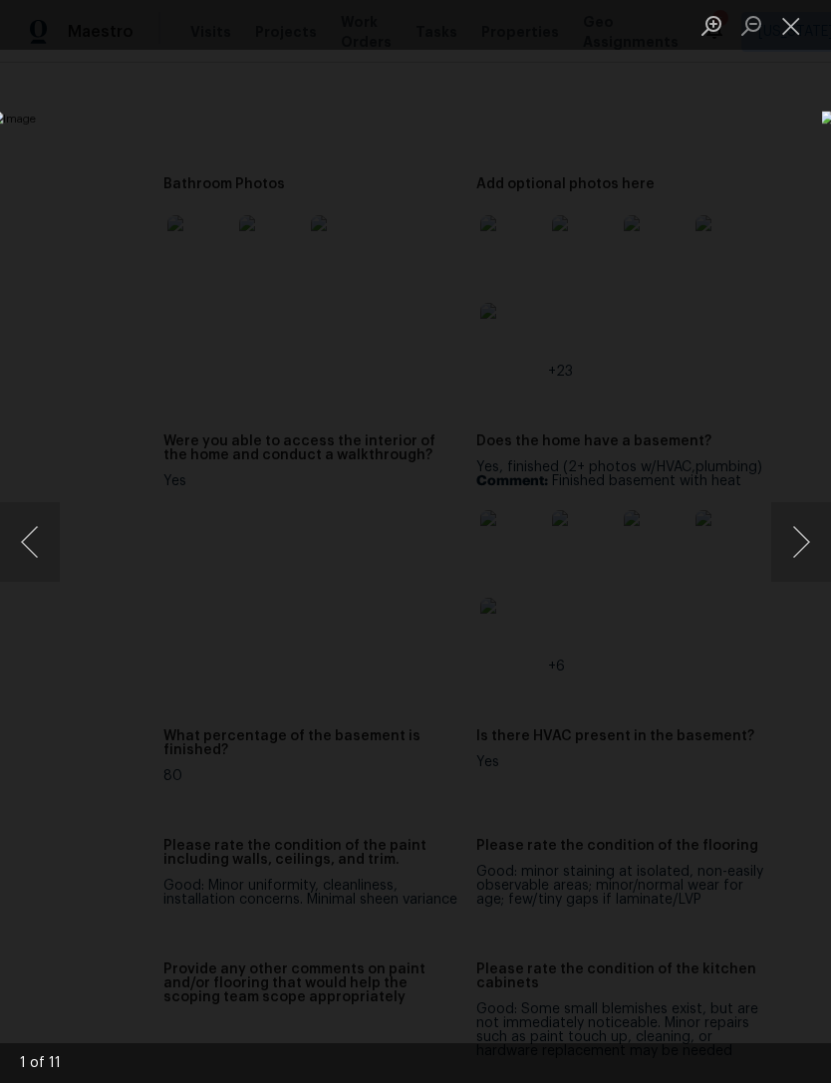
click at [808, 547] on button "Next image" at bounding box center [801, 542] width 60 height 80
click at [799, 550] on button "Next image" at bounding box center [801, 542] width 60 height 80
click at [795, 552] on button "Next image" at bounding box center [801, 542] width 60 height 80
click at [790, 548] on button "Next image" at bounding box center [801, 542] width 60 height 80
click at [785, 554] on button "Next image" at bounding box center [801, 542] width 60 height 80
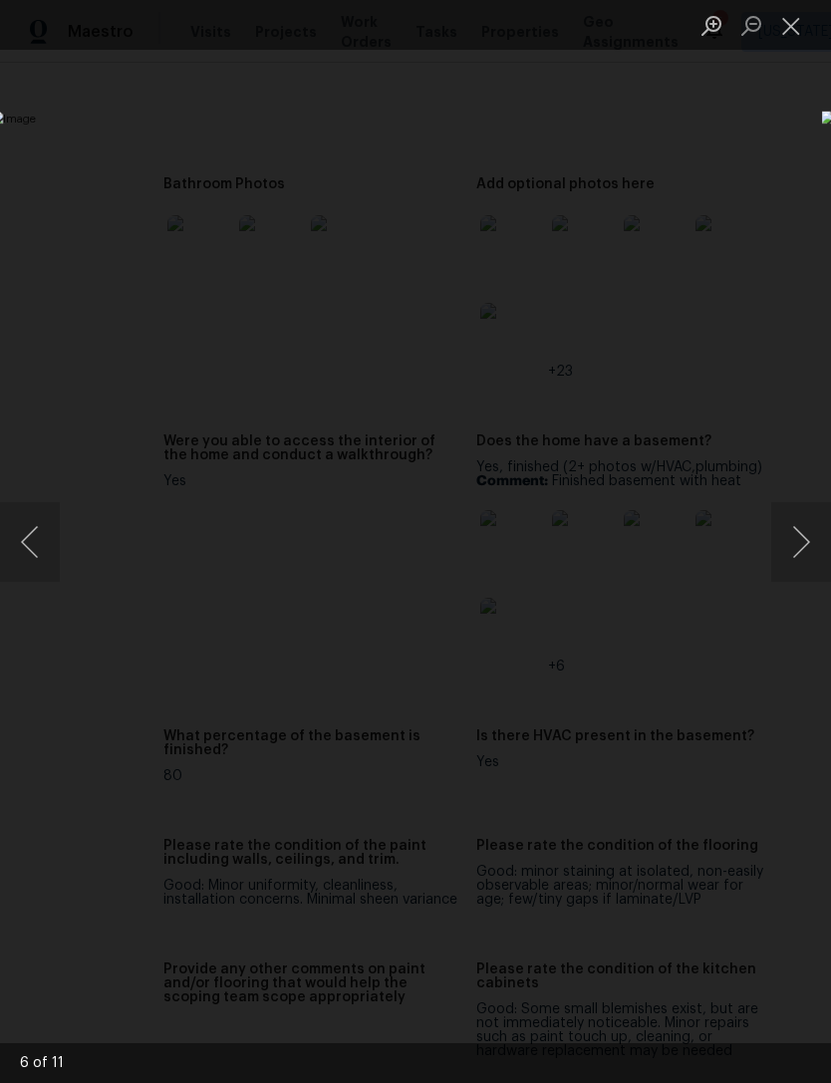
click at [795, 33] on button "Close lightbox" at bounding box center [791, 25] width 40 height 35
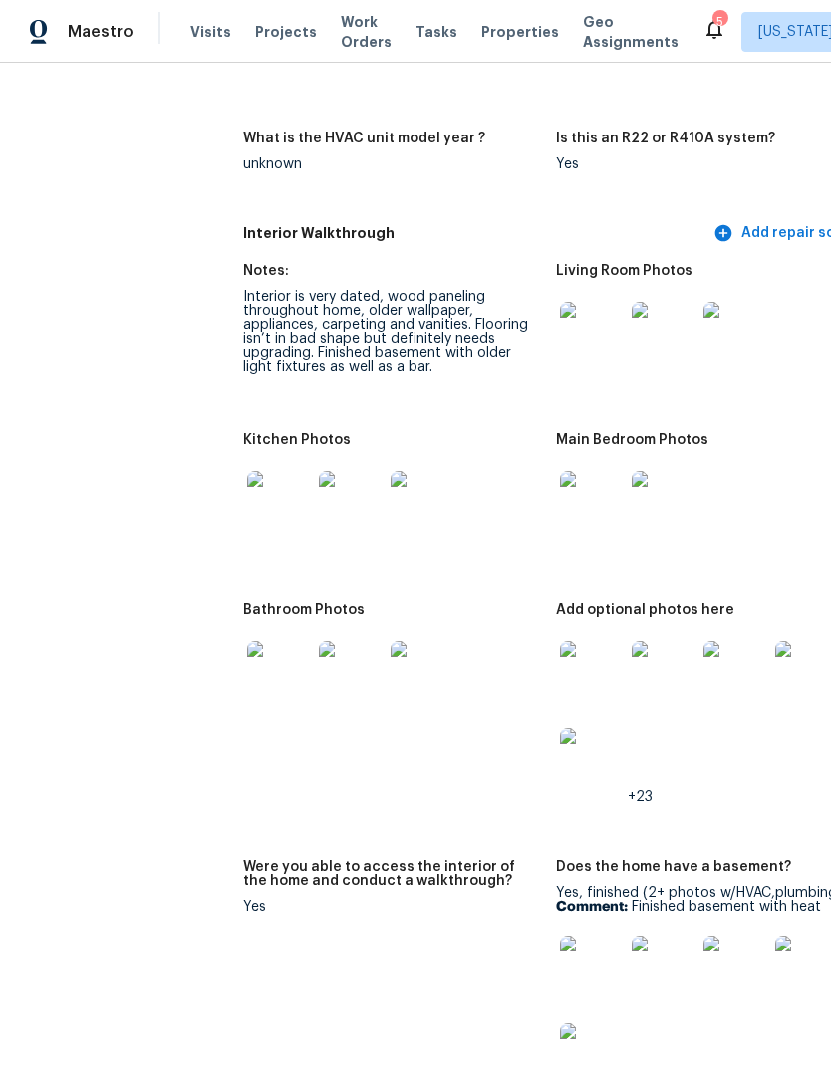
scroll to position [2383, 0]
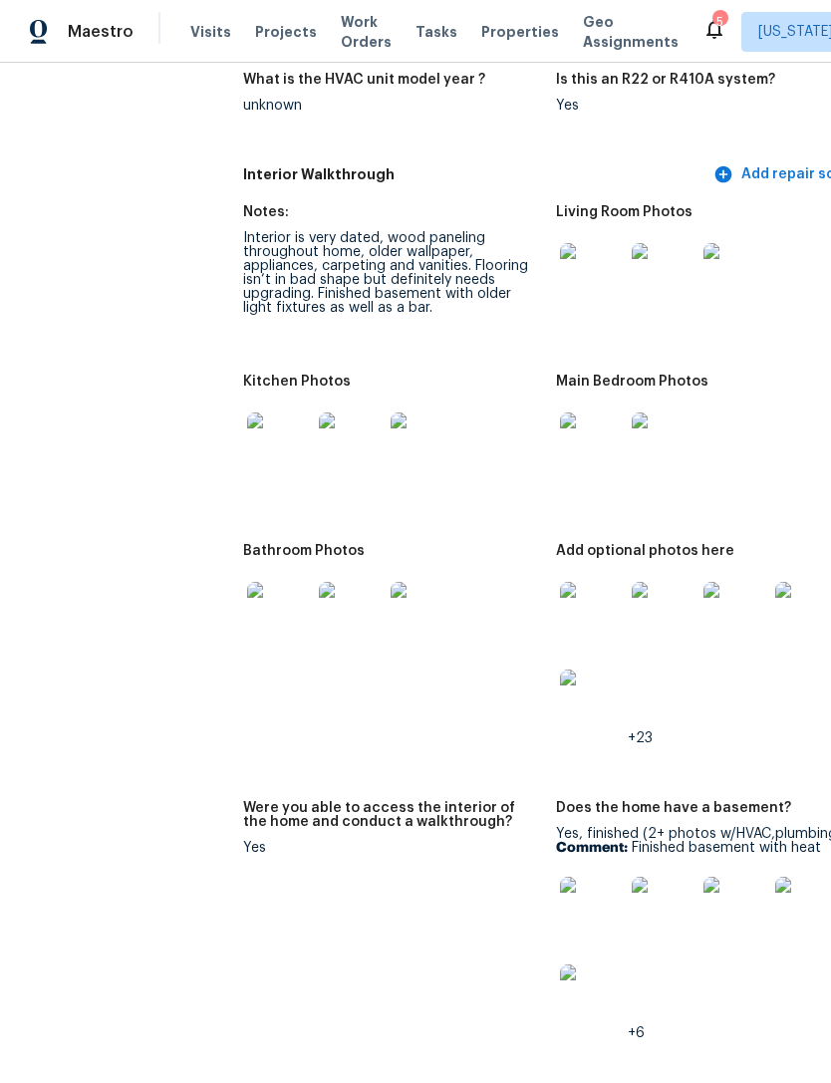
click at [247, 596] on img at bounding box center [279, 614] width 64 height 64
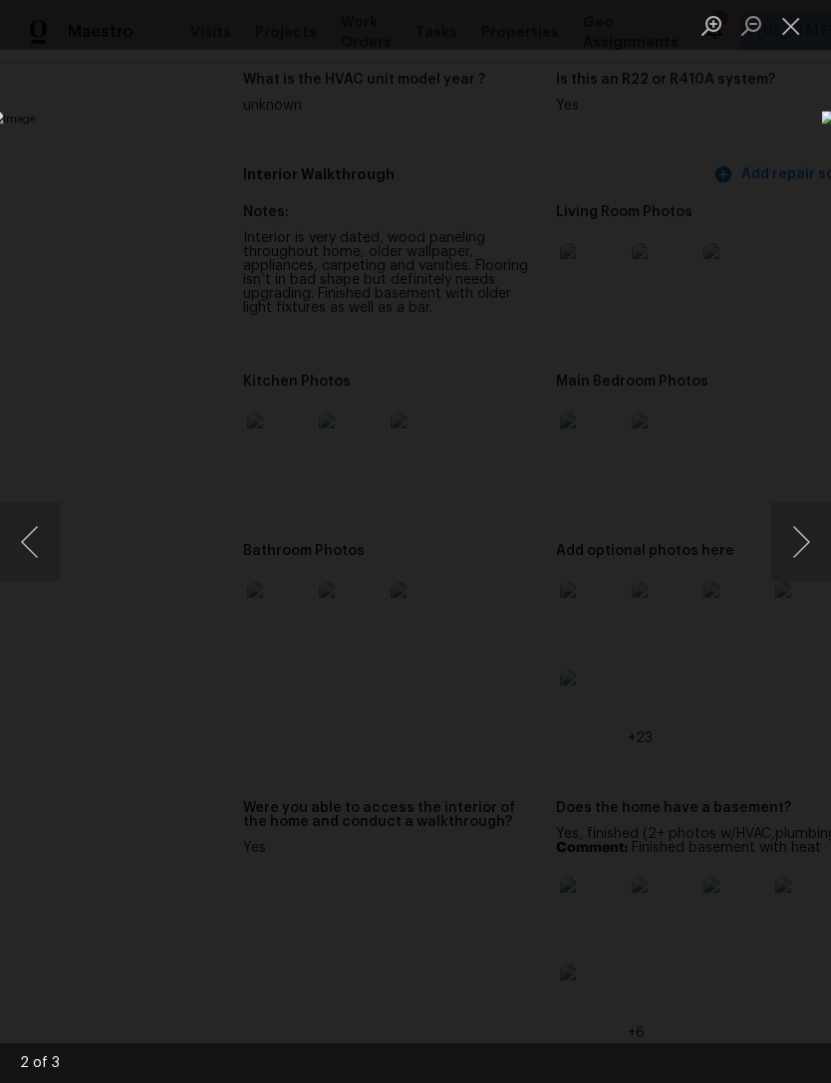
click at [796, 565] on button "Next image" at bounding box center [801, 542] width 60 height 80
click at [800, 555] on button "Next image" at bounding box center [801, 542] width 60 height 80
click at [802, 555] on button "Next image" at bounding box center [801, 542] width 60 height 80
click at [789, 30] on button "Close lightbox" at bounding box center [791, 25] width 40 height 35
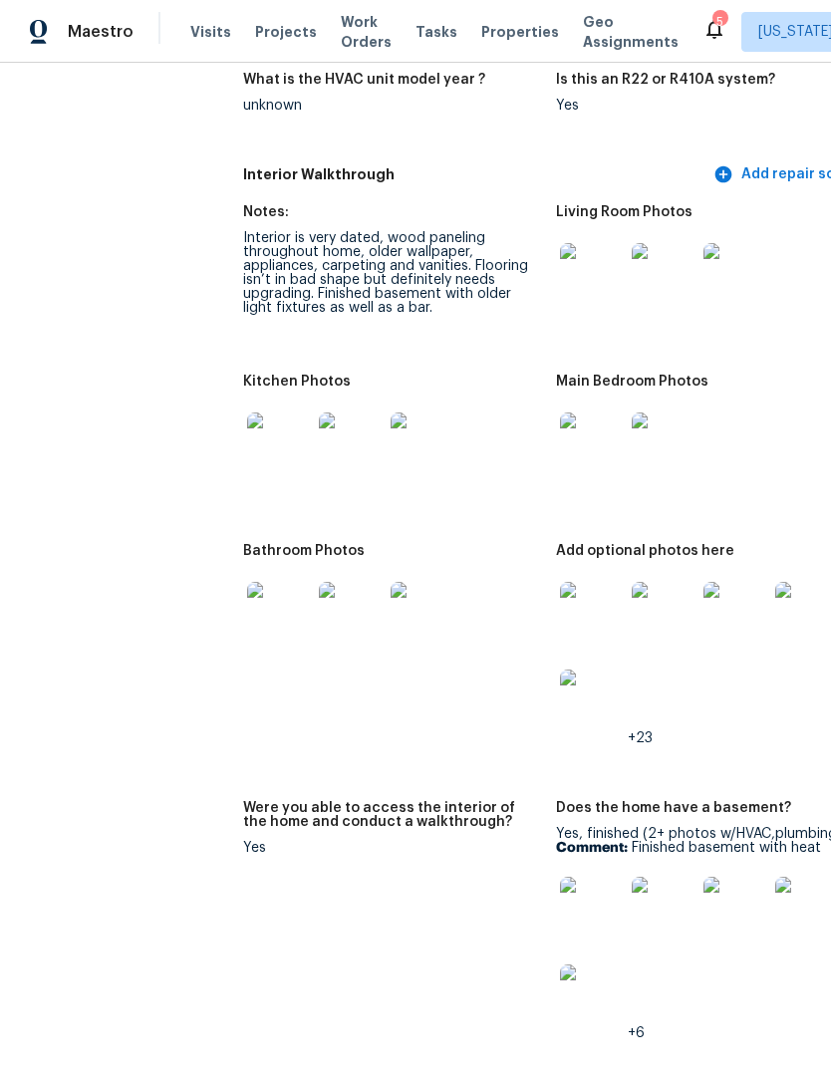
click at [247, 598] on img at bounding box center [279, 614] width 64 height 64
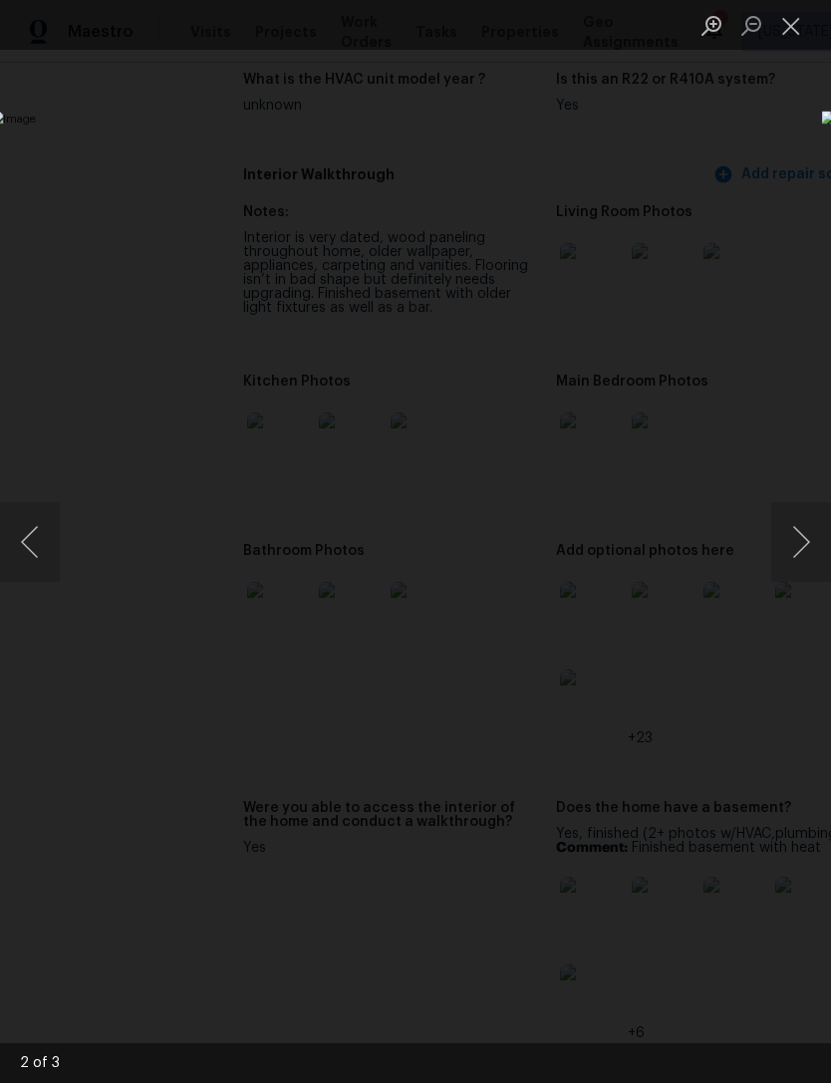
click at [800, 546] on button "Next image" at bounding box center [801, 542] width 60 height 80
click at [797, 544] on button "Next image" at bounding box center [801, 542] width 60 height 80
click at [785, 538] on button "Next image" at bounding box center [801, 542] width 60 height 80
click at [802, 25] on button "Close lightbox" at bounding box center [791, 25] width 40 height 35
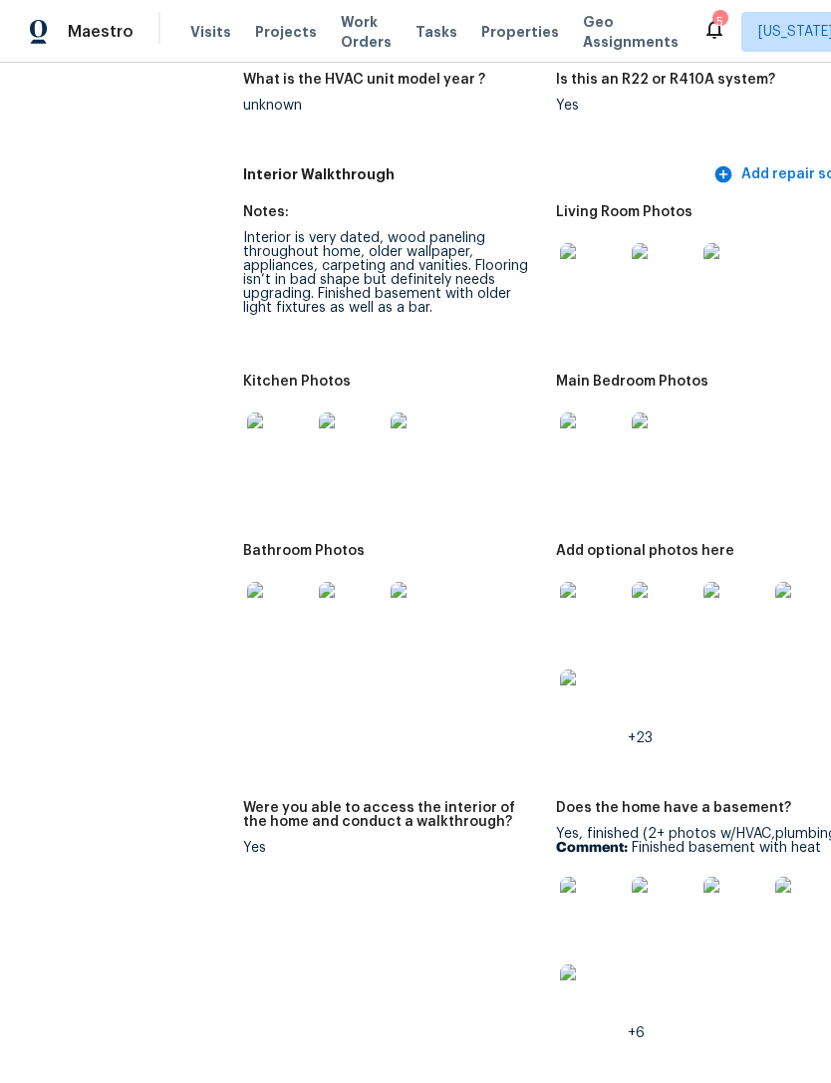
click at [247, 602] on img at bounding box center [279, 614] width 64 height 64
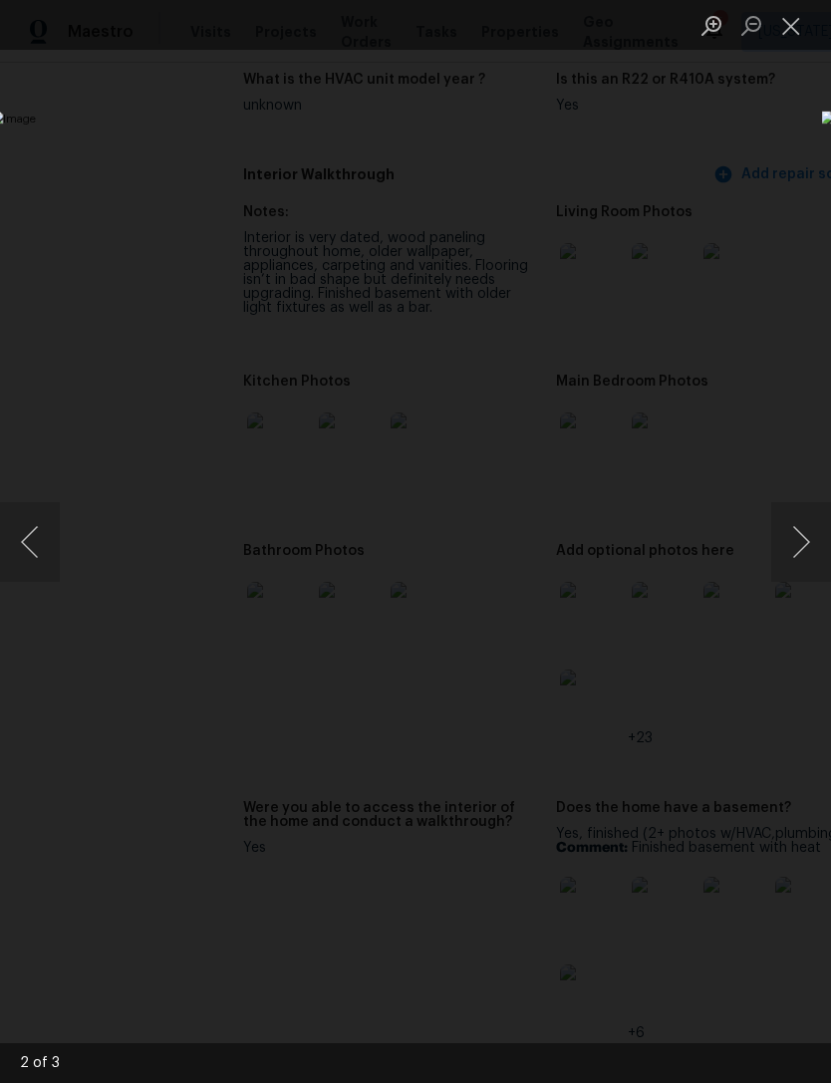
click at [796, 561] on button "Next image" at bounding box center [801, 542] width 60 height 80
click at [788, 553] on button "Next image" at bounding box center [801, 542] width 60 height 80
click at [803, 546] on button "Next image" at bounding box center [801, 542] width 60 height 80
click at [793, 37] on button "Close lightbox" at bounding box center [791, 25] width 40 height 35
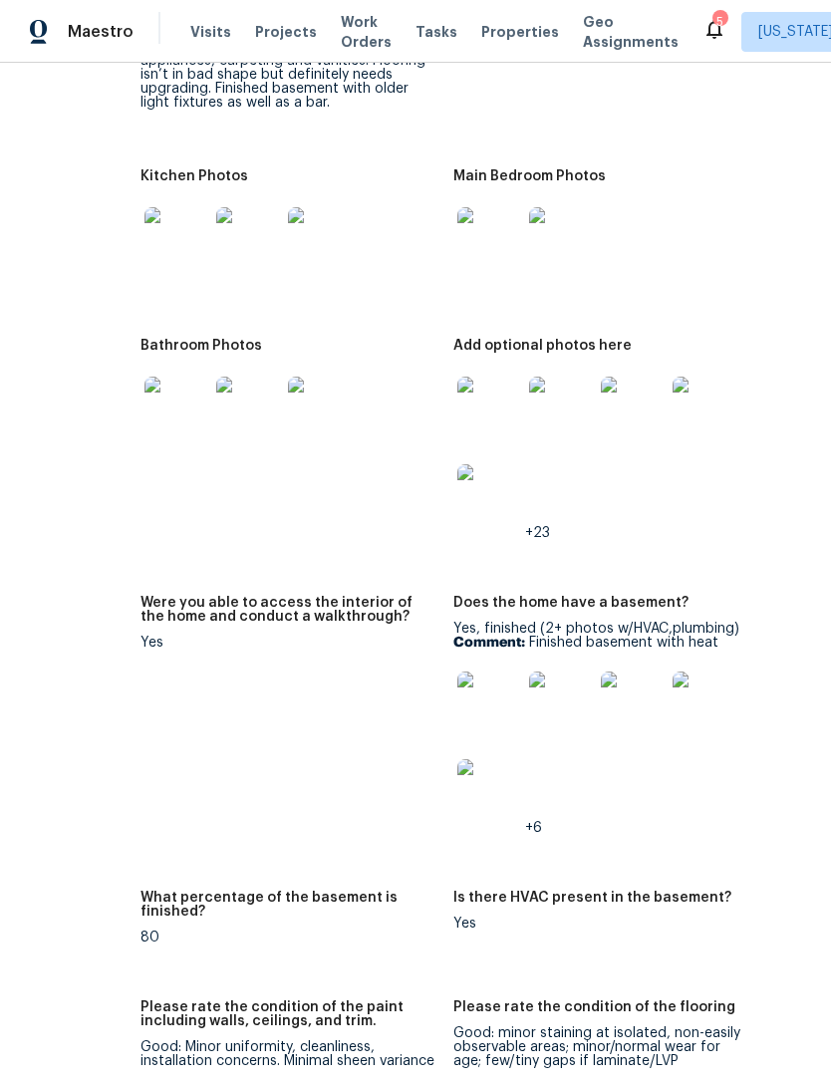
scroll to position [2588, 102]
click at [458, 404] on img at bounding box center [490, 409] width 64 height 64
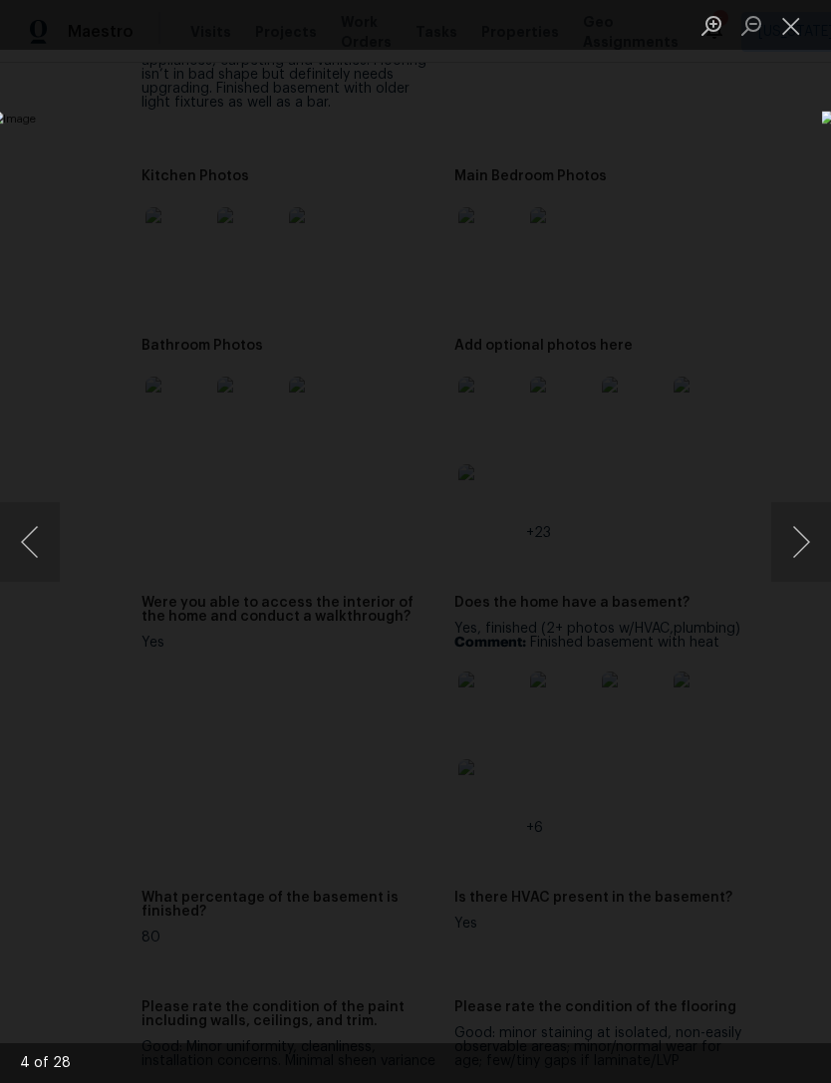
click at [797, 37] on button "Close lightbox" at bounding box center [791, 25] width 40 height 35
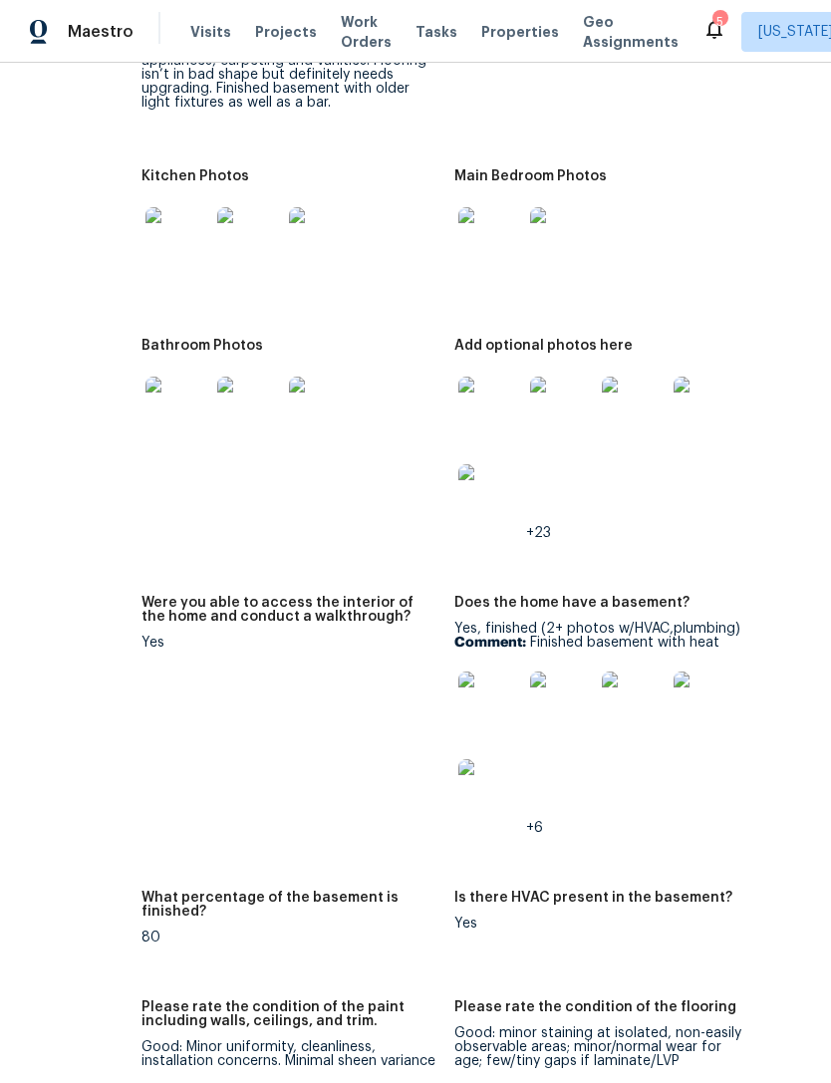
click at [145, 226] on img at bounding box center [177, 239] width 64 height 64
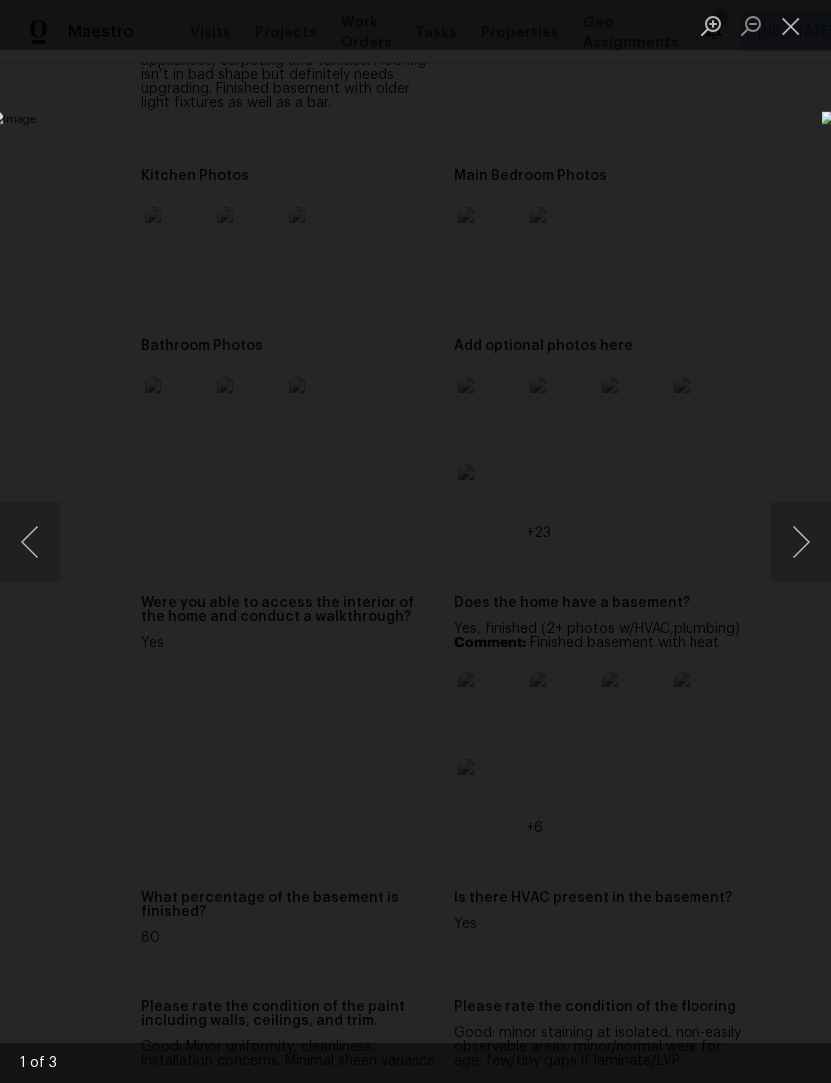
click at [802, 544] on button "Next image" at bounding box center [801, 542] width 60 height 80
click at [802, 566] on button "Next image" at bounding box center [801, 542] width 60 height 80
click at [803, 566] on button "Next image" at bounding box center [801, 542] width 60 height 80
click at [804, 563] on button "Next image" at bounding box center [801, 542] width 60 height 80
click at [797, 40] on button "Close lightbox" at bounding box center [791, 25] width 40 height 35
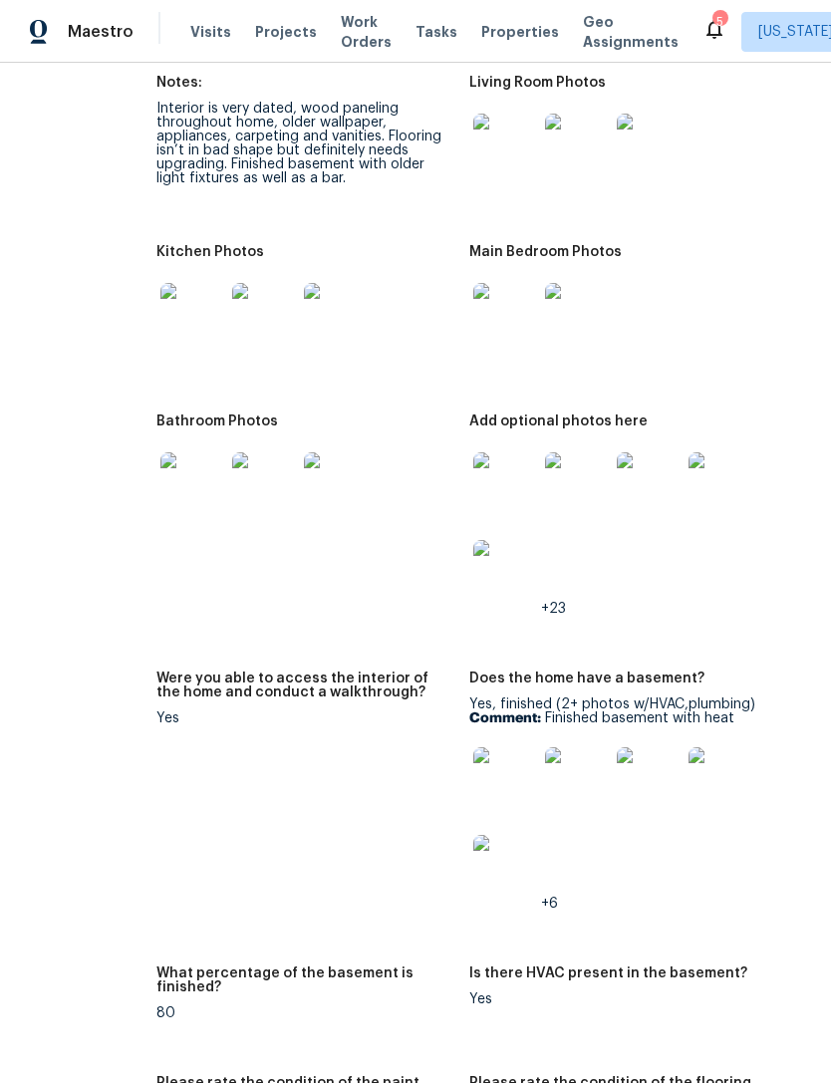
scroll to position [2502, 86]
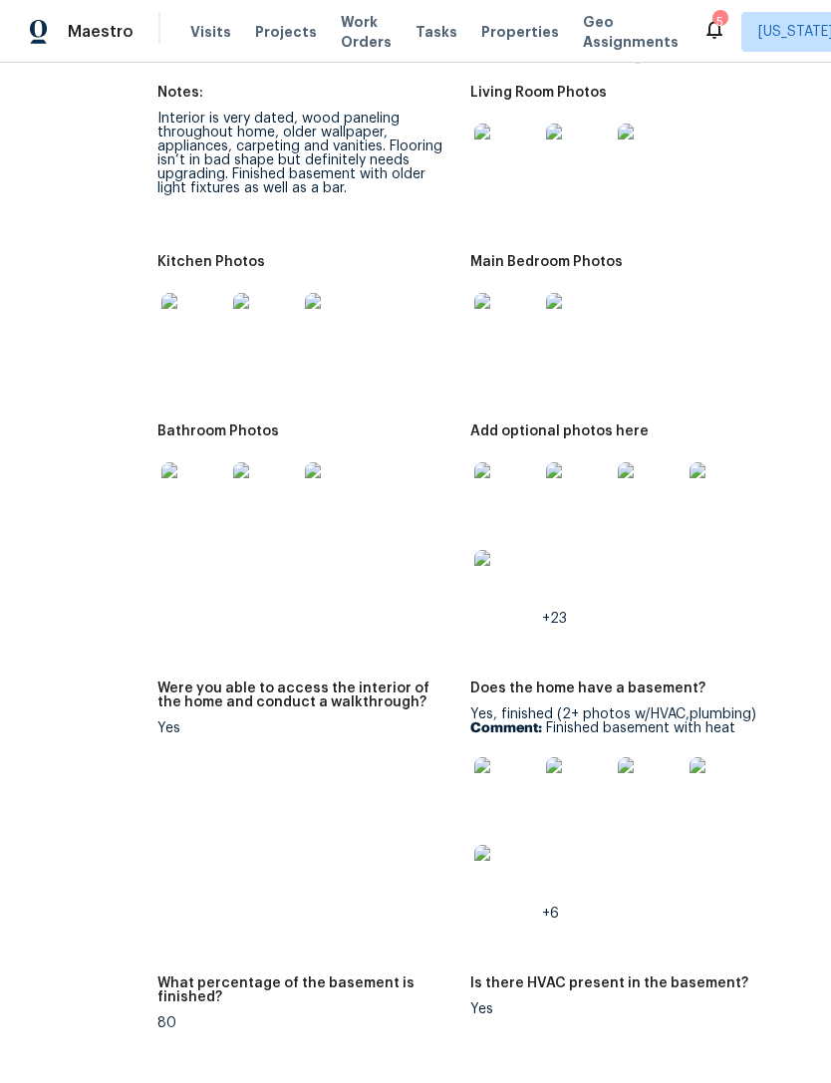
click at [474, 485] on img at bounding box center [506, 494] width 64 height 64
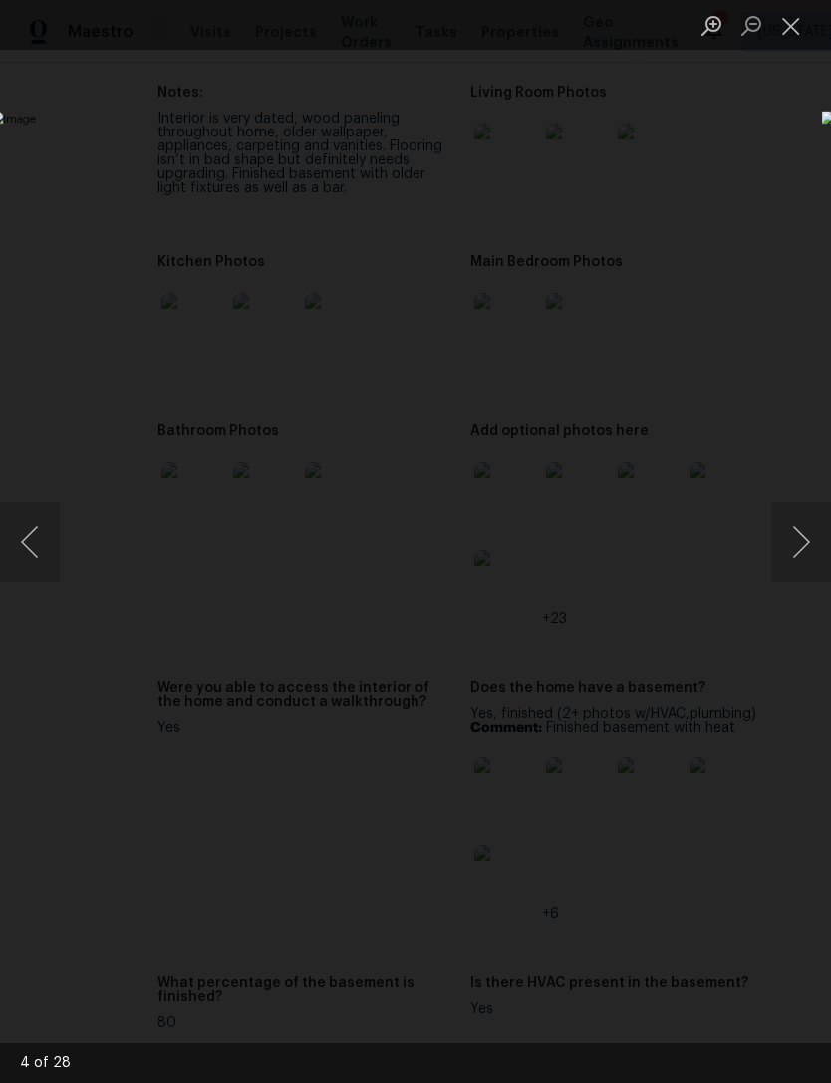
click at [802, 541] on button "Next image" at bounding box center [801, 542] width 60 height 80
click at [784, 545] on button "Next image" at bounding box center [801, 542] width 60 height 80
click at [780, 550] on button "Next image" at bounding box center [801, 542] width 60 height 80
click at [777, 554] on button "Next image" at bounding box center [801, 542] width 60 height 80
click at [771, 556] on button "Next image" at bounding box center [801, 542] width 60 height 80
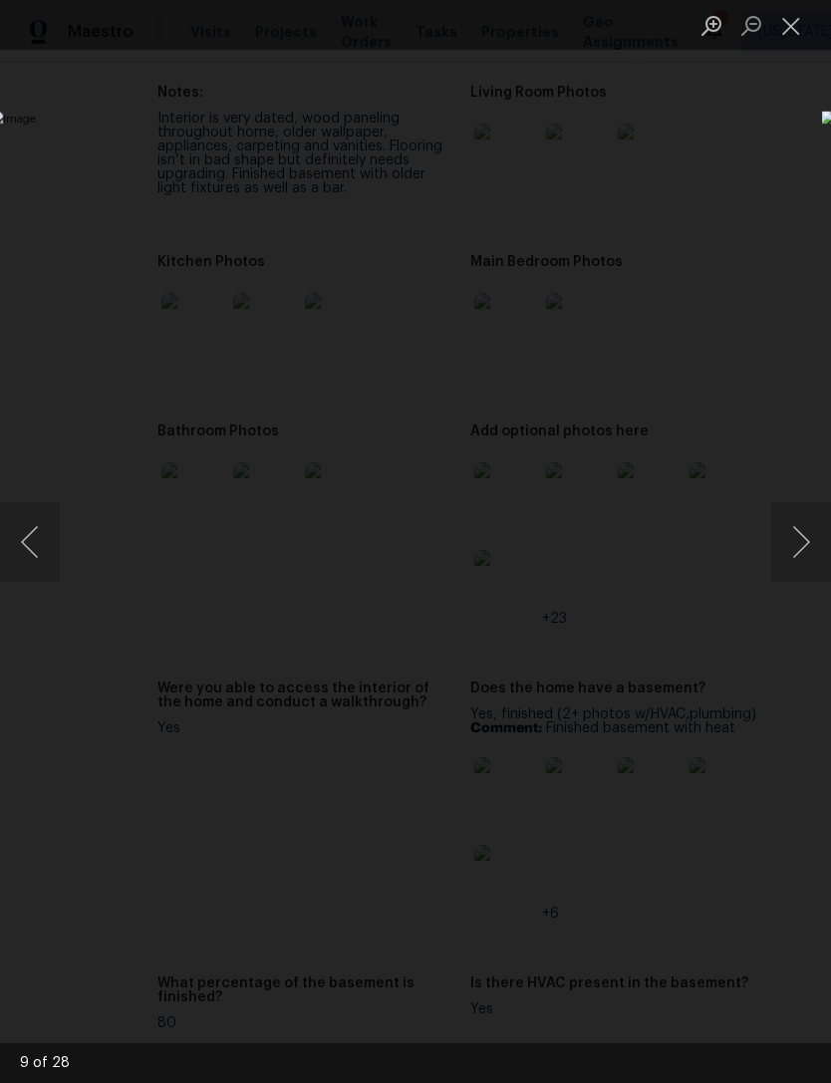
click at [776, 559] on button "Next image" at bounding box center [801, 542] width 60 height 80
click at [778, 558] on button "Next image" at bounding box center [801, 542] width 60 height 80
click at [778, 555] on button "Next image" at bounding box center [801, 542] width 60 height 80
click at [780, 556] on button "Next image" at bounding box center [801, 542] width 60 height 80
click at [791, 55] on div "Lightbox" at bounding box center [415, 541] width 831 height 1083
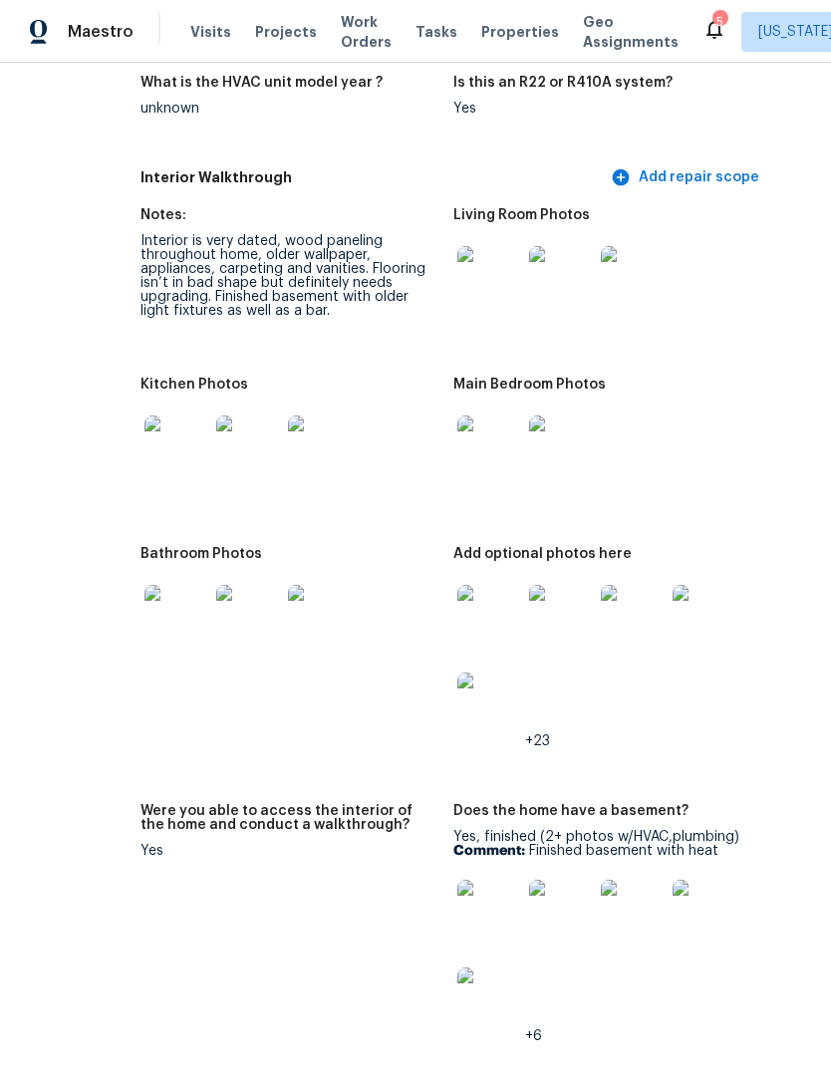
scroll to position [2380, 102]
click at [458, 881] on img at bounding box center [490, 912] width 64 height 64
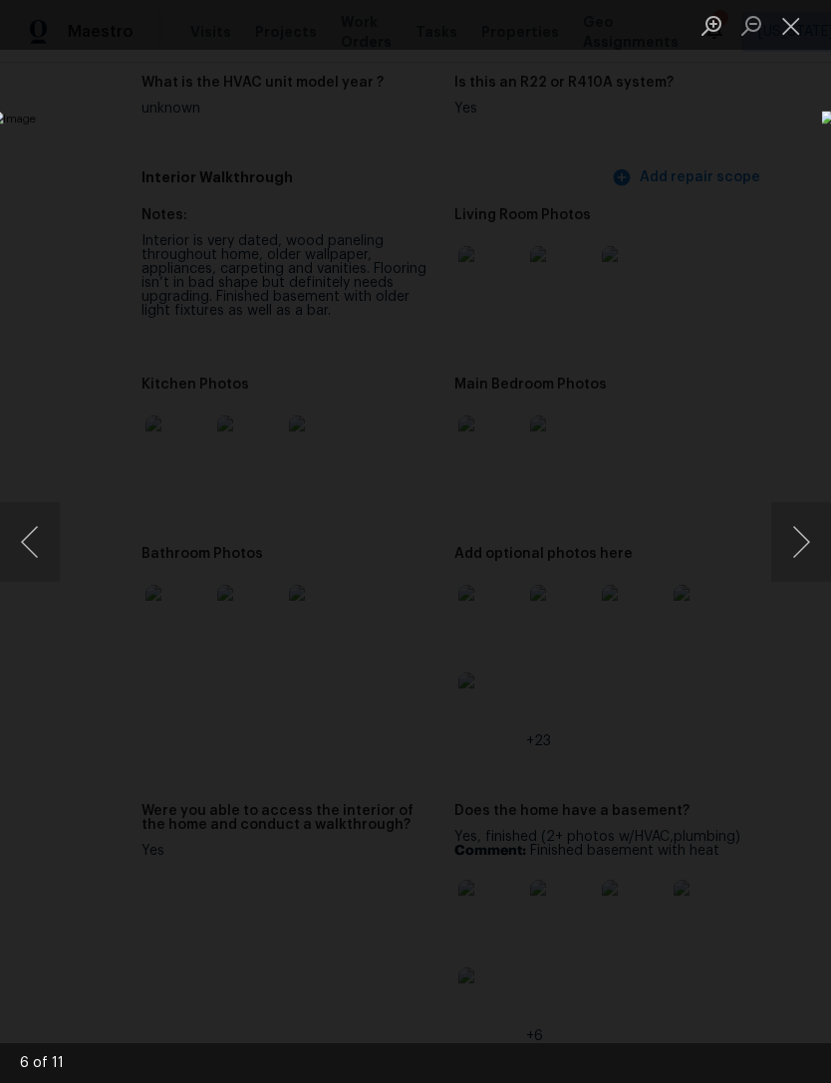
click at [803, 559] on button "Next image" at bounding box center [801, 542] width 60 height 80
click at [801, 561] on button "Next image" at bounding box center [801, 542] width 60 height 80
click at [796, 561] on button "Next image" at bounding box center [801, 542] width 60 height 80
click at [798, 558] on button "Next image" at bounding box center [801, 542] width 60 height 80
click at [797, 557] on button "Next image" at bounding box center [801, 542] width 60 height 80
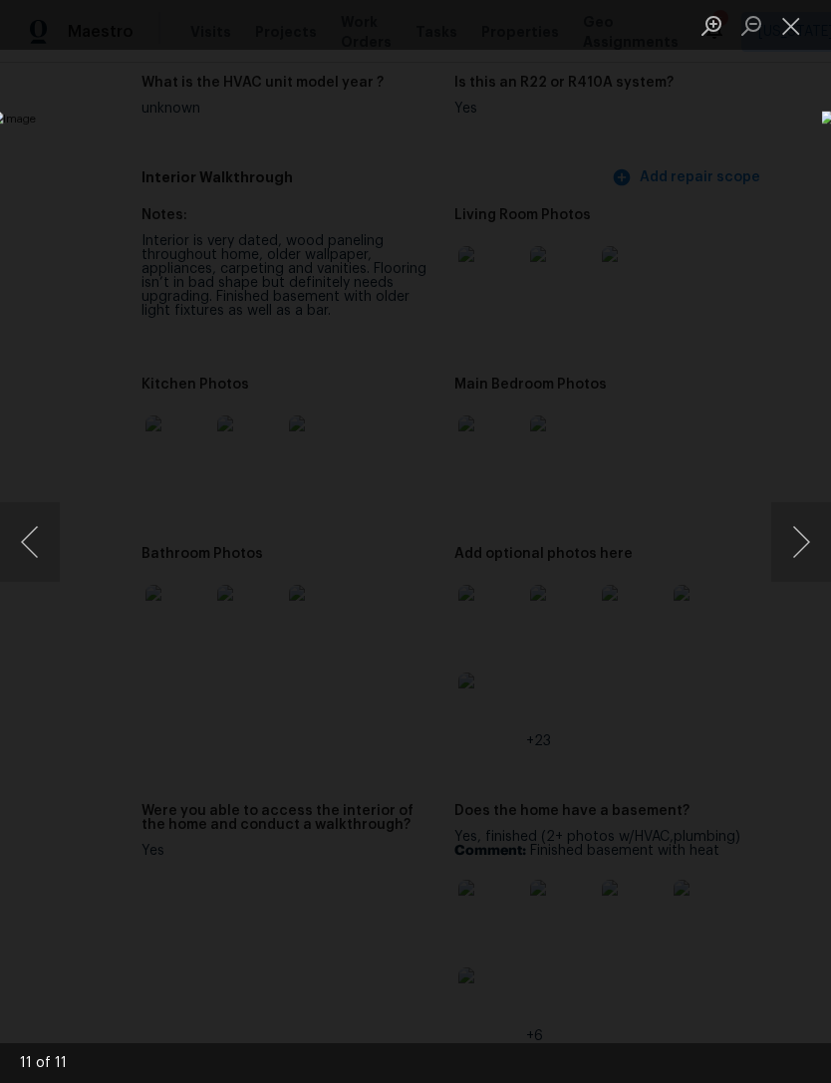
click at [797, 552] on button "Next image" at bounding box center [801, 542] width 60 height 80
click at [793, 556] on button "Next image" at bounding box center [801, 542] width 60 height 80
click at [790, 556] on button "Next image" at bounding box center [801, 542] width 60 height 80
click at [792, 553] on button "Next image" at bounding box center [801, 542] width 60 height 80
click at [800, 546] on button "Next image" at bounding box center [801, 542] width 60 height 80
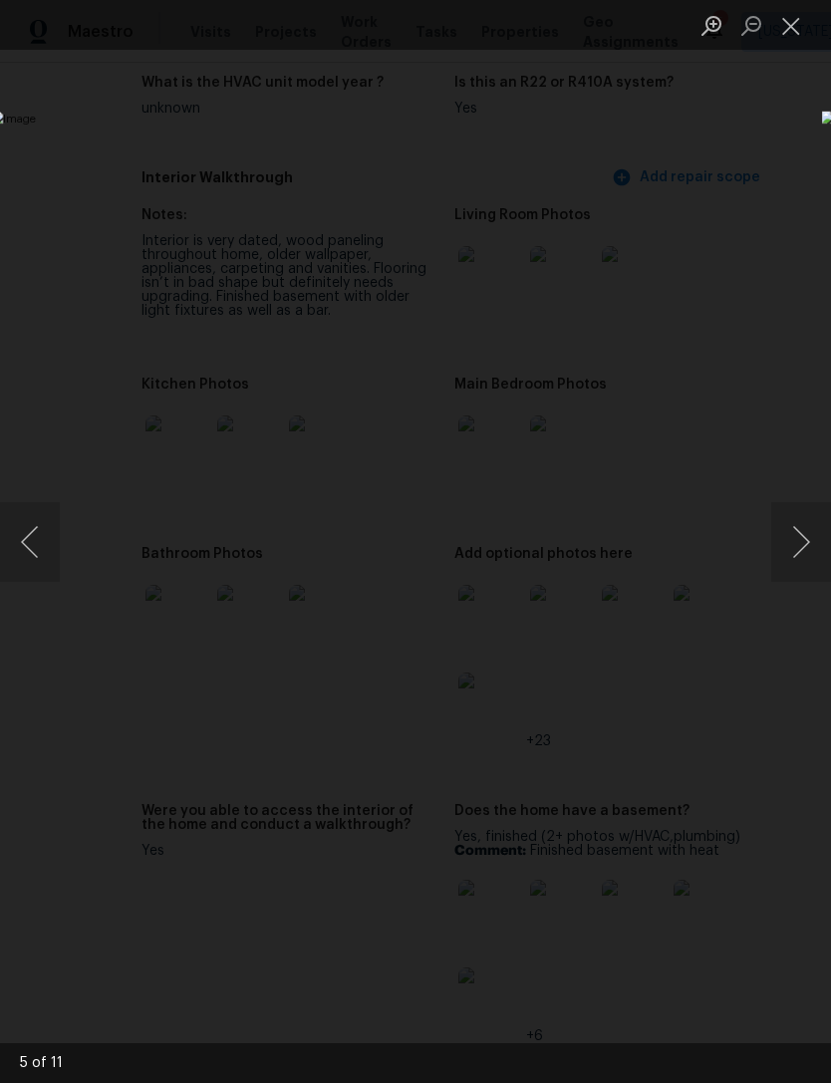
click at [800, 538] on button "Next image" at bounding box center [801, 542] width 60 height 80
click at [806, 537] on button "Next image" at bounding box center [801, 542] width 60 height 80
click at [799, 543] on button "Next image" at bounding box center [801, 542] width 60 height 80
click at [803, 541] on button "Next image" at bounding box center [801, 542] width 60 height 80
click at [800, 540] on button "Next image" at bounding box center [801, 542] width 60 height 80
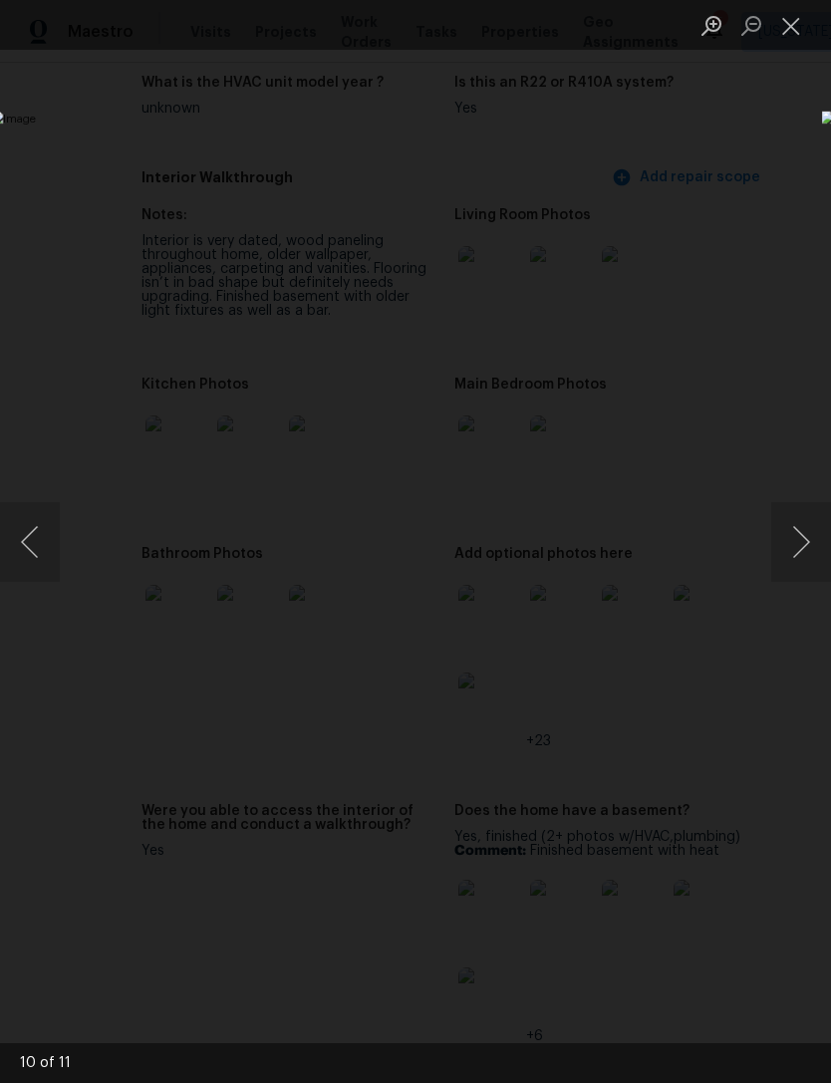
click at [736, 166] on div "Lightbox" at bounding box center [415, 541] width 831 height 1083
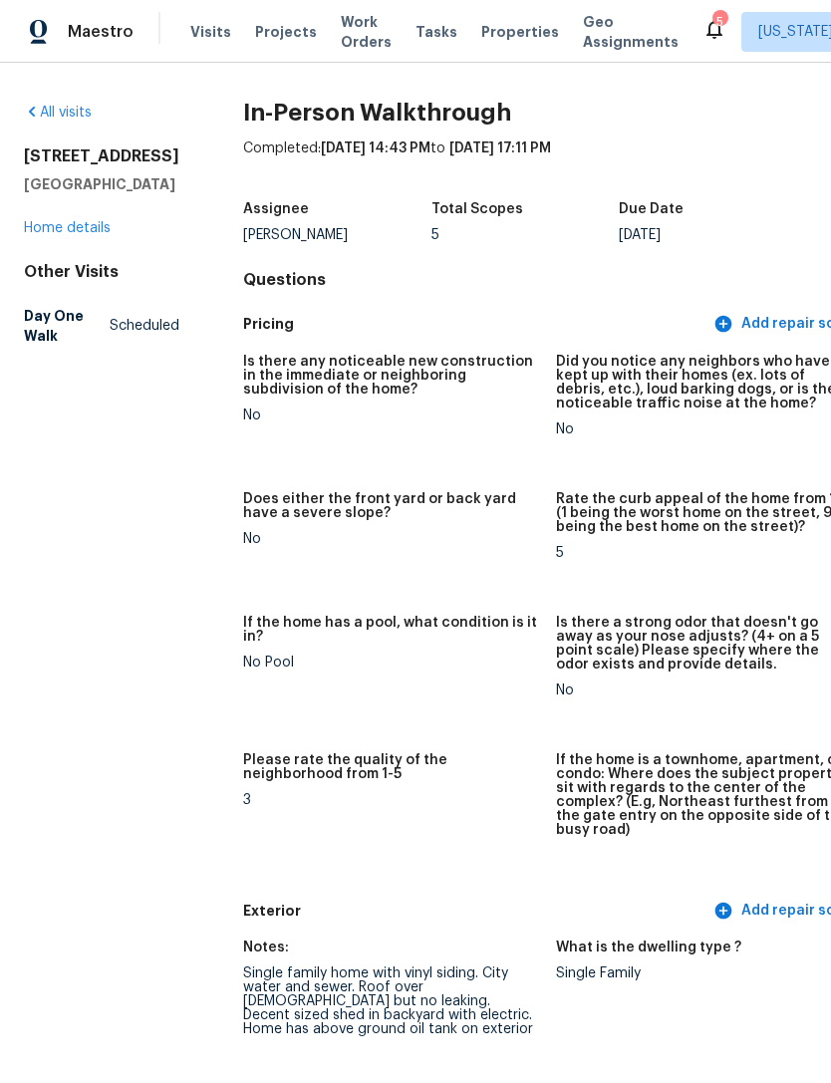
scroll to position [0, 0]
click at [83, 235] on link "Home details" at bounding box center [67, 228] width 87 height 14
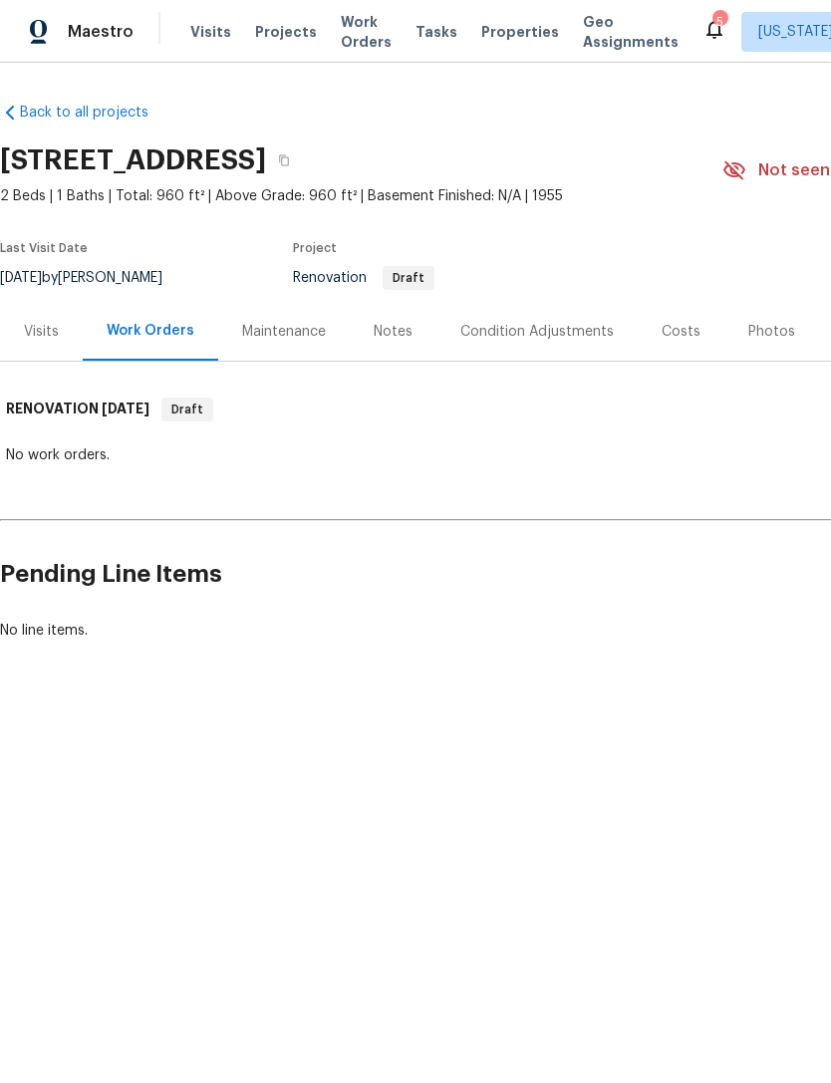
click at [57, 338] on div "Visits" at bounding box center [41, 332] width 35 height 20
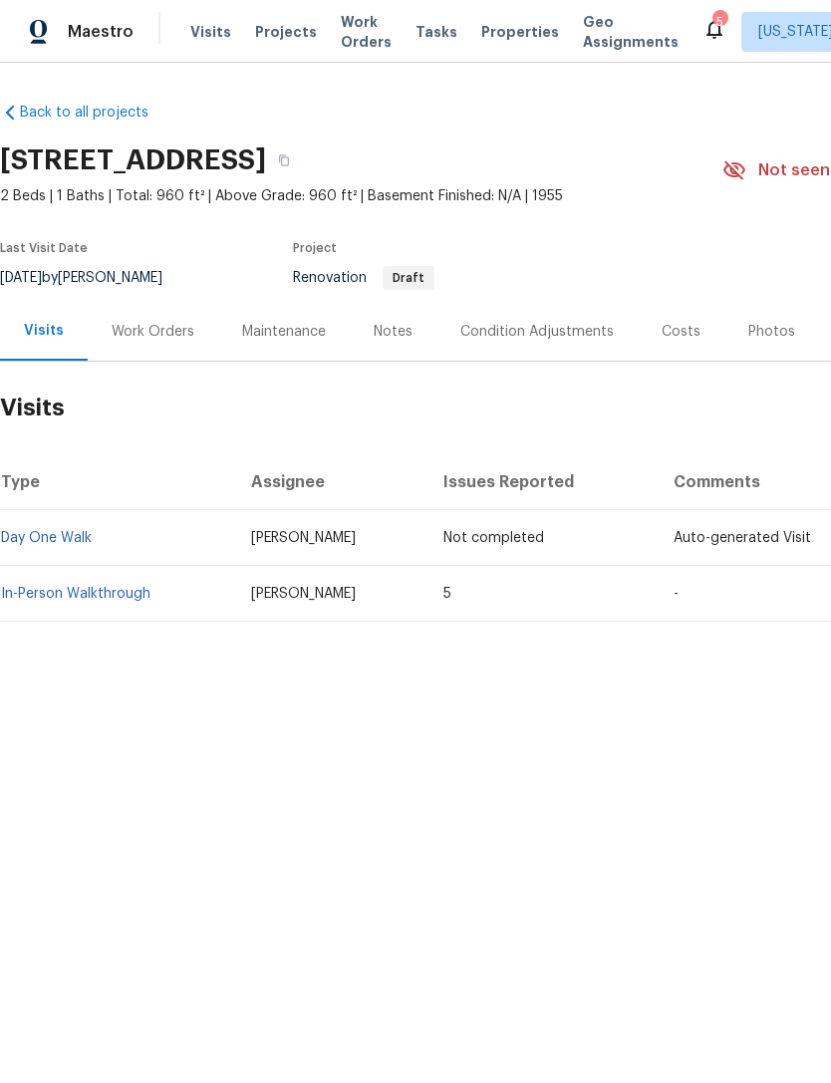
click at [507, 36] on span "Properties" at bounding box center [520, 32] width 78 height 20
